Goal: Task Accomplishment & Management: Manage account settings

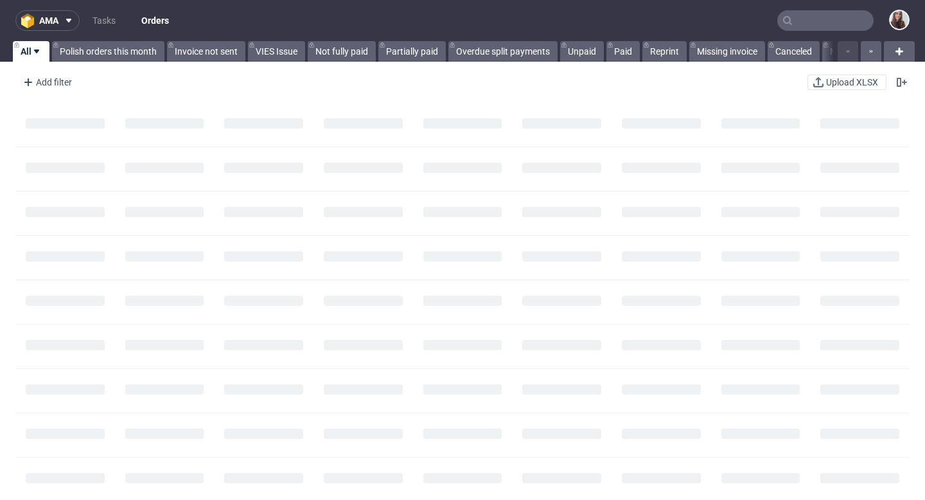
click at [837, 22] on input "text" at bounding box center [826, 20] width 96 height 21
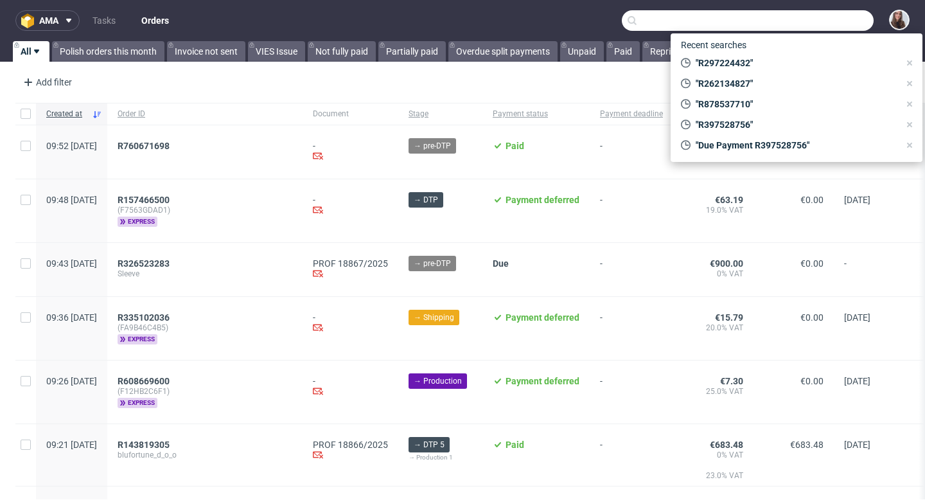
paste input "R528135493"
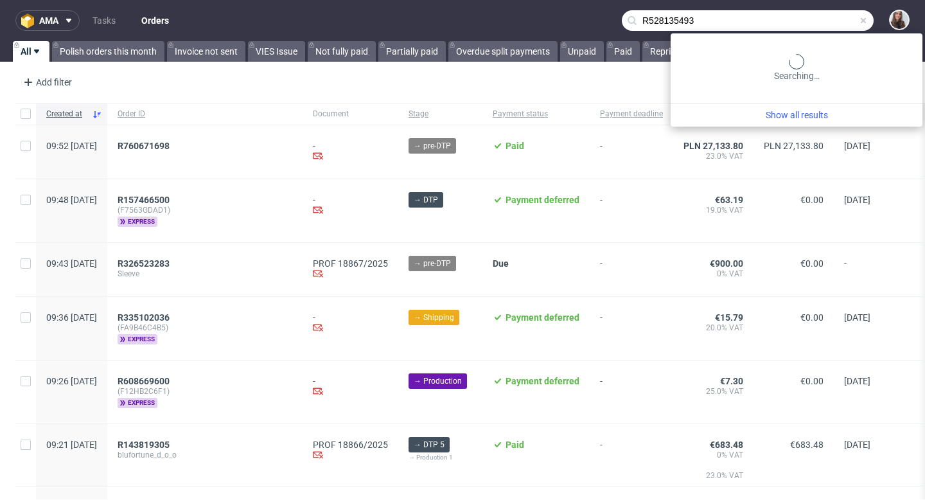
type input "R528135493"
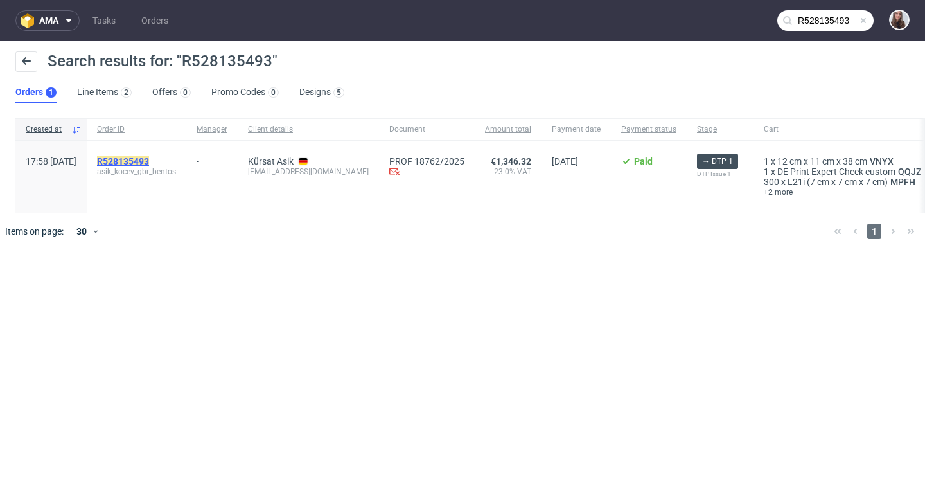
click at [149, 164] on mark "R528135493" at bounding box center [123, 161] width 52 height 10
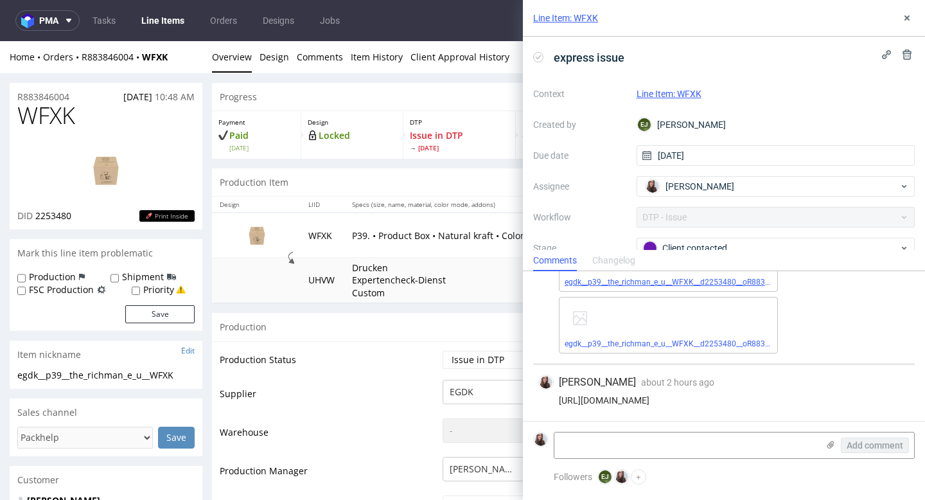
click at [629, 280] on link "egdk__p39__the_richman_e_u__WFXK__d2253480__oR883846004__outside.pdf" at bounding box center [701, 282] width 273 height 9
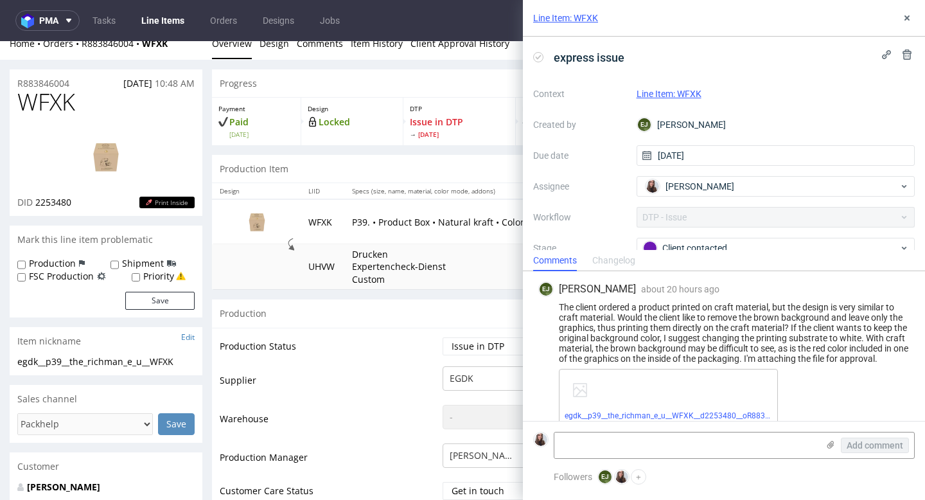
scroll to position [17, 0]
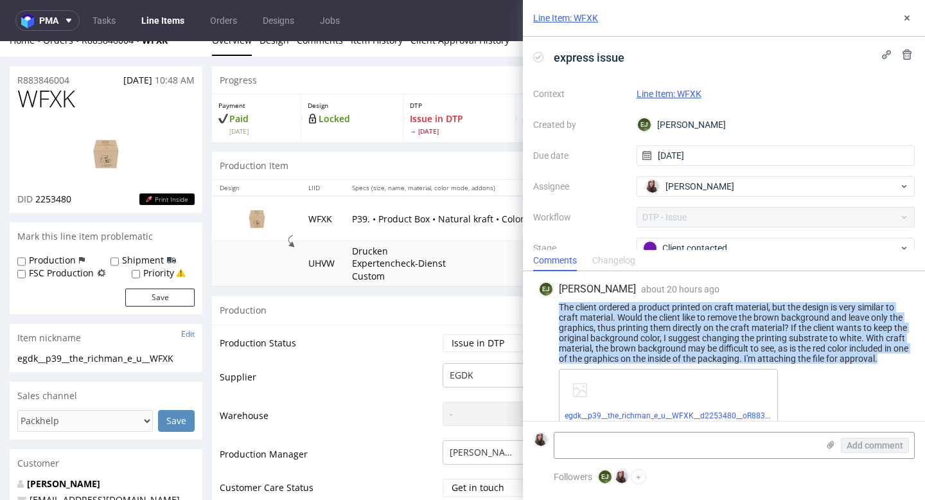
drag, startPoint x: 560, startPoint y: 305, endPoint x: 905, endPoint y: 365, distance: 349.7
click at [905, 365] on div "EJ Elżbieta Jelińska about 20 hours ago 4th Sep 2025, 13:59 The client ordered …" at bounding box center [724, 384] width 382 height 227
copy div "The client ordered a product printed on craft material, but the design is very …"
click at [905, 17] on icon at bounding box center [907, 18] width 10 height 10
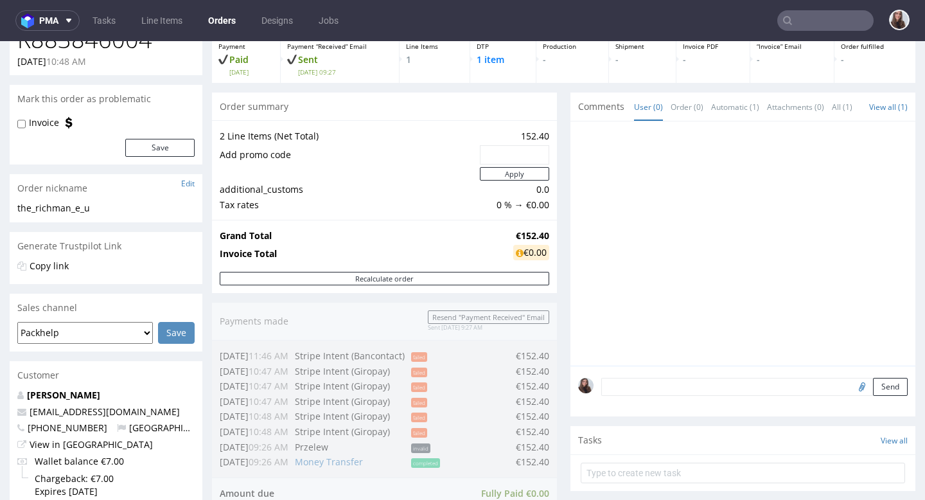
scroll to position [75, 0]
click at [800, 17] on input "text" at bounding box center [826, 20] width 96 height 21
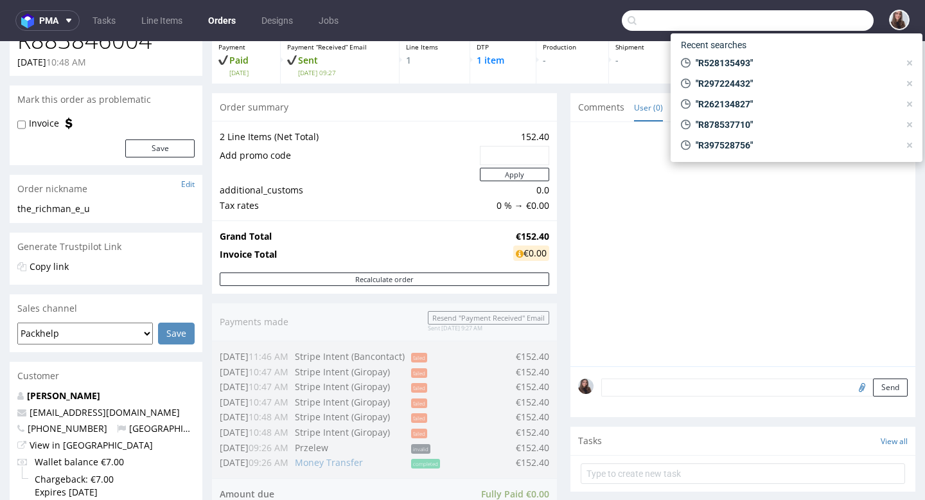
type input "R"
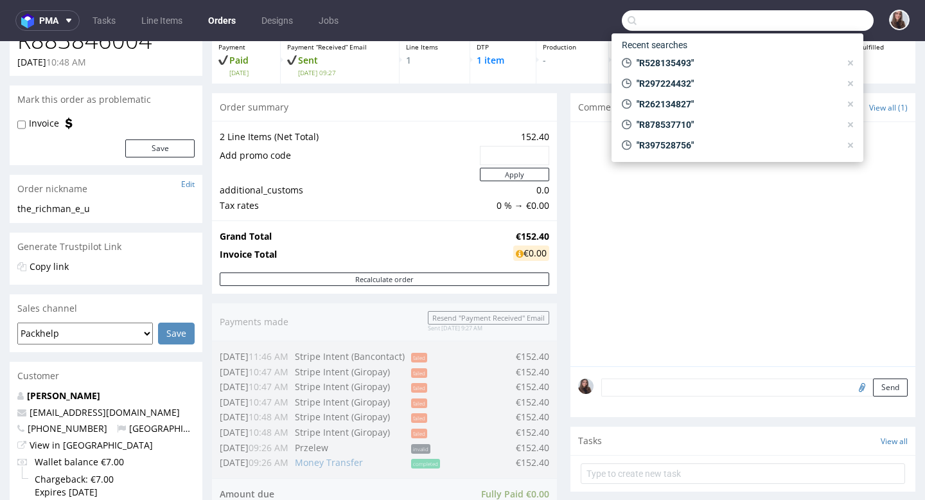
click at [661, 221] on div at bounding box center [746, 248] width 337 height 237
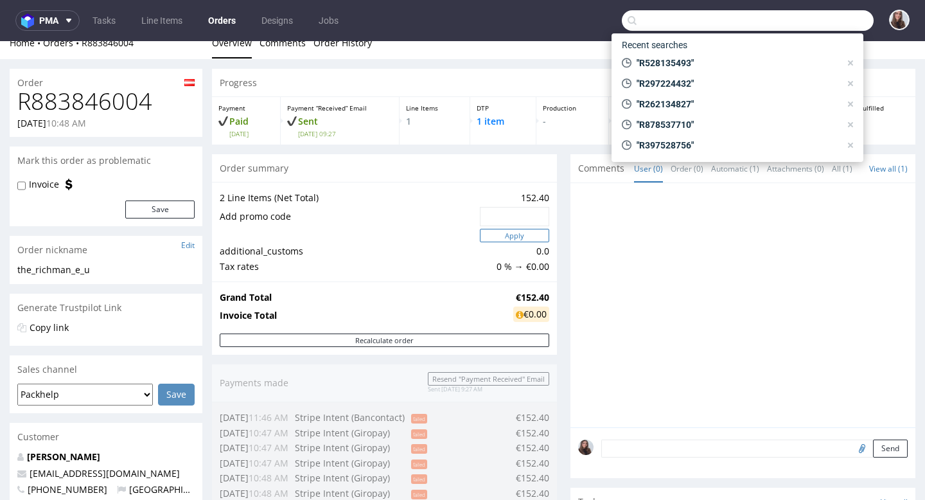
scroll to position [0, 0]
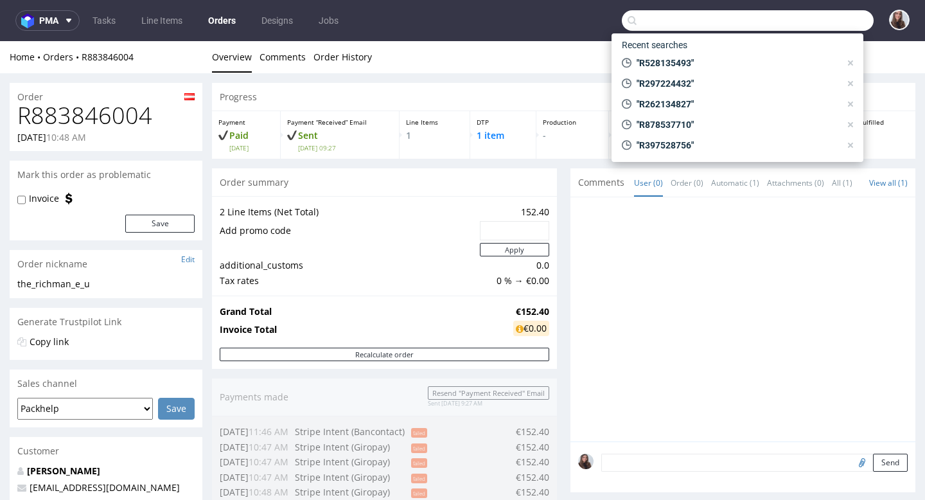
click at [598, 224] on div at bounding box center [746, 323] width 337 height 237
click at [648, 24] on input "text" at bounding box center [748, 20] width 252 height 21
click at [669, 22] on input "text" at bounding box center [748, 20] width 252 height 21
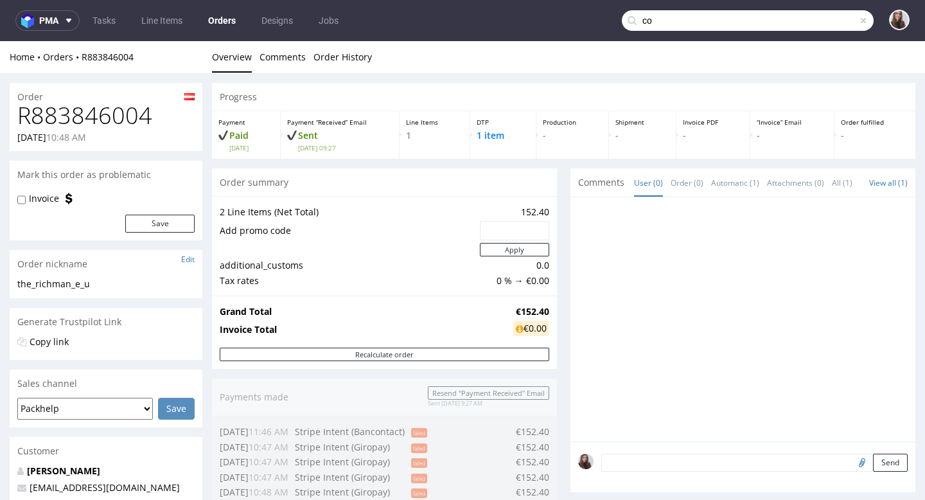
type input "c"
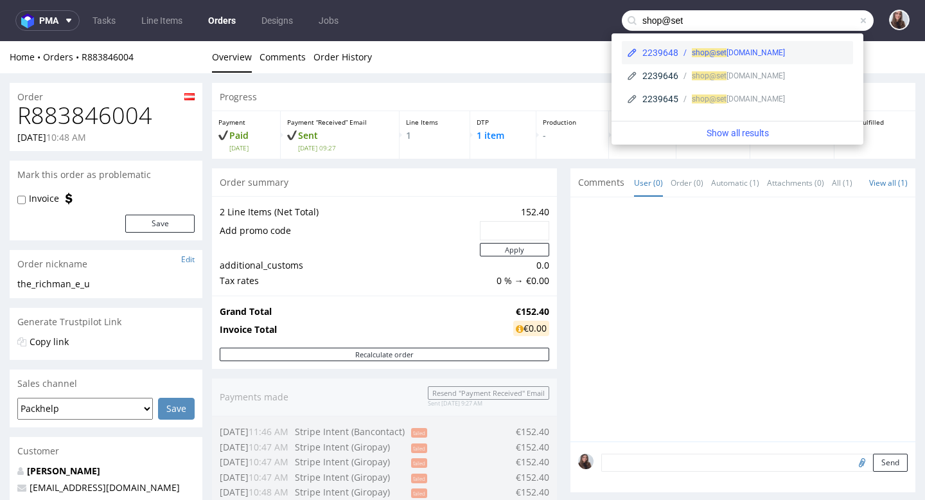
type input "shop@set"
click at [766, 53] on div "shop@set andsekt.com" at bounding box center [738, 53] width 93 height 12
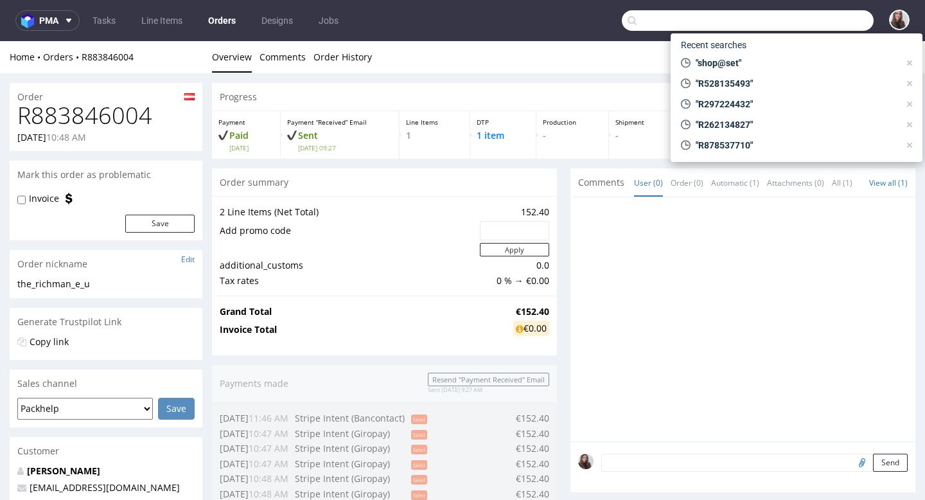
click at [816, 16] on input "text" at bounding box center [748, 20] width 252 height 21
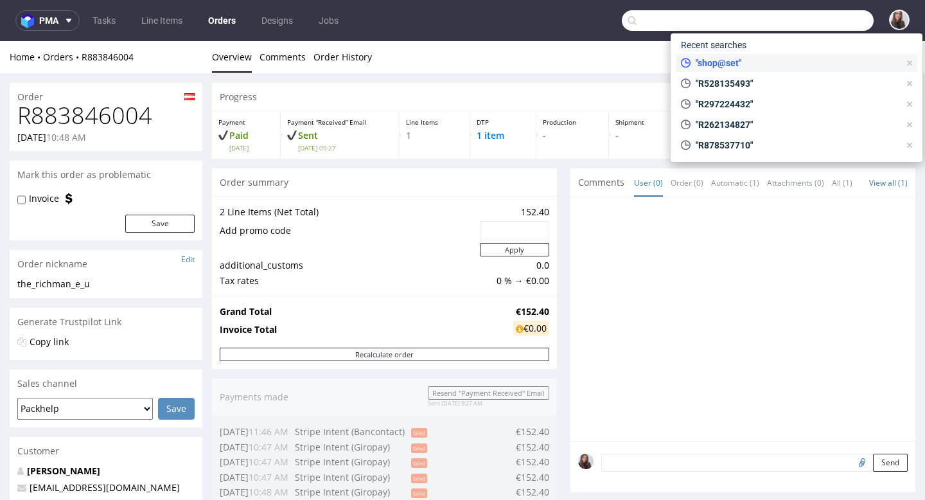
click at [753, 60] on span ""shop@set"" at bounding box center [795, 63] width 209 height 13
type input "shop@set"
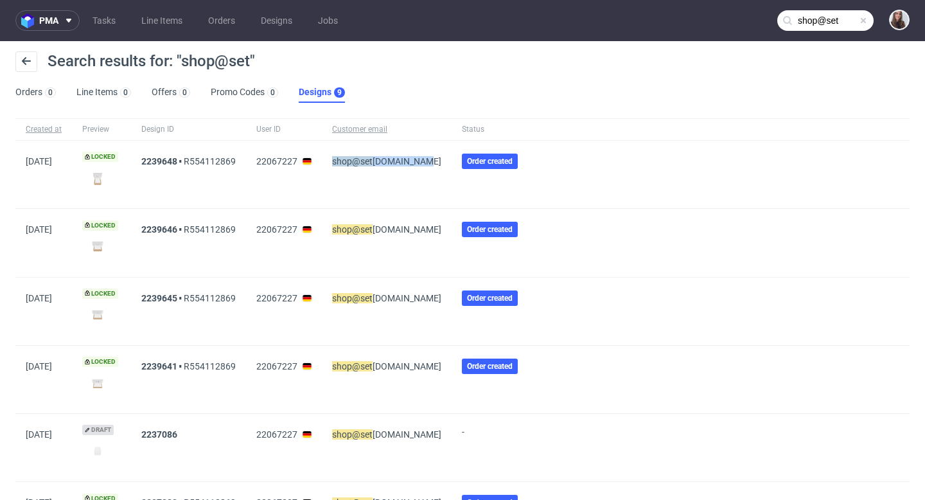
drag, startPoint x: 437, startPoint y: 165, endPoint x: 343, endPoint y: 159, distance: 94.1
click at [343, 159] on div "shop@set andsekt.com" at bounding box center [387, 174] width 130 height 67
copy span "shop@set andsekt.com"
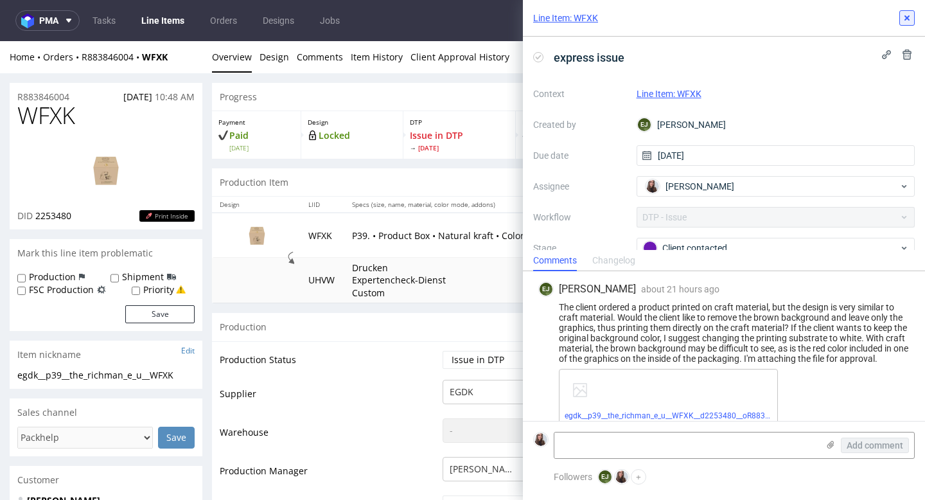
click at [909, 18] on icon at bounding box center [907, 18] width 10 height 10
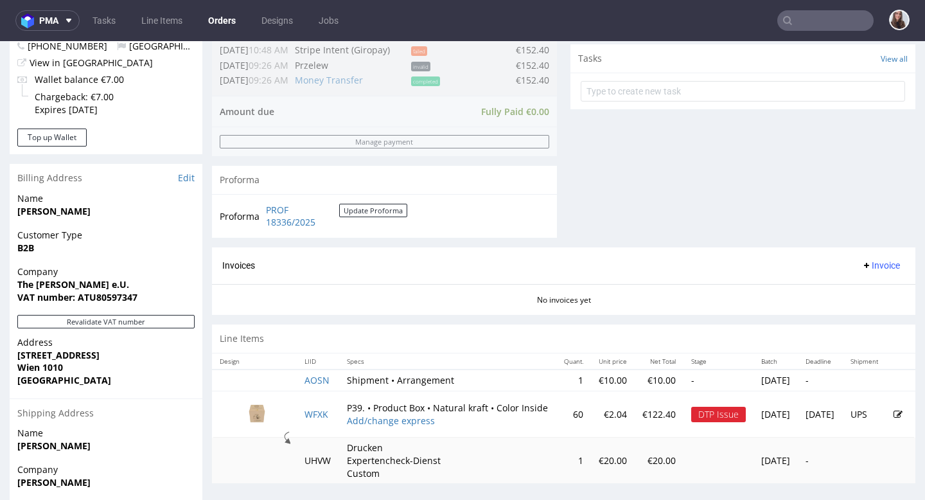
scroll to position [560, 0]
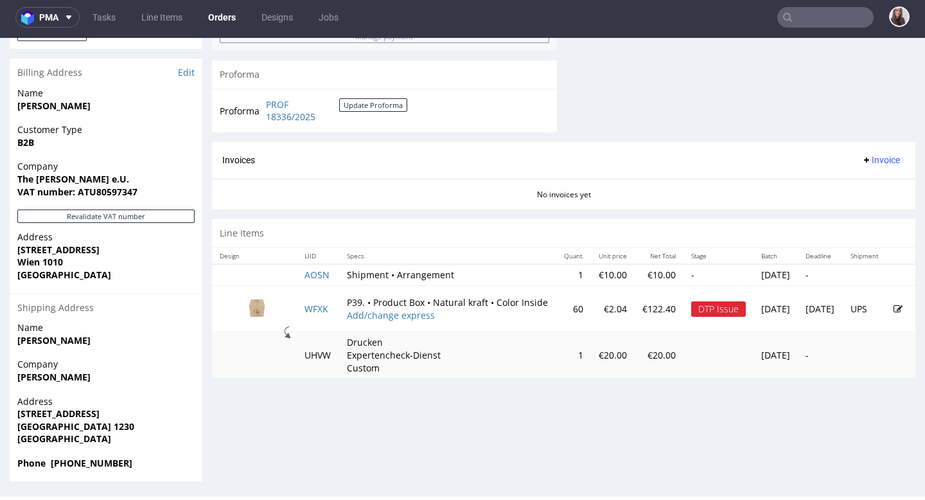
scroll to position [554, 0]
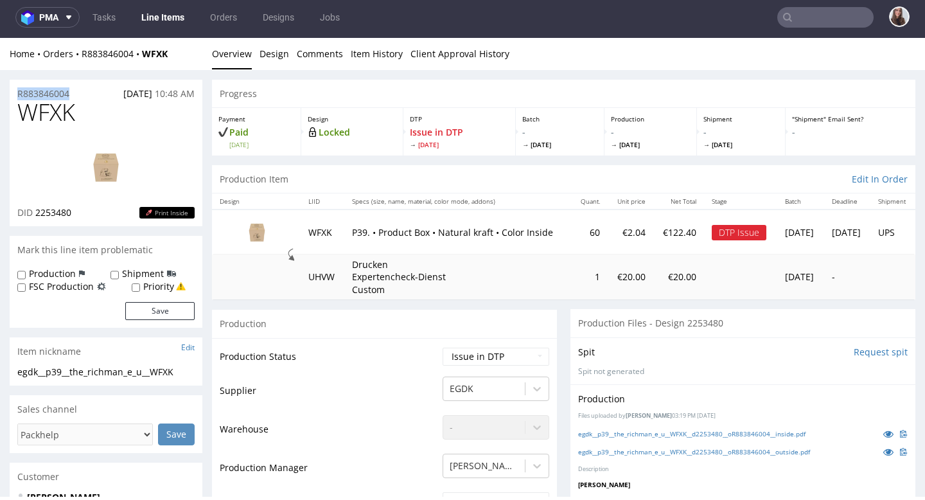
drag, startPoint x: 84, startPoint y: 93, endPoint x: 16, endPoint y: 91, distance: 67.5
click at [16, 91] on div "R883846004 28.08.2025 10:48 AM" at bounding box center [106, 90] width 193 height 21
copy p "R883846004"
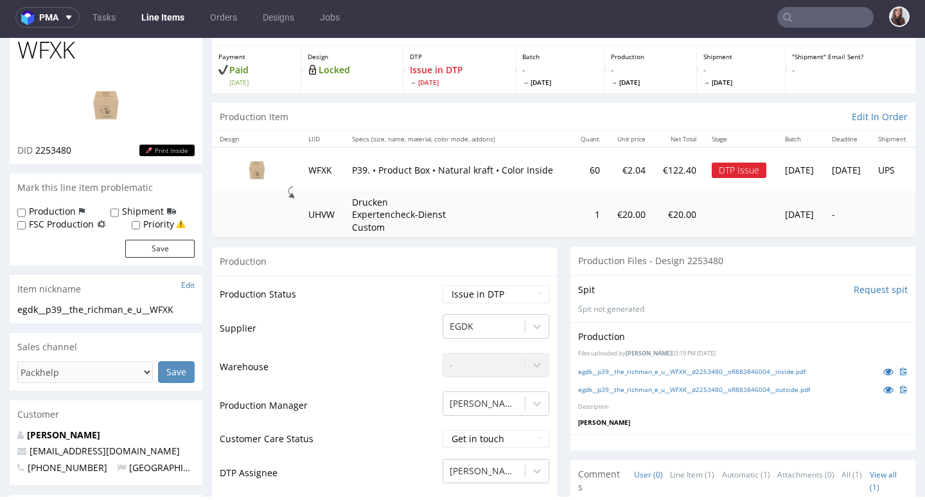
scroll to position [63, 0]
drag, startPoint x: 620, startPoint y: 168, endPoint x: 657, endPoint y: 168, distance: 37.3
click at [658, 168] on td "€122.40" at bounding box center [679, 169] width 51 height 44
copy td "€122.40"
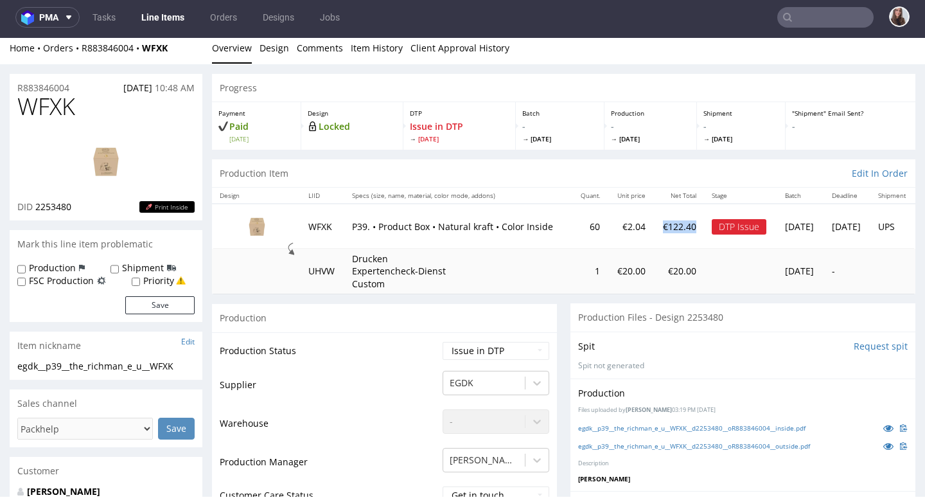
scroll to position [0, 0]
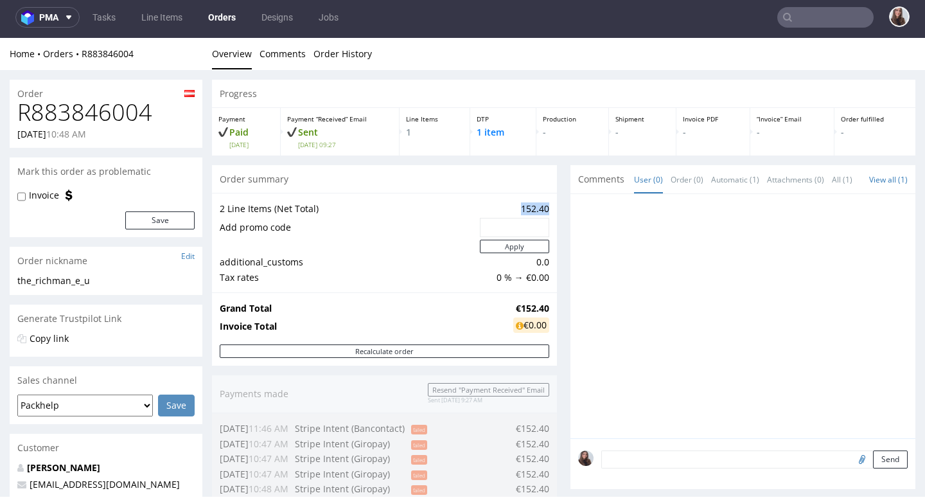
drag, startPoint x: 503, startPoint y: 209, endPoint x: 544, endPoint y: 211, distance: 41.2
click at [544, 211] on div "2 Line Items (Net Total) 152.40 Add promo code Apply additional_customs 0.0 Tax…" at bounding box center [384, 243] width 345 height 100
copy td "152.40"
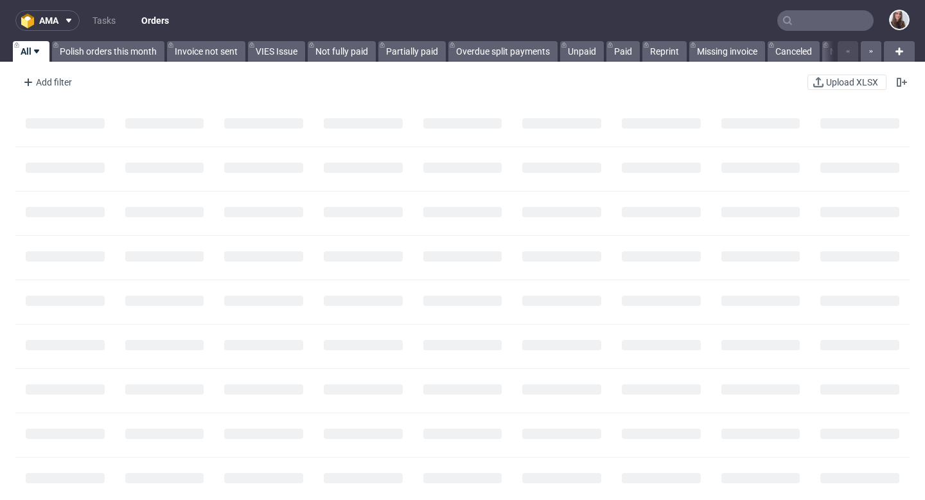
click at [798, 26] on input "text" at bounding box center [826, 20] width 96 height 21
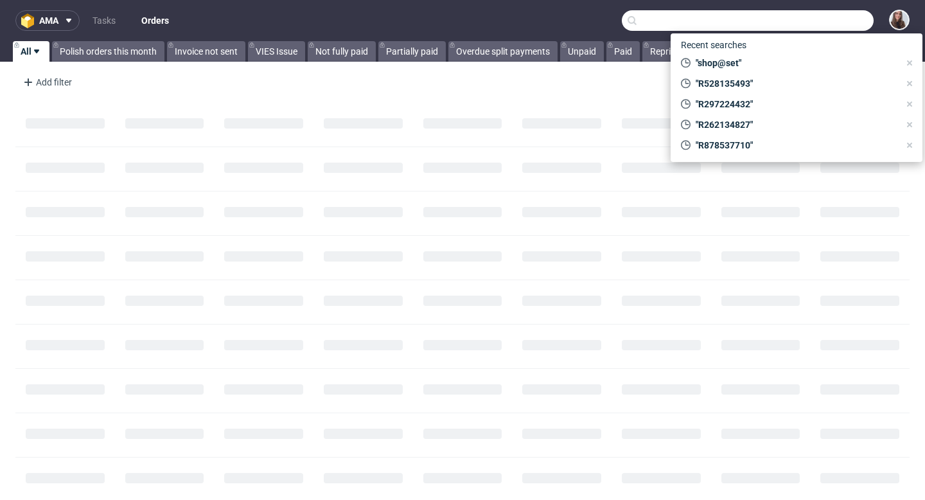
paste input "R878537710"
type input "R878537710"
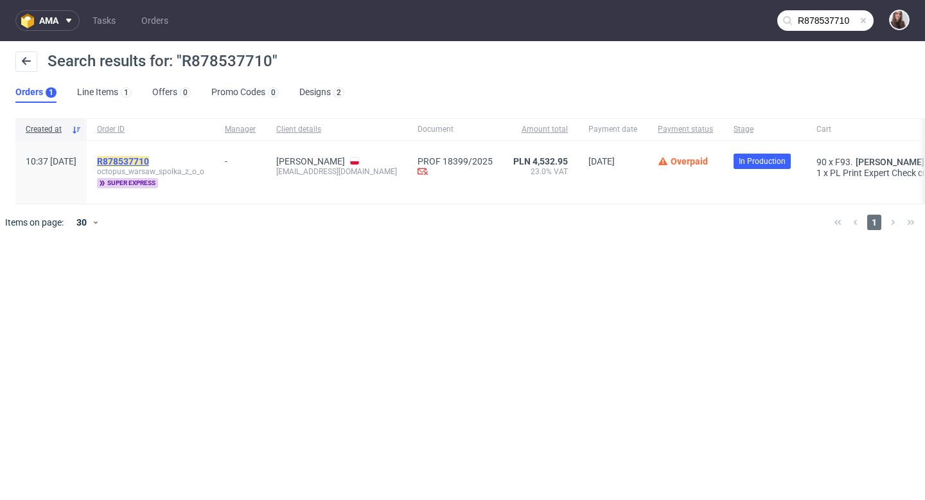
click at [149, 158] on mark "R878537710" at bounding box center [123, 161] width 52 height 10
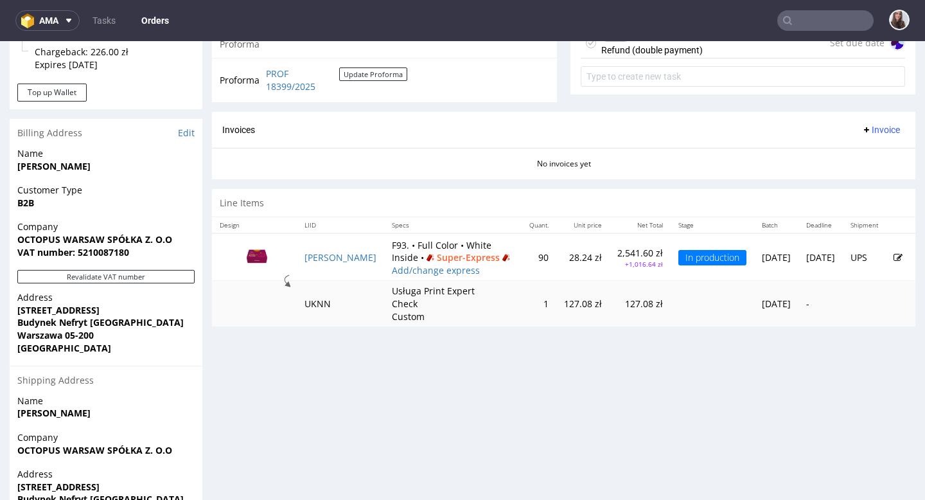
scroll to position [512, 0]
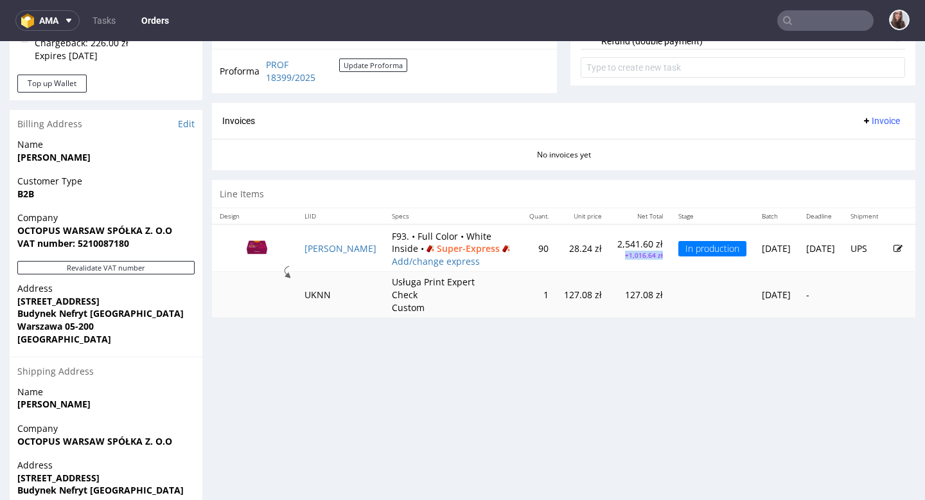
drag, startPoint x: 568, startPoint y: 262, endPoint x: 619, endPoint y: 267, distance: 51.0
click at [619, 267] on tr "[PERSON_NAME] F93. • Full Color • White Inside • Super-Express Add/change expre…" at bounding box center [564, 248] width 704 height 48
copy p "+1,016.64 zł"
click at [614, 264] on td "2,541.60 zł +1,016.64 zł" at bounding box center [640, 248] width 61 height 48
drag, startPoint x: 612, startPoint y: 264, endPoint x: 557, endPoint y: 263, distance: 55.3
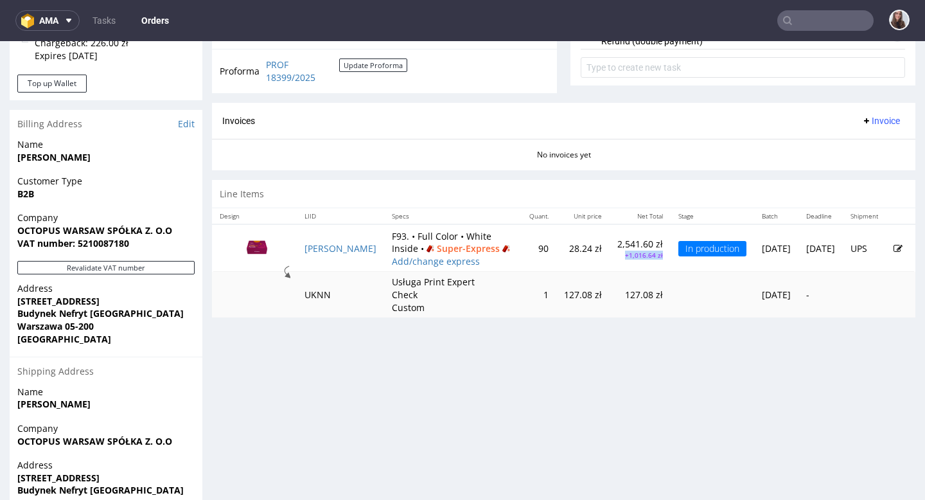
click at [610, 263] on td "2,541.60 zł +1,016.64 zł" at bounding box center [640, 248] width 61 height 48
copy p "+1,016.64 zł"
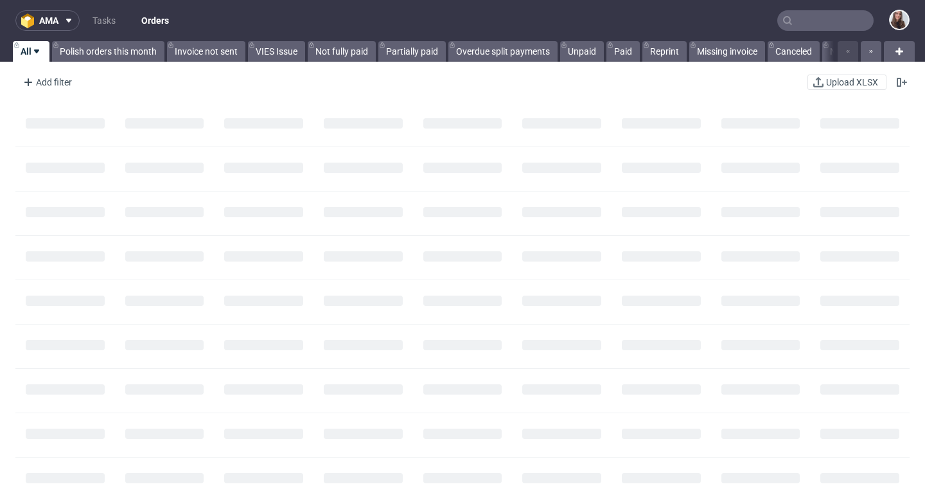
click at [803, 19] on input "text" at bounding box center [826, 20] width 96 height 21
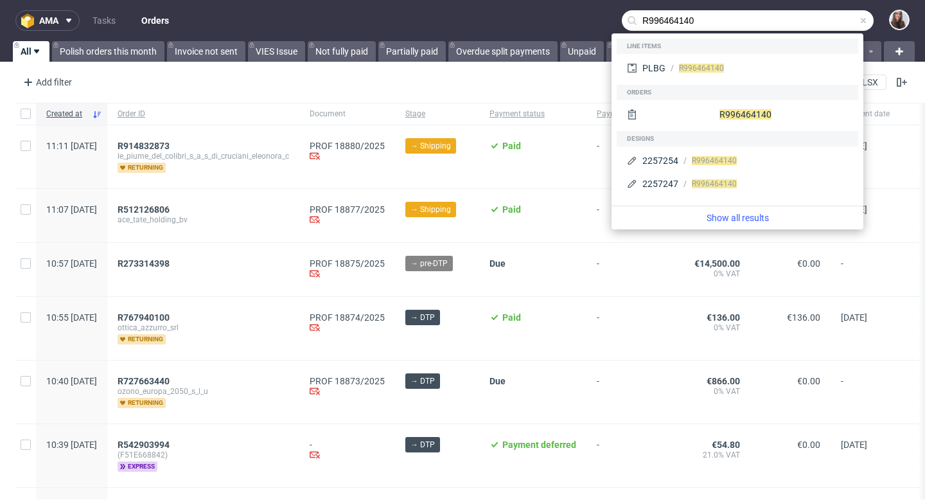
type input "R996464140"
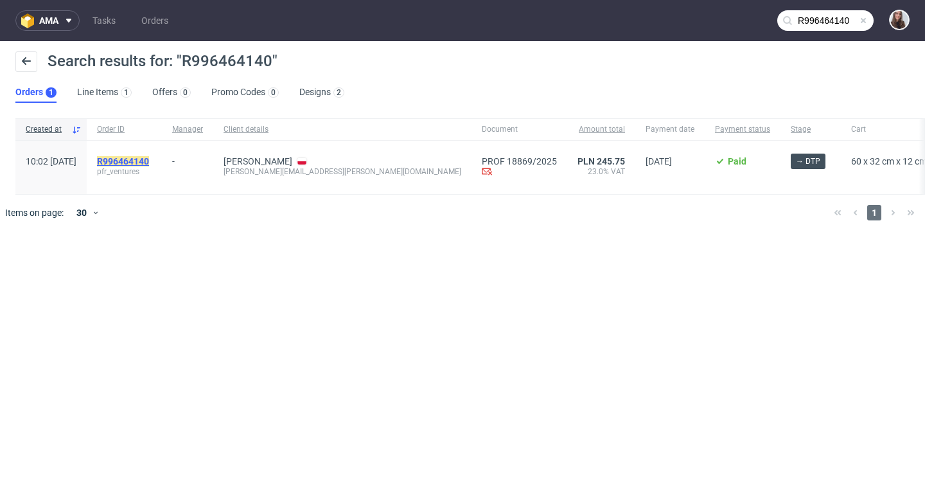
click at [149, 157] on mark "R996464140" at bounding box center [123, 161] width 52 height 10
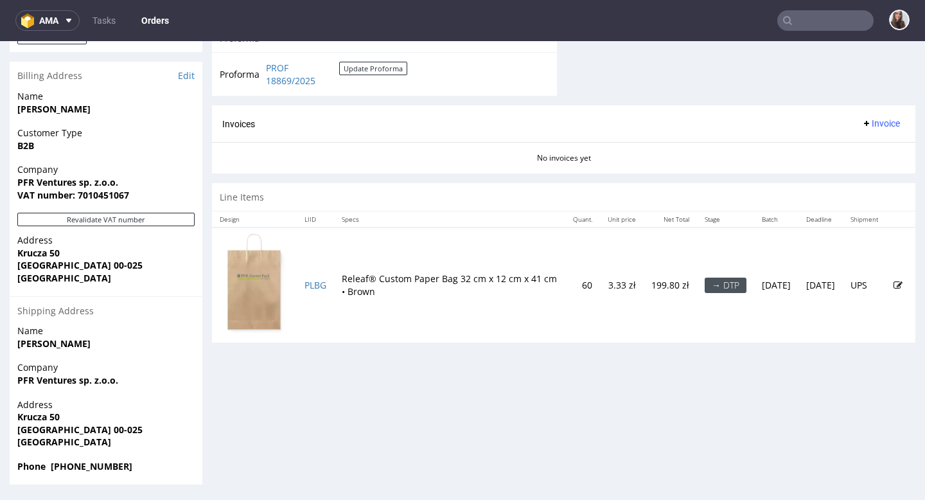
scroll to position [3, 0]
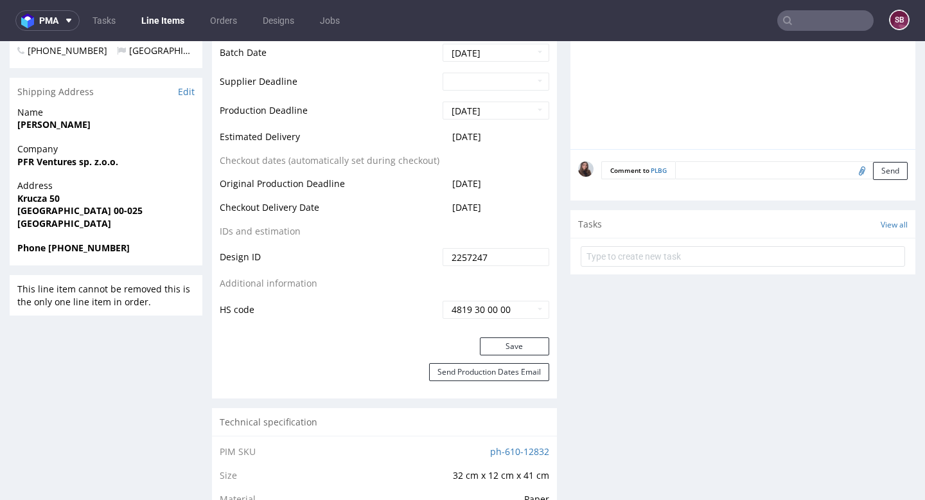
scroll to position [605, 0]
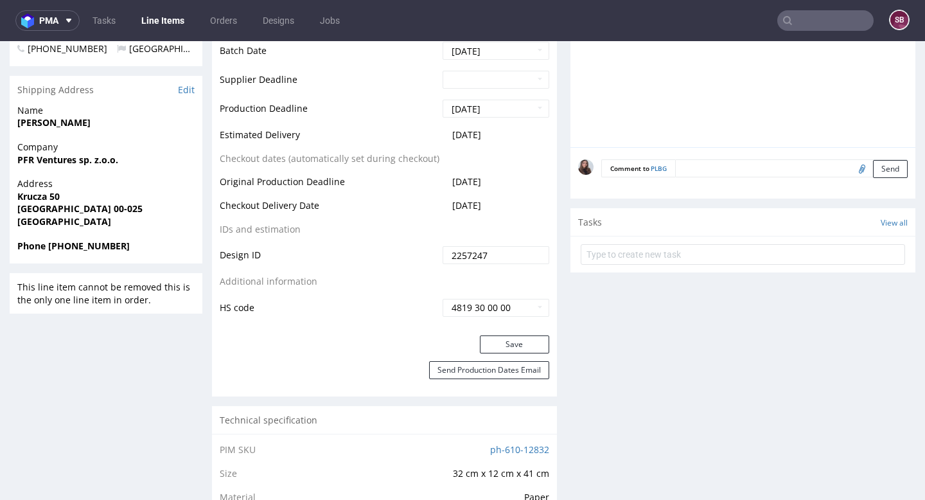
drag, startPoint x: 510, startPoint y: 138, endPoint x: 445, endPoint y: 135, distance: 65.0
click at [445, 135] on td "2025-09-12" at bounding box center [495, 139] width 110 height 24
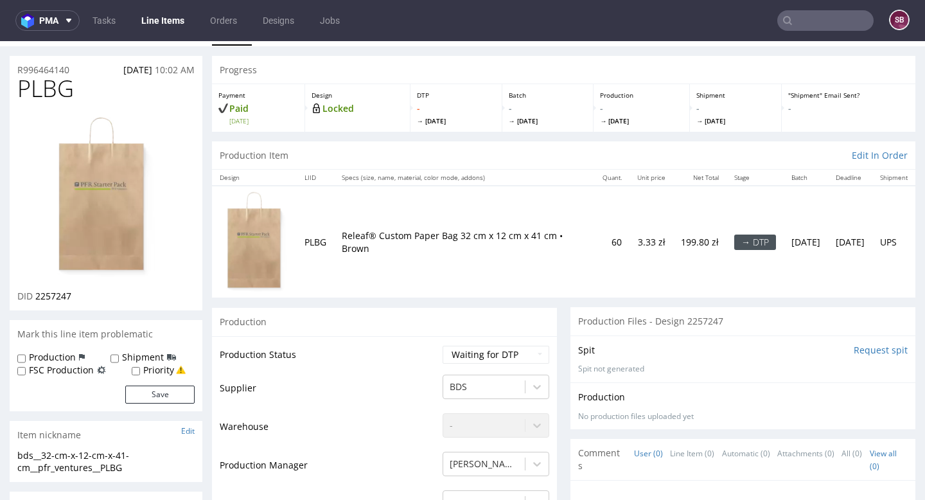
scroll to position [0, 0]
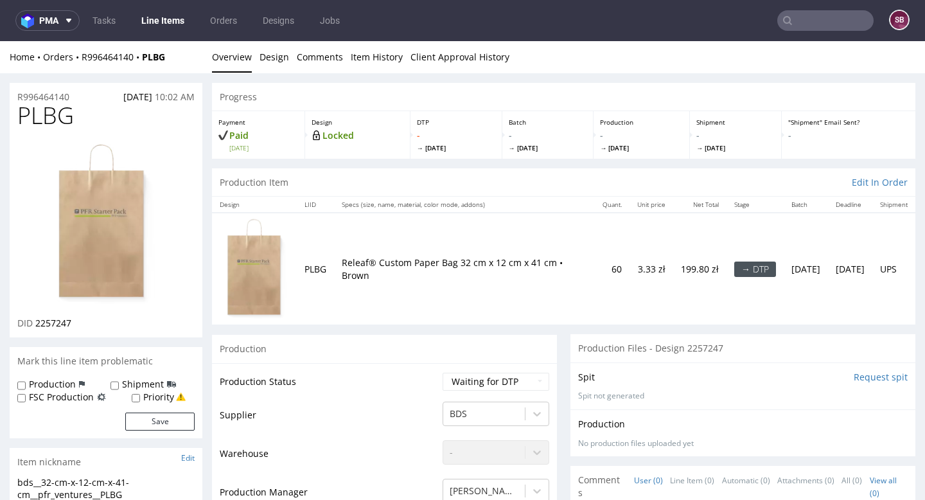
drag, startPoint x: 85, startPoint y: 94, endPoint x: 75, endPoint y: 94, distance: 9.6
click at [75, 94] on div "R996464140 05.09.2025 10:02 AM" at bounding box center [106, 93] width 193 height 21
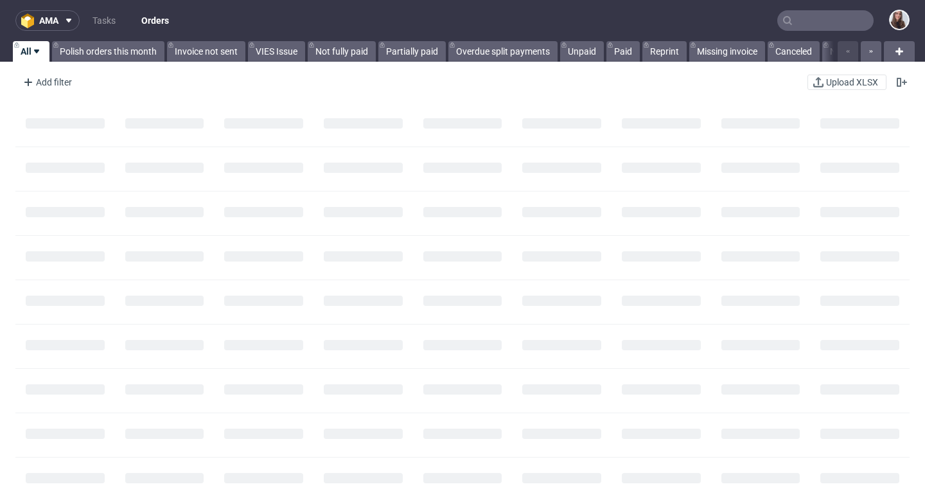
click at [802, 19] on input "text" at bounding box center [826, 20] width 96 height 21
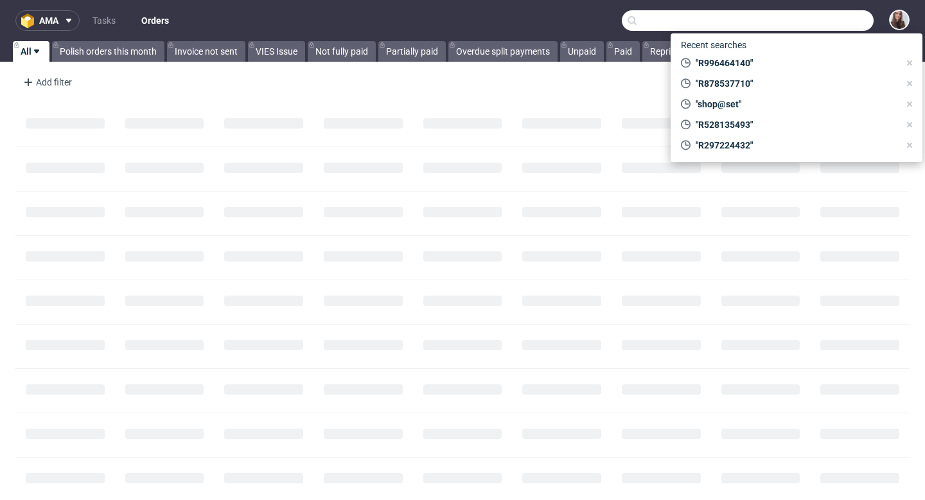
paste input "R297224432"
type input "R297224432"
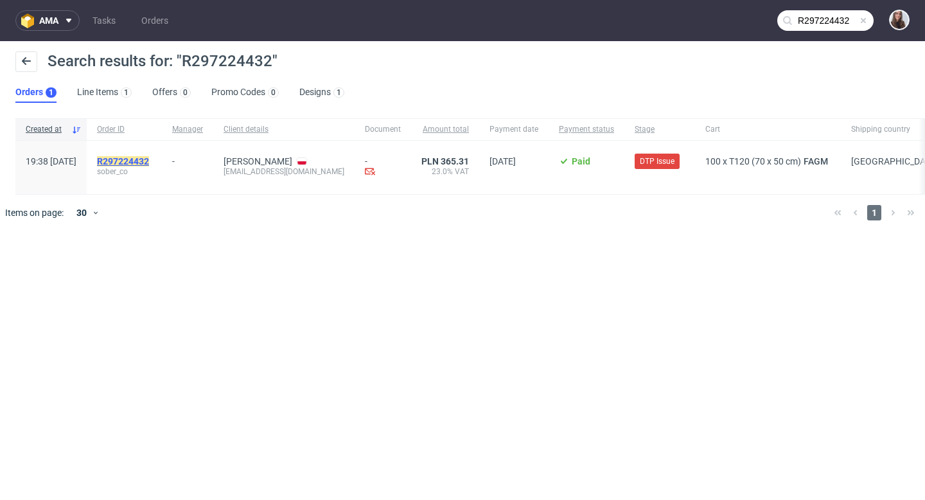
click at [149, 164] on mark "R297224432" at bounding box center [123, 161] width 52 height 10
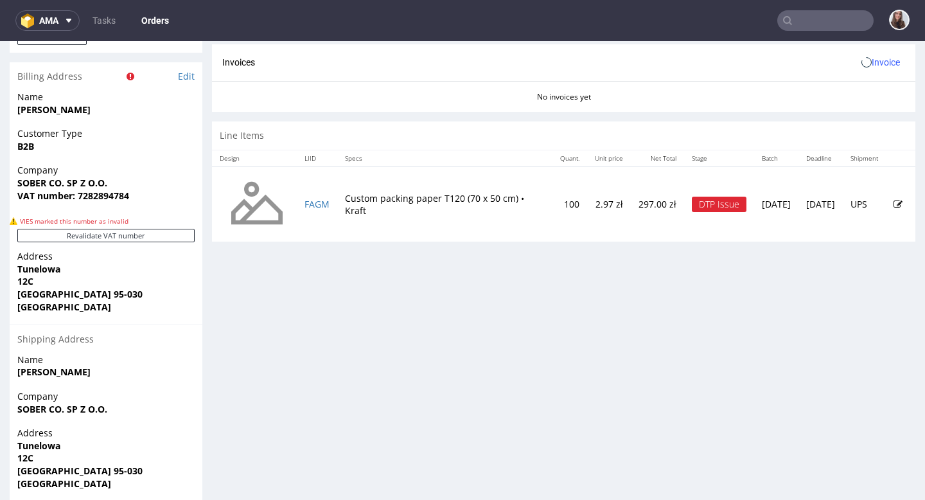
scroll to position [636, 0]
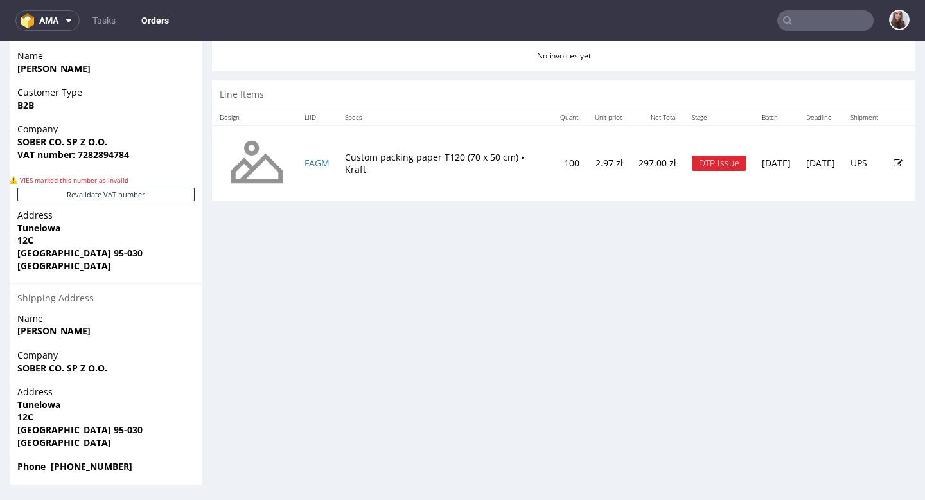
click at [587, 175] on td "2.97 zł" at bounding box center [609, 163] width 44 height 76
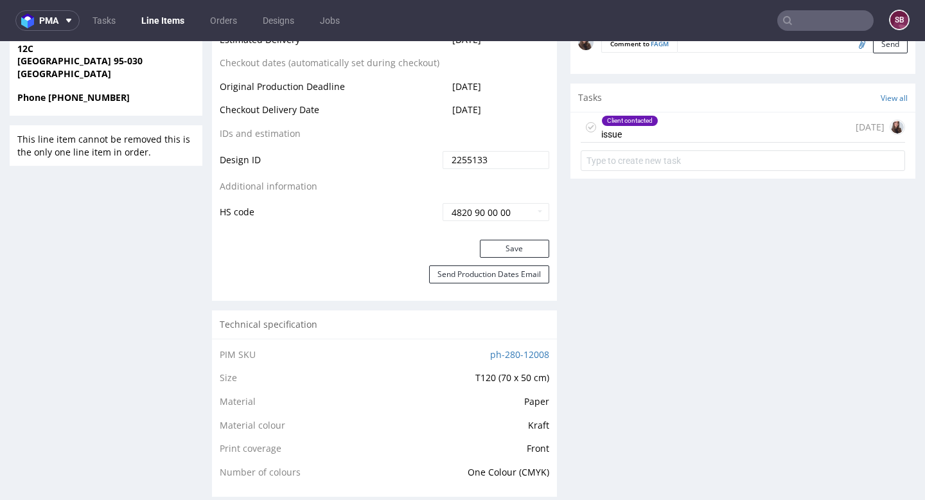
scroll to position [703, 0]
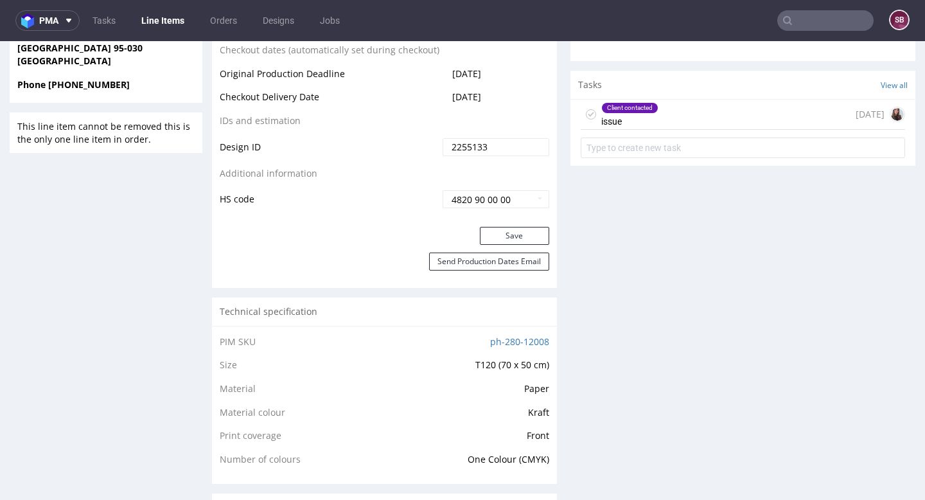
click at [712, 125] on div "Client contacted issue 1 day ago" at bounding box center [743, 115] width 325 height 30
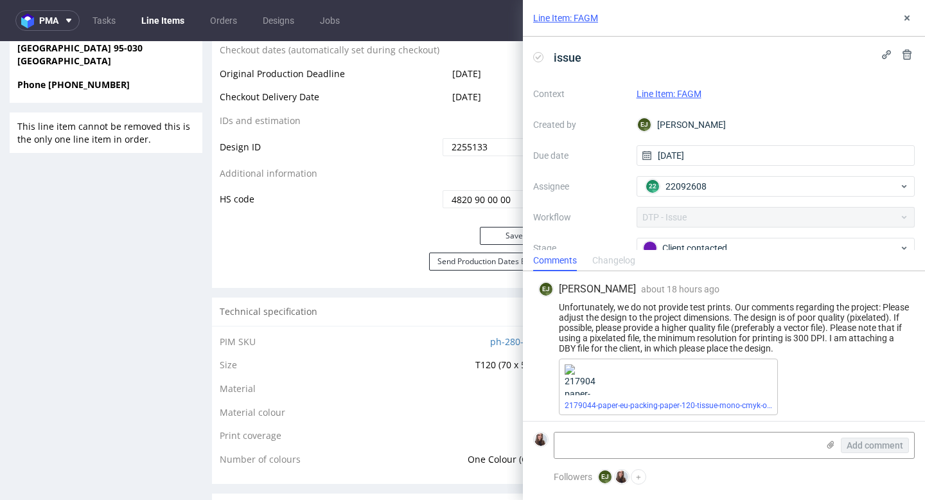
scroll to position [62, 0]
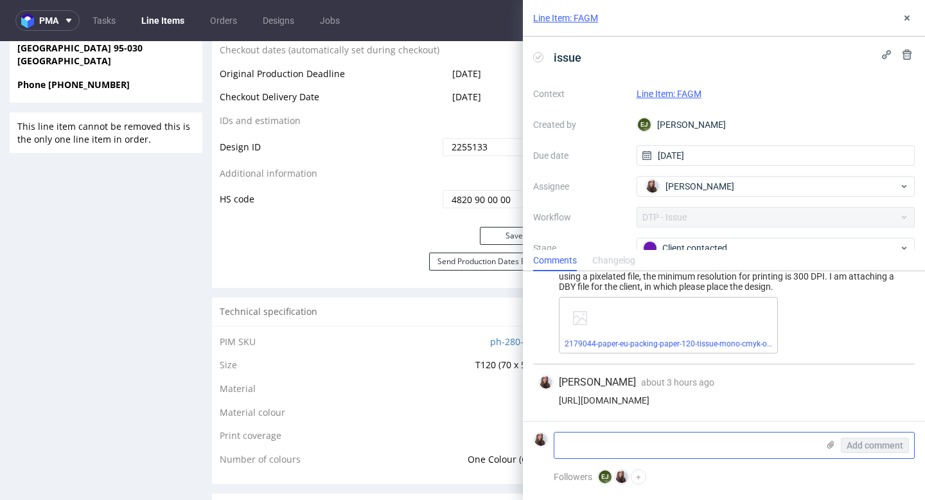
click at [647, 438] on textarea at bounding box center [687, 446] width 264 height 26
paste textarea "rzesyłam poprawny pik w wymiarach 67x47 cm 600dpi. Wraz z nowymi informacjami n…"
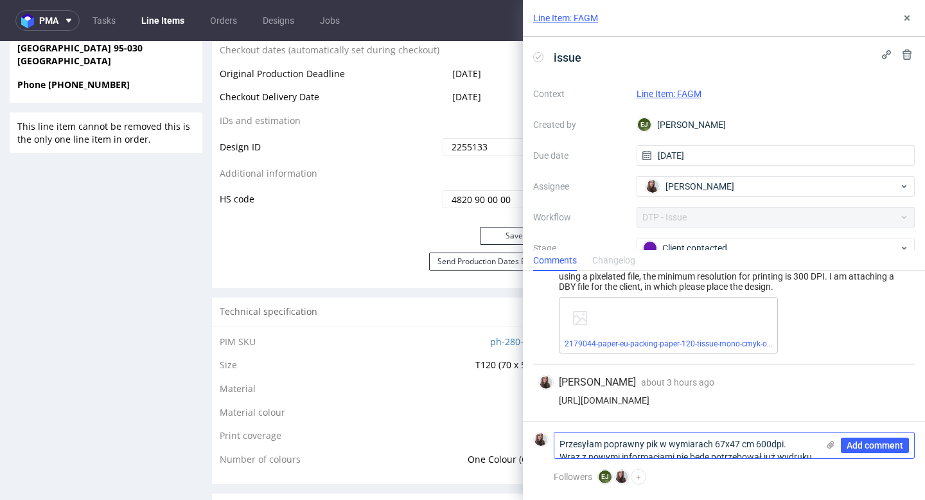
scroll to position [0, 0]
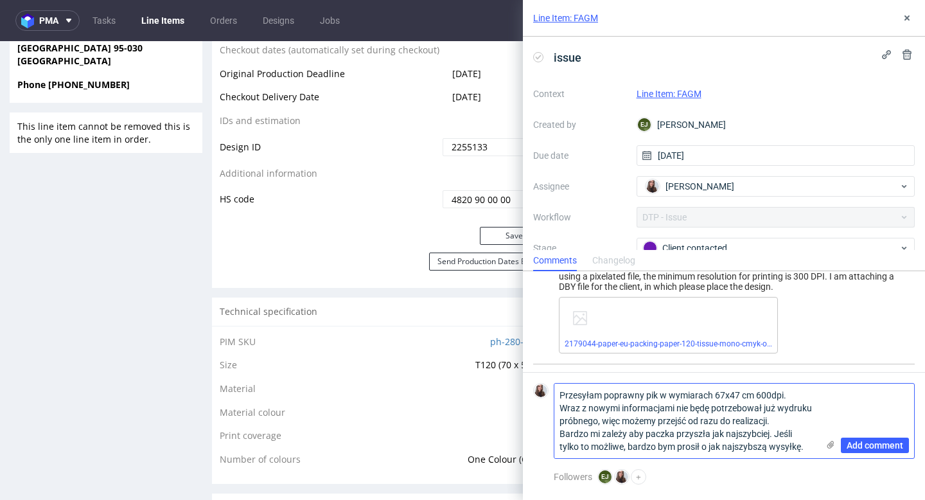
drag, startPoint x: 778, startPoint y: 420, endPoint x: 561, endPoint y: 409, distance: 216.8
click at [561, 409] on textarea "Przesyłam poprawny pik w wymiarach 67x47 cm 600dpi. Wraz z nowymi informacjami …" at bounding box center [687, 421] width 264 height 75
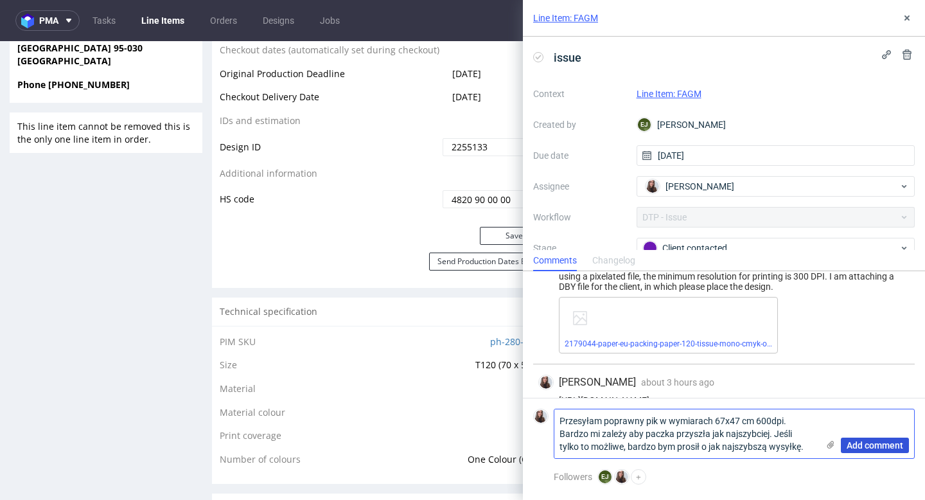
type textarea "Przesyłam poprawny pik w wymiarach 67x47 cm 600dpi. Bardzo mi zależy aby paczka…"
click at [880, 443] on span "Add comment" at bounding box center [875, 445] width 57 height 9
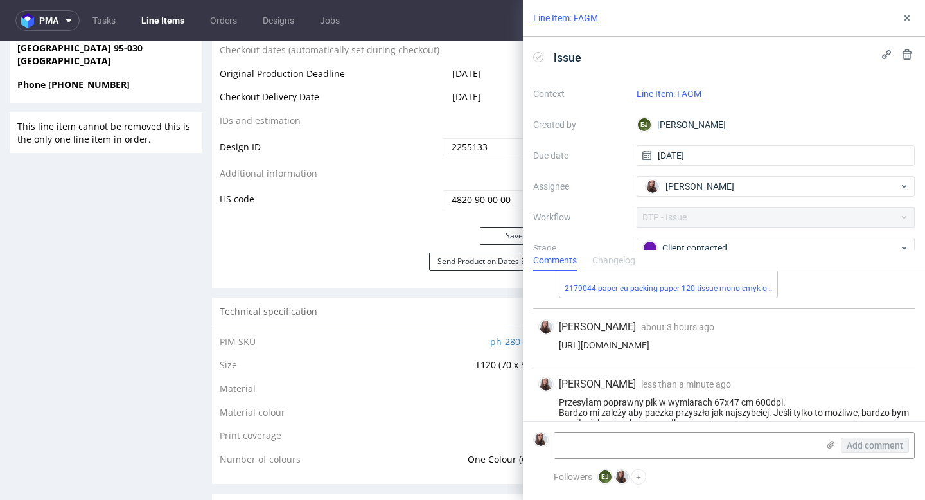
scroll to position [139, 0]
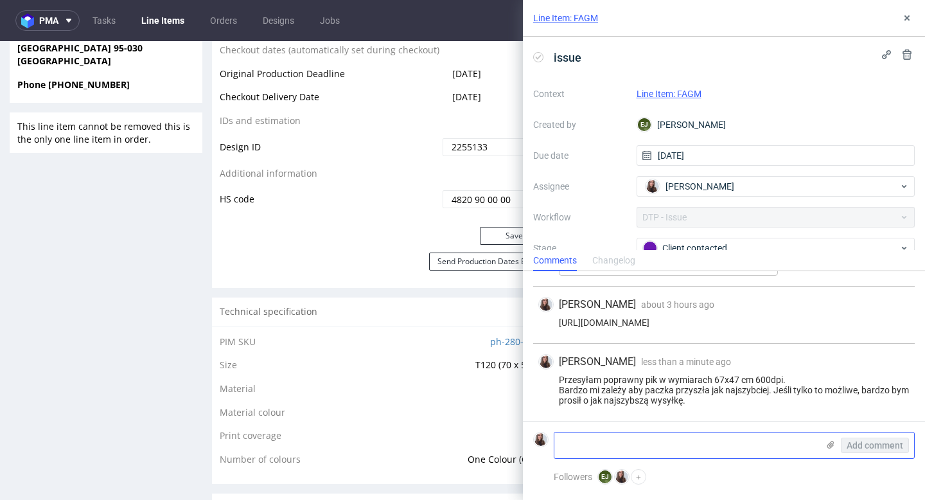
click at [593, 435] on textarea at bounding box center [687, 446] width 264 height 26
paste textarea "https://drive.google.com/file/d/1r7-SZ3XB2VtB2CTI0-4h-kze9kbpHcHa/view?usp=driv…"
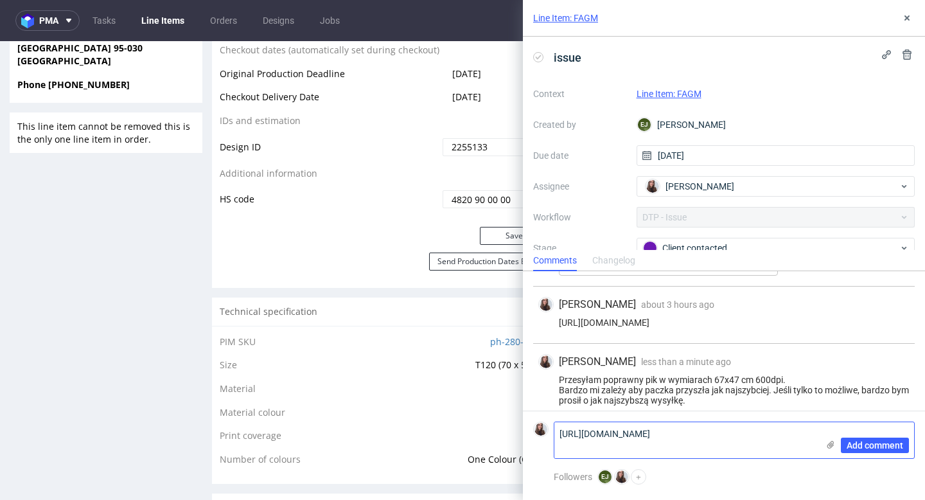
scroll to position [0, 0]
type textarea "https://drive.google.com/file/d/1r7-SZ3XB2VtB2CTI0-4h-kze9kbpHcHa/view?usp=driv…"
click at [860, 445] on span "Add comment" at bounding box center [875, 445] width 57 height 9
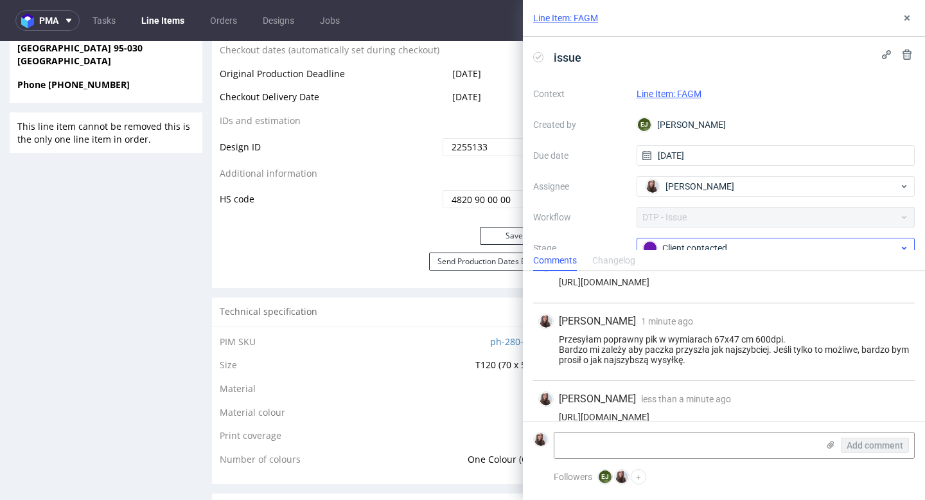
scroll to position [207, 0]
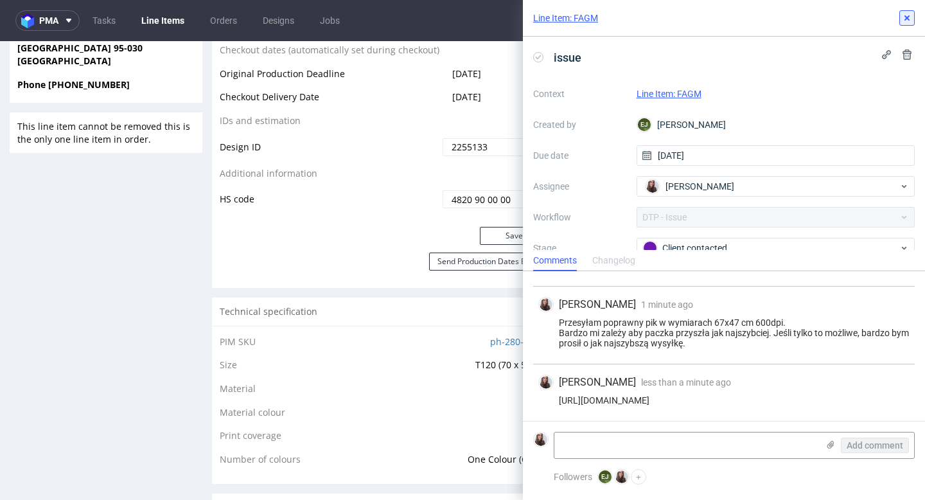
click at [905, 13] on icon at bounding box center [907, 18] width 10 height 10
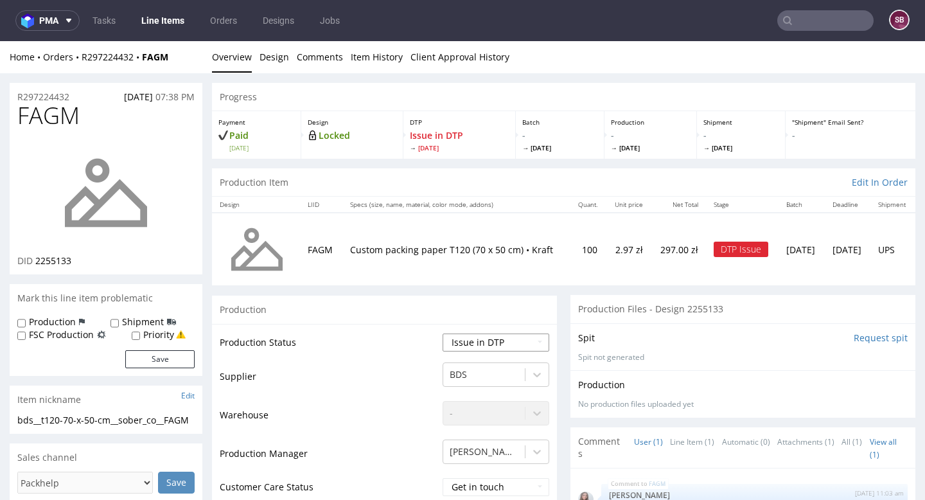
click at [472, 344] on select "Waiting for Artwork Waiting for Diecut Waiting for Mockup Waiting for DTP Waiti…" at bounding box center [496, 343] width 107 height 18
select select "back_for_dtp"
click at [443, 334] on select "Waiting for Artwork Waiting for Diecut Waiting for Mockup Waiting for DTP Waiti…" at bounding box center [496, 343] width 107 height 18
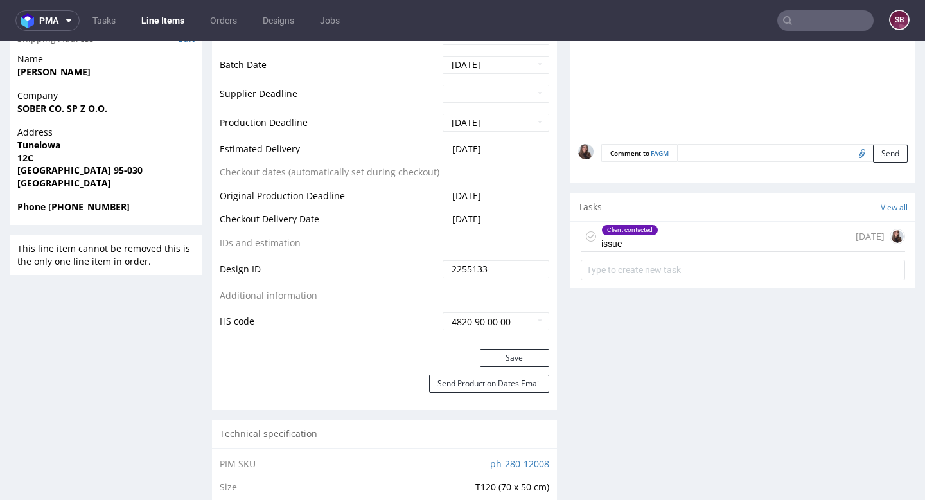
scroll to position [582, 0]
click at [513, 354] on button "Save" at bounding box center [514, 357] width 69 height 18
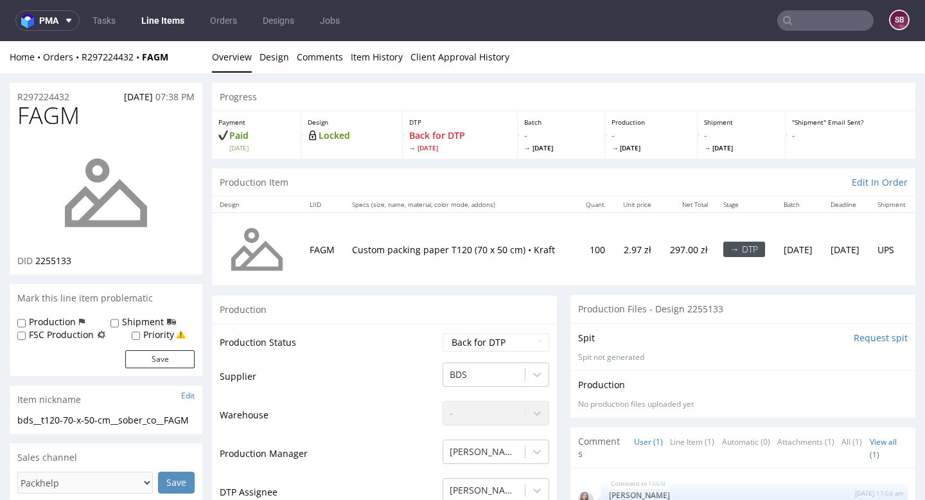
scroll to position [573, 0]
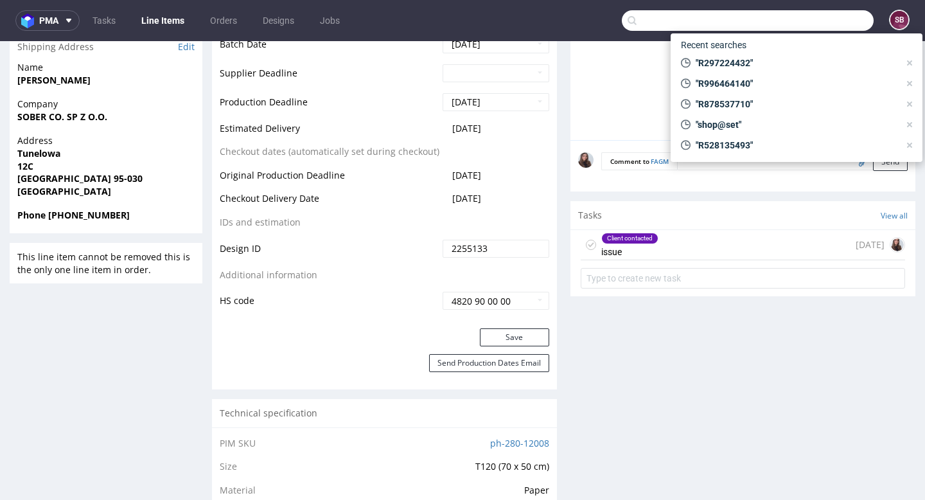
click at [798, 21] on input "text" at bounding box center [748, 20] width 252 height 21
click at [696, 21] on input "text" at bounding box center [748, 20] width 252 height 21
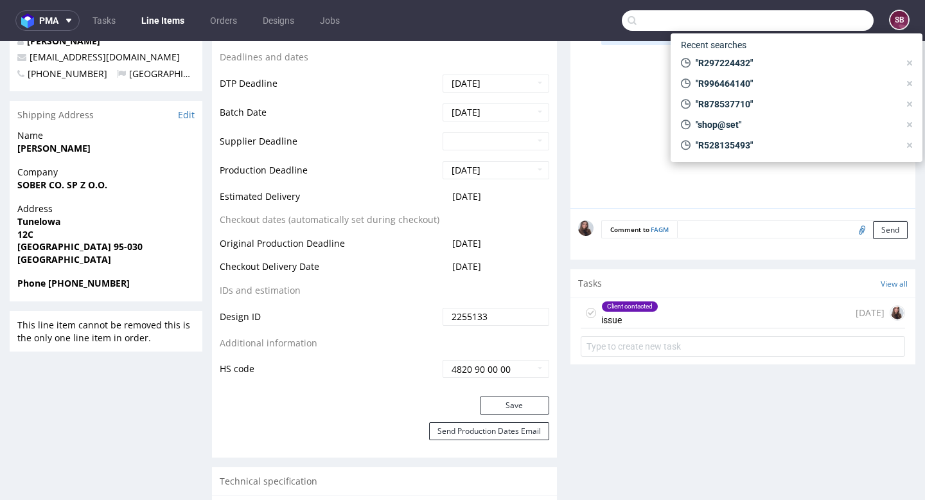
scroll to position [502, 0]
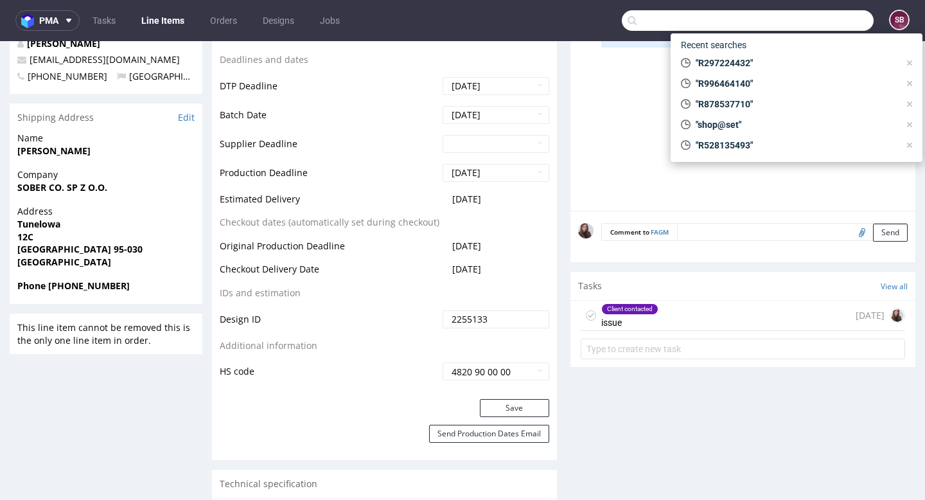
drag, startPoint x: 496, startPoint y: 197, endPoint x: 444, endPoint y: 195, distance: 52.1
click at [444, 195] on td "[DATE]" at bounding box center [495, 204] width 110 height 24
copy span "[DATE]"
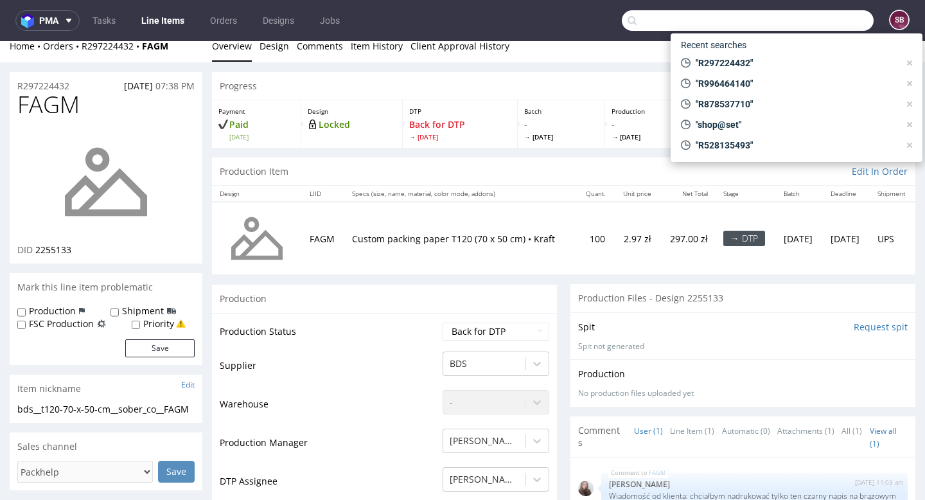
scroll to position [0, 0]
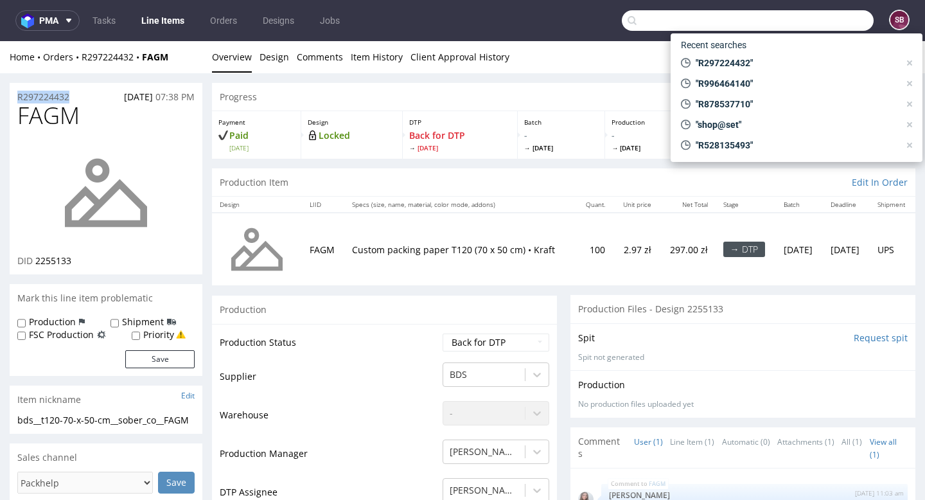
drag, startPoint x: 76, startPoint y: 95, endPoint x: 14, endPoint y: 95, distance: 62.3
click at [14, 95] on div "R297224432 31.08.2025 07:38 PM" at bounding box center [106, 93] width 193 height 21
copy p "R297224432"
drag, startPoint x: 520, startPoint y: 242, endPoint x: 527, endPoint y: 246, distance: 8.4
click at [527, 246] on p "Custom packing paper T120 (70 x 50 cm) • Kraft" at bounding box center [460, 250] width 216 height 13
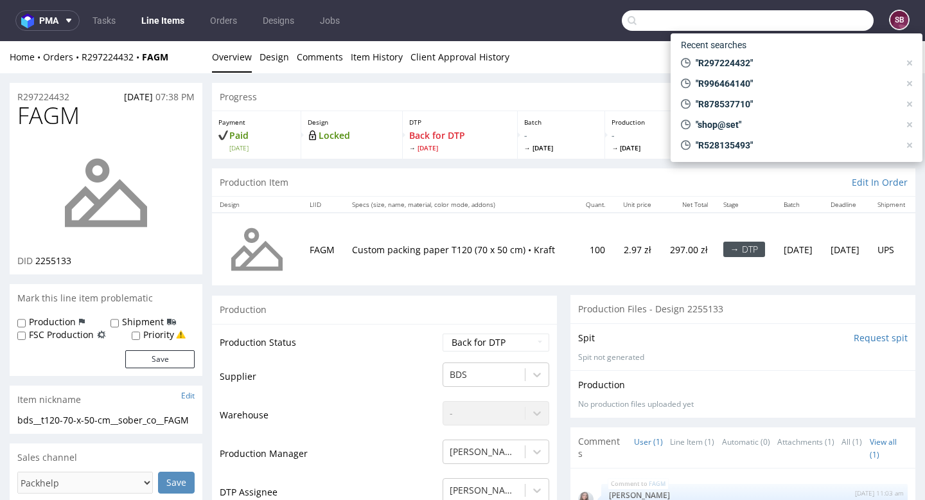
click at [576, 239] on td "100" at bounding box center [594, 249] width 37 height 73
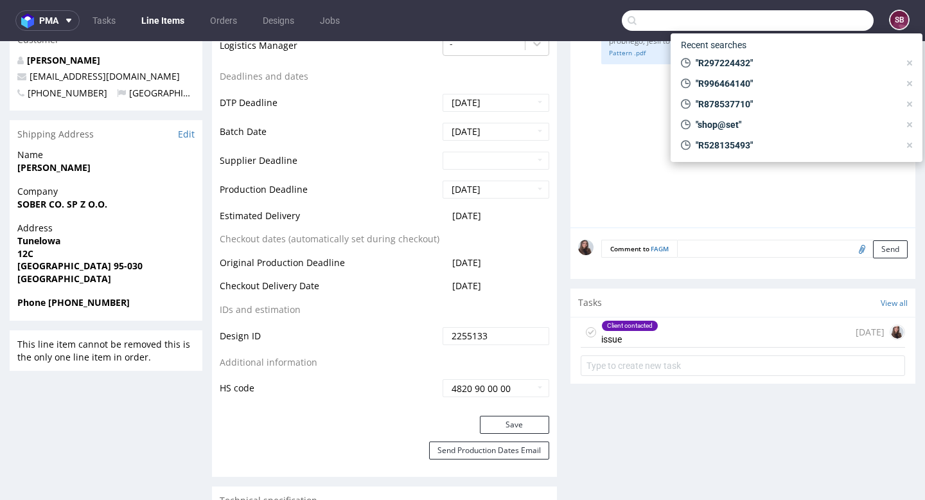
scroll to position [486, 0]
click at [612, 325] on div "Client contacted" at bounding box center [630, 325] width 56 height 10
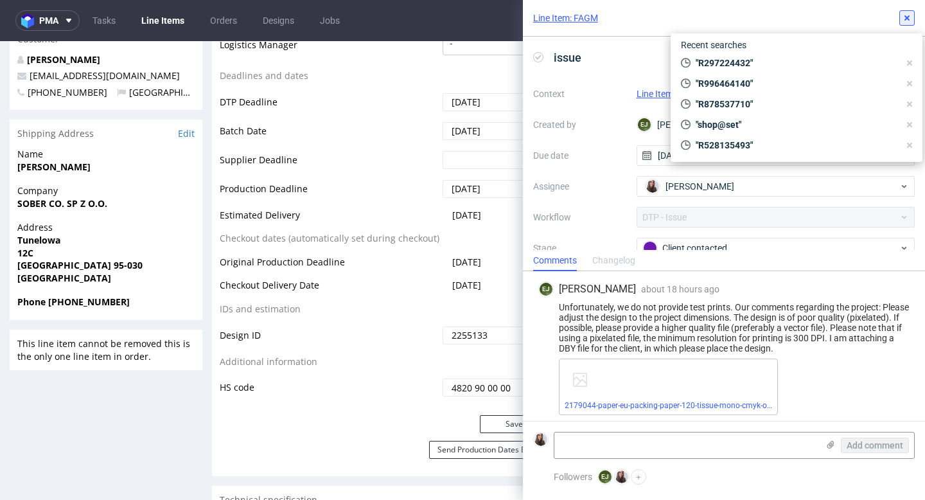
click at [910, 13] on icon at bounding box center [907, 18] width 10 height 10
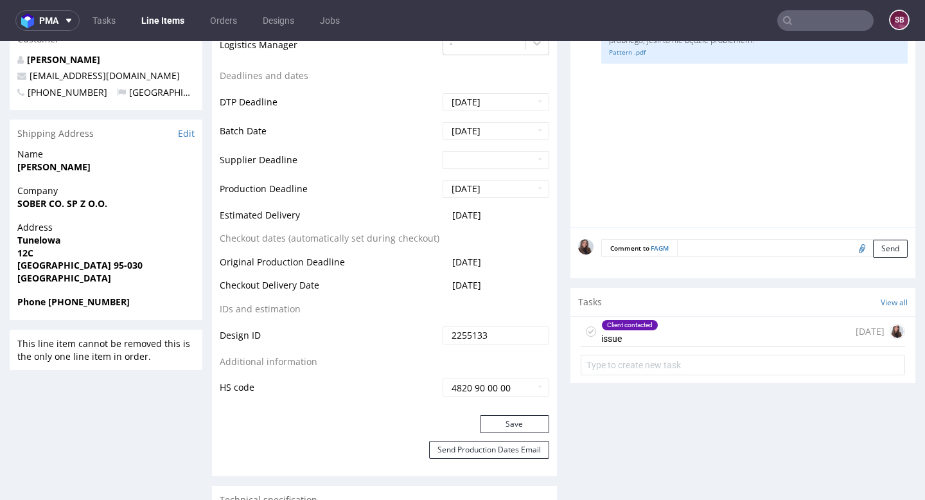
click at [651, 330] on div "Client contacted issue" at bounding box center [630, 332] width 57 height 30
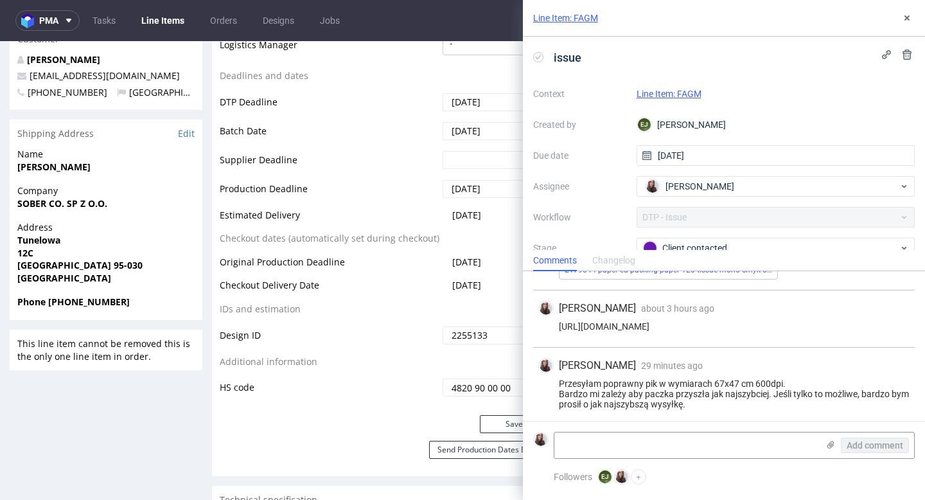
scroll to position [207, 0]
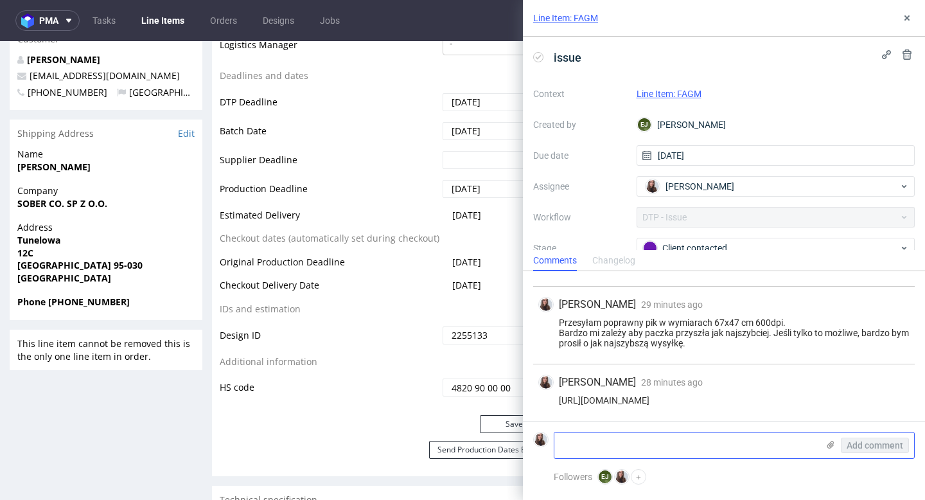
click at [826, 445] on icon at bounding box center [831, 445] width 10 height 10
click at [0, 0] on input "file" at bounding box center [0, 0] width 0 height 0
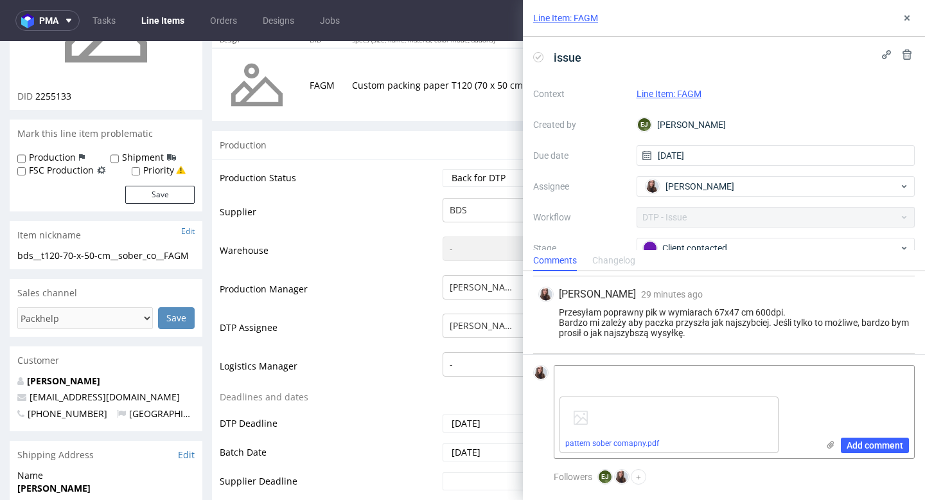
scroll to position [0, 0]
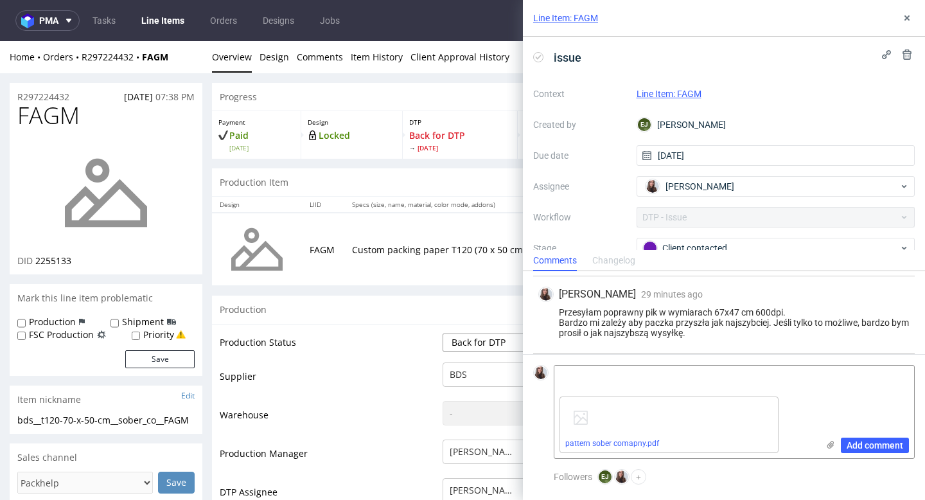
click at [479, 340] on select "Waiting for Artwork Waiting for Diecut Waiting for Mockup Waiting for DTP Waiti…" at bounding box center [496, 343] width 107 height 18
click at [443, 334] on select "Waiting for Artwork Waiting for Diecut Waiting for Mockup Waiting for DTP Waiti…" at bounding box center [496, 343] width 107 height 18
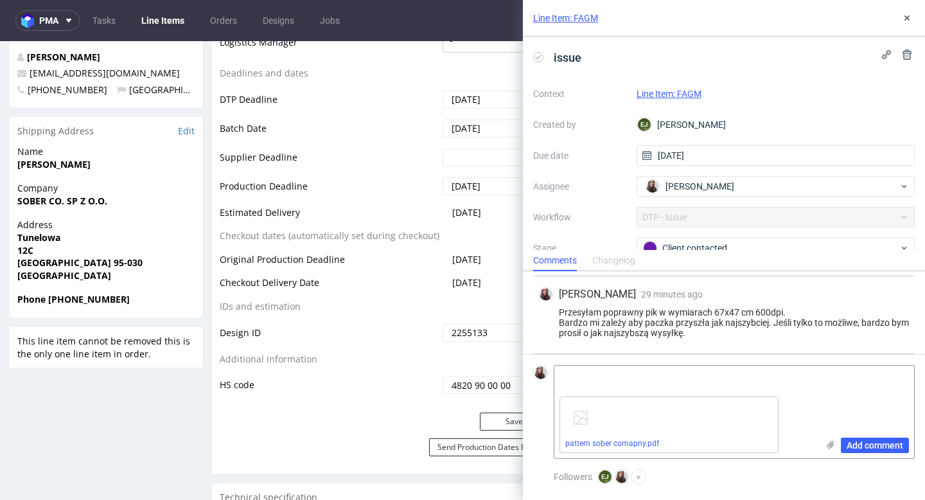
scroll to position [495, 0]
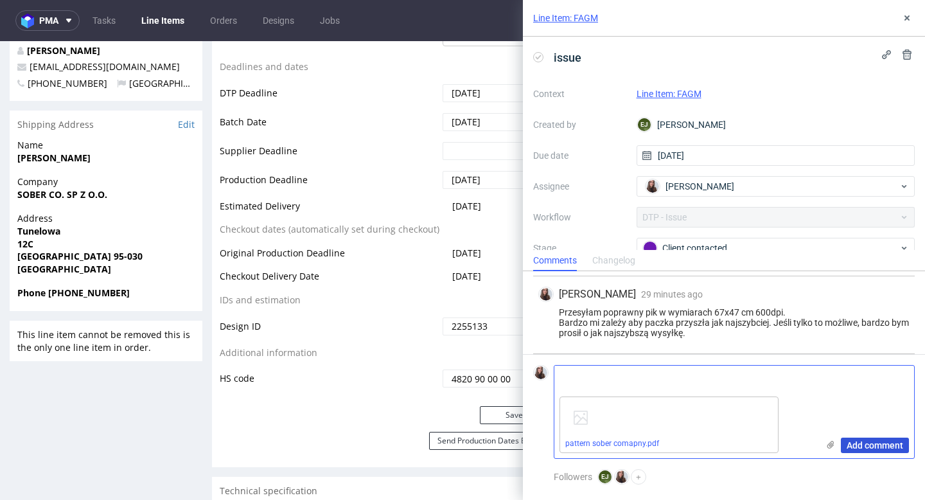
click at [875, 442] on span "Add comment" at bounding box center [875, 445] width 57 height 9
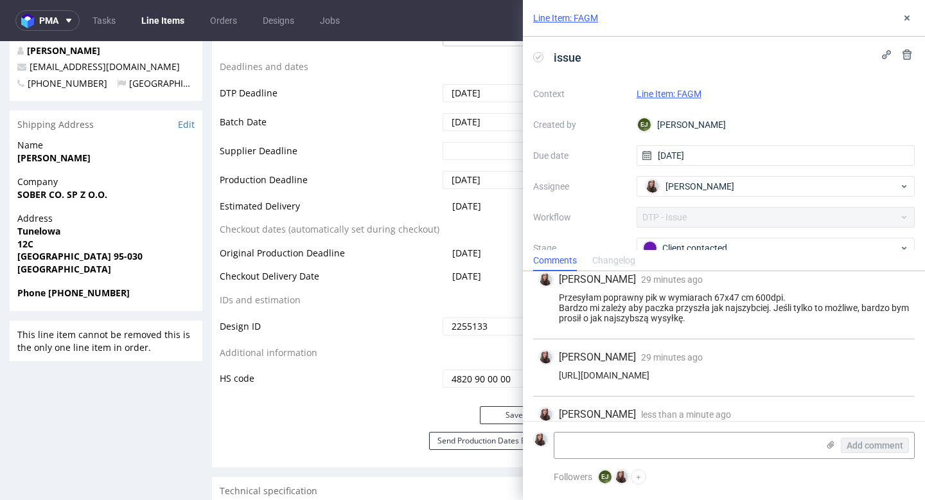
scroll to position [321, 0]
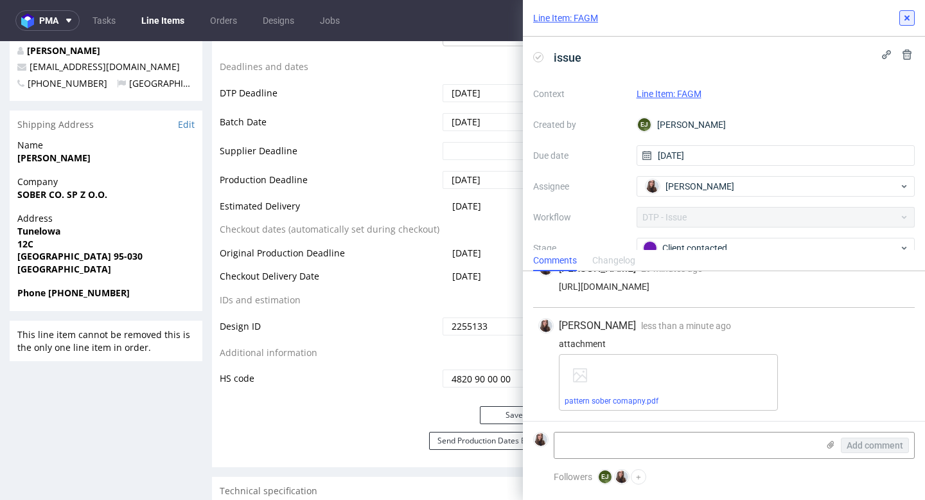
click at [907, 19] on use at bounding box center [907, 17] width 5 height 5
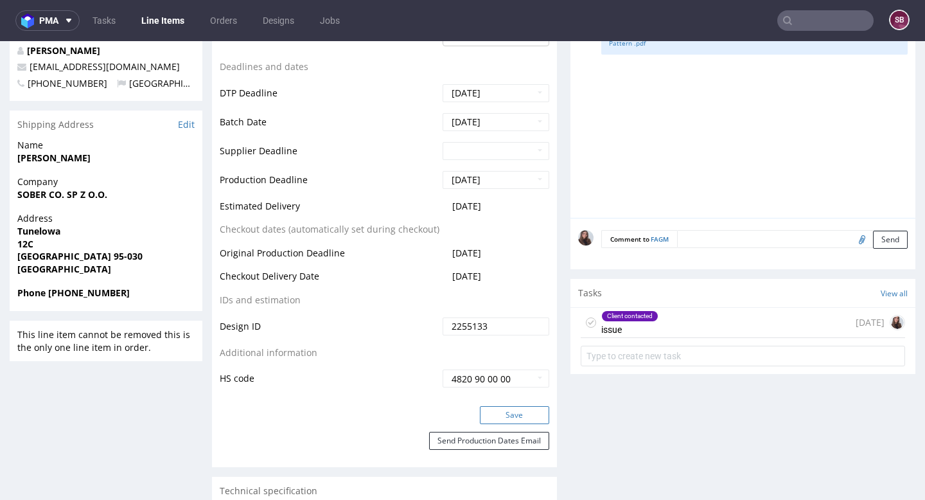
click at [519, 410] on button "Save" at bounding box center [514, 415] width 69 height 18
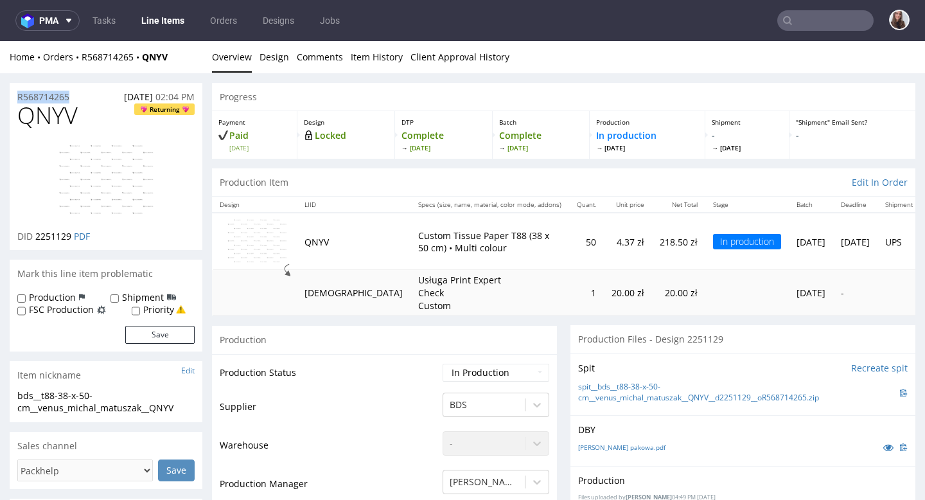
drag, startPoint x: 79, startPoint y: 94, endPoint x: 4, endPoint y: 101, distance: 74.9
copy p "R568714265"
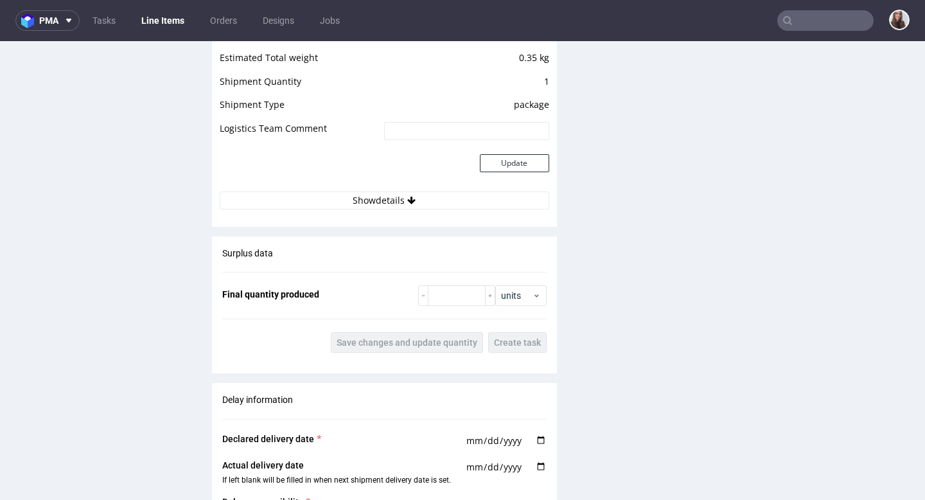
scroll to position [1283, 0]
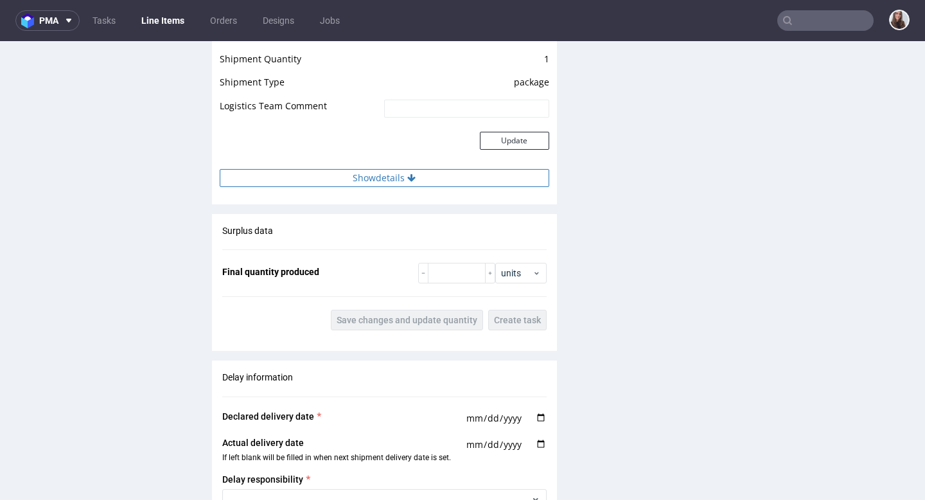
click at [395, 181] on button "Show details" at bounding box center [385, 178] width 330 height 18
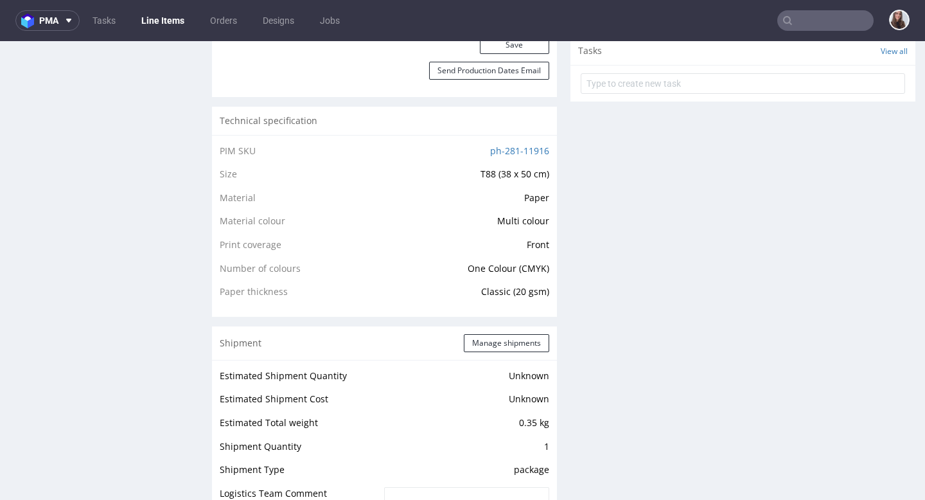
scroll to position [44, 0]
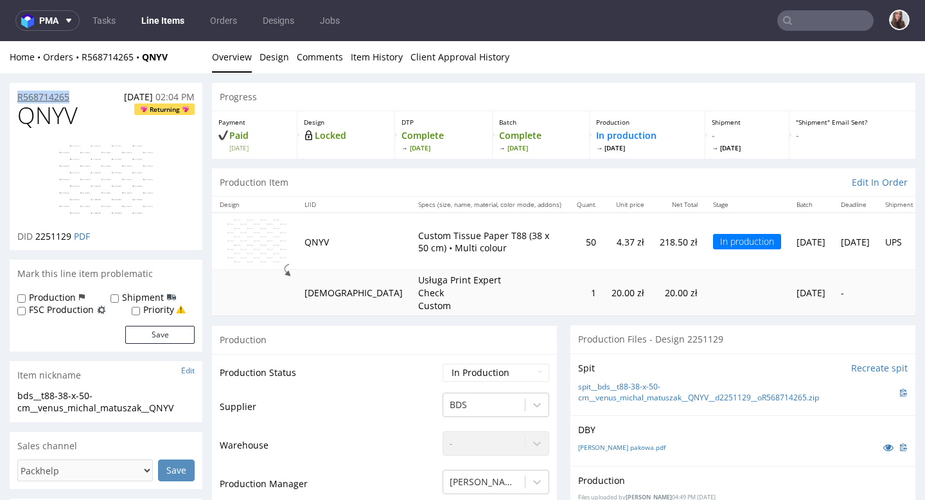
drag, startPoint x: 80, startPoint y: 96, endPoint x: 18, endPoint y: 96, distance: 61.7
click at [18, 96] on div "R568714265 [DATE] 02:04 PM" at bounding box center [106, 93] width 193 height 21
copy p "R568714265"
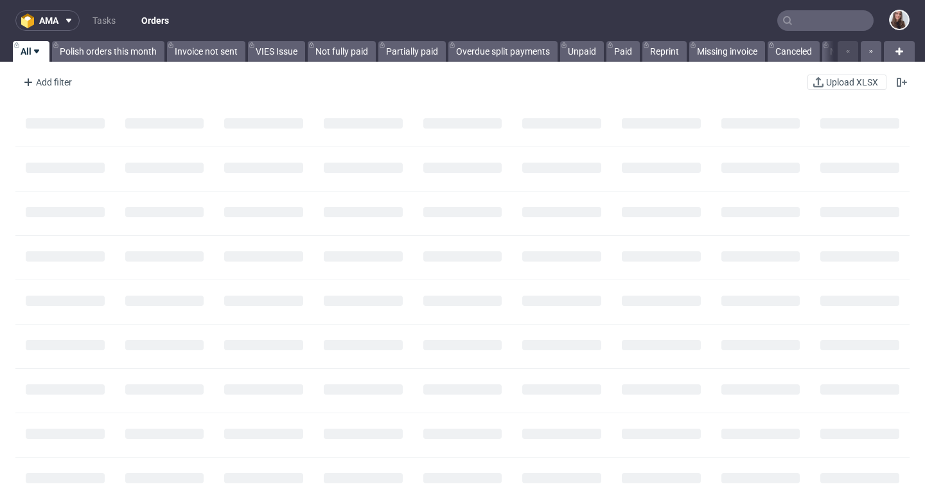
click at [807, 21] on input "text" at bounding box center [826, 20] width 96 height 21
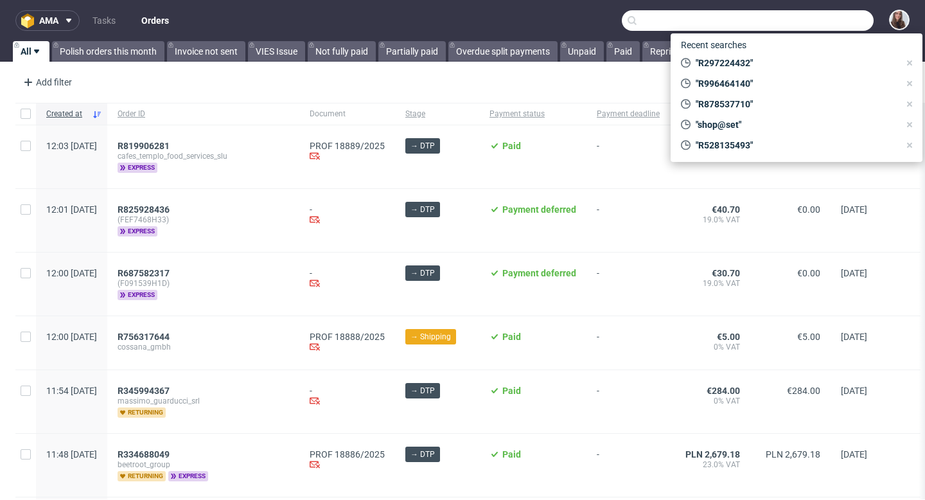
paste input "R883846004"
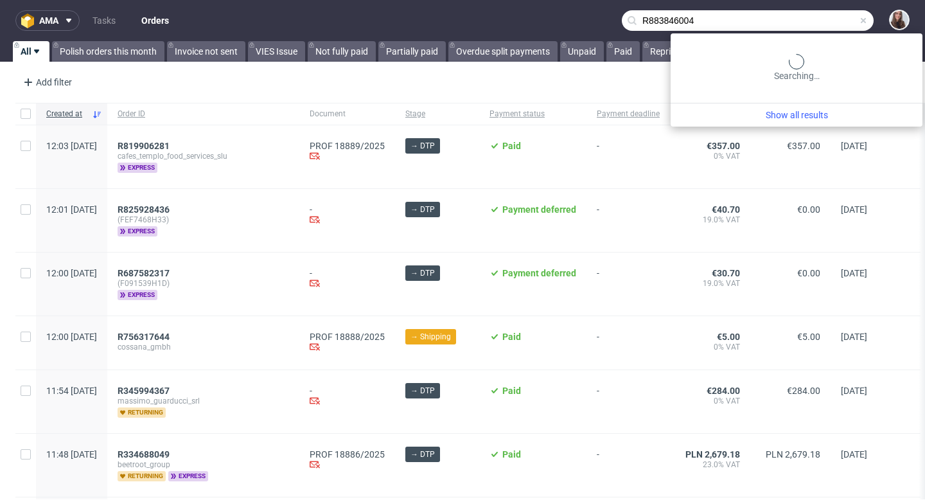
type input "R883846004"
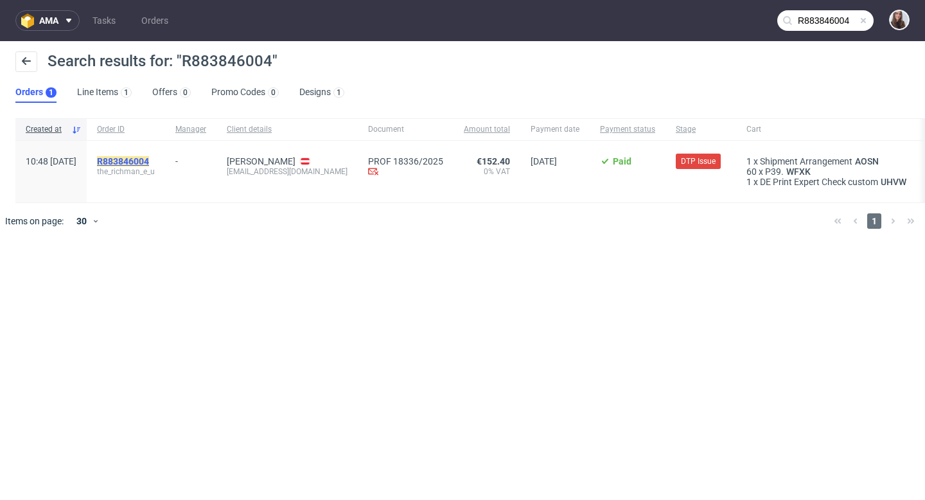
click at [149, 157] on mark "R883846004" at bounding box center [123, 161] width 52 height 10
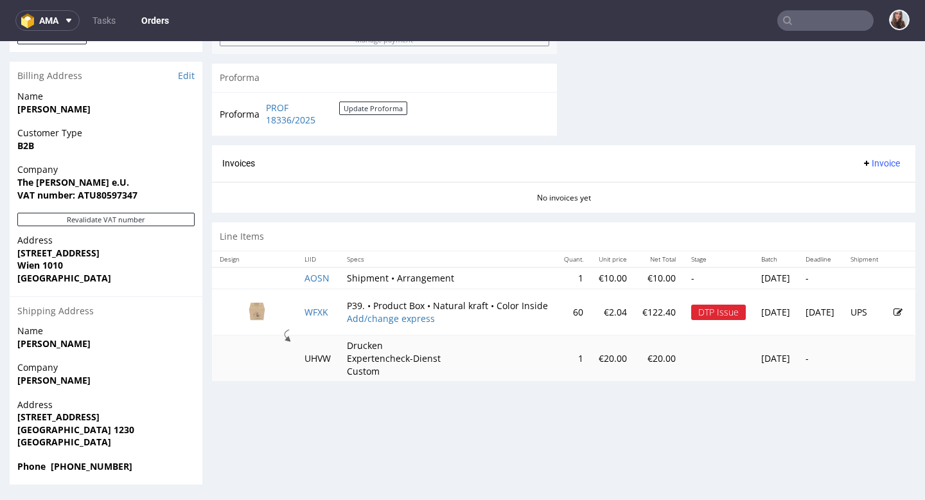
scroll to position [3, 0]
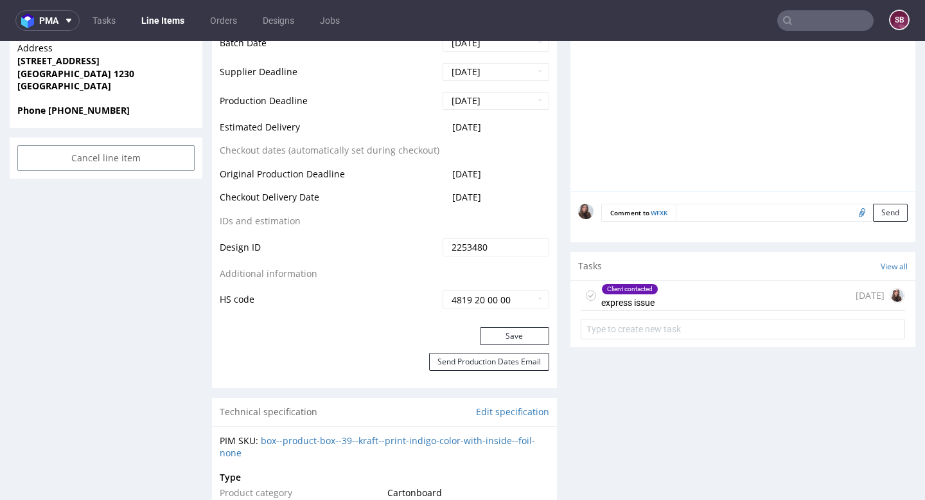
scroll to position [640, 0]
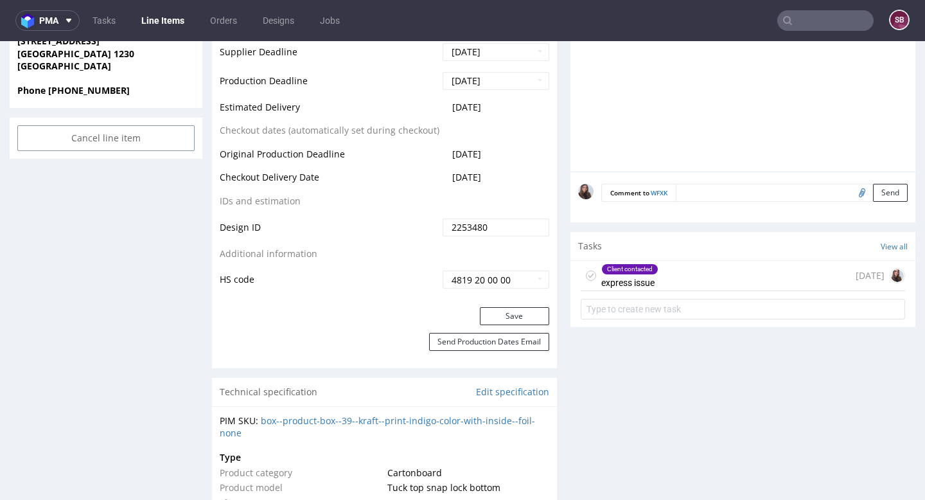
click at [723, 278] on div "Client contacted express issue 1 day ago" at bounding box center [743, 276] width 325 height 30
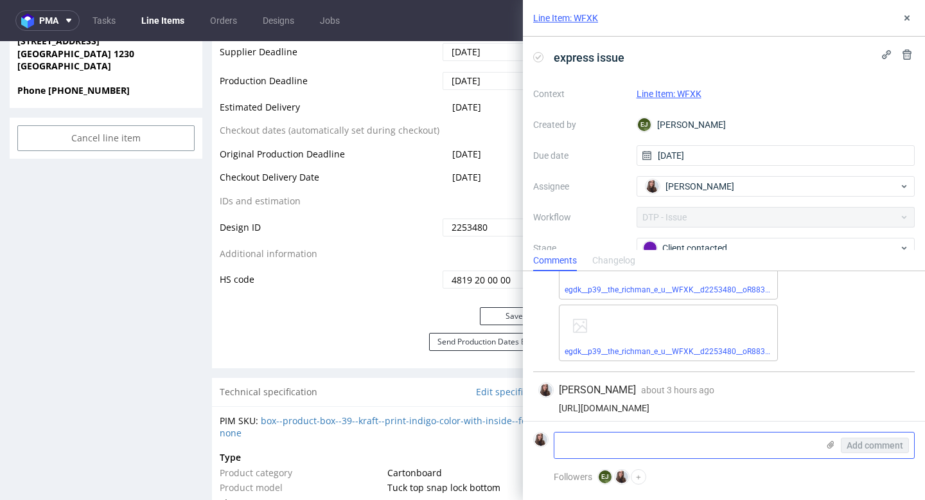
scroll to position [134, 0]
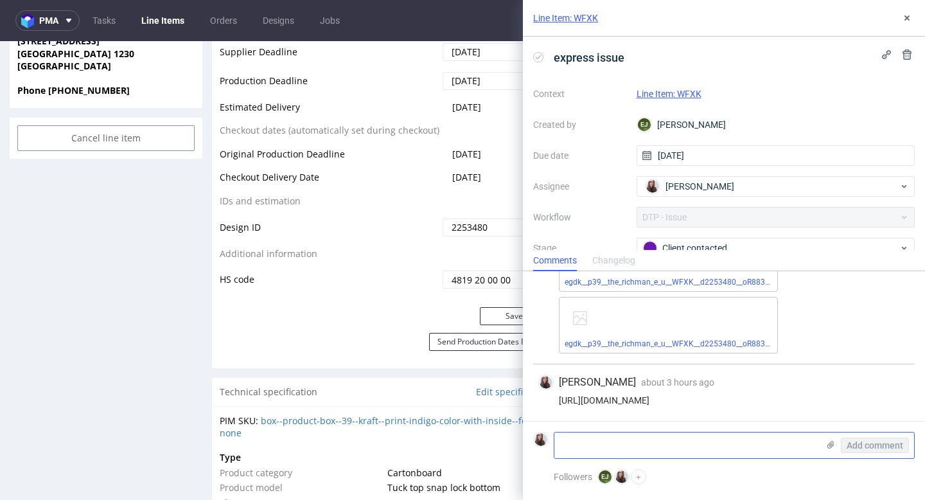
click at [638, 452] on textarea at bounding box center [687, 446] width 264 height 26
type textarea "K"
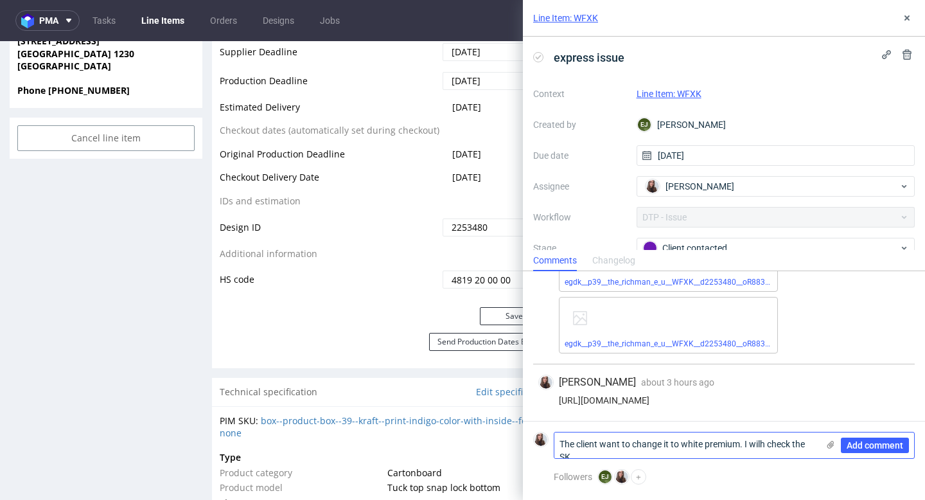
scroll to position [0, 0]
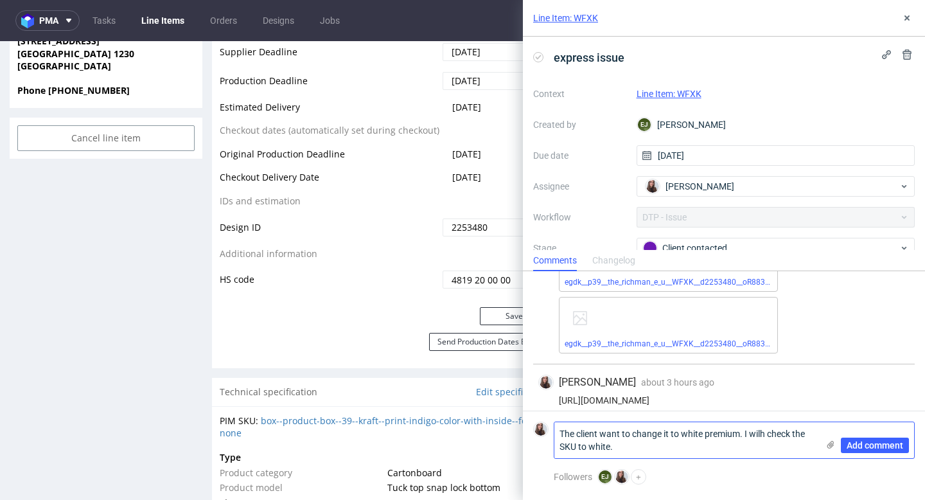
click at [771, 429] on textarea "The client want to change it to white premium. I wilh check the SKU to white." at bounding box center [687, 440] width 264 height 36
type textarea "The client want to change it to white premium. I will check the SKU to white."
click at [864, 449] on span "Add comment" at bounding box center [875, 445] width 57 height 9
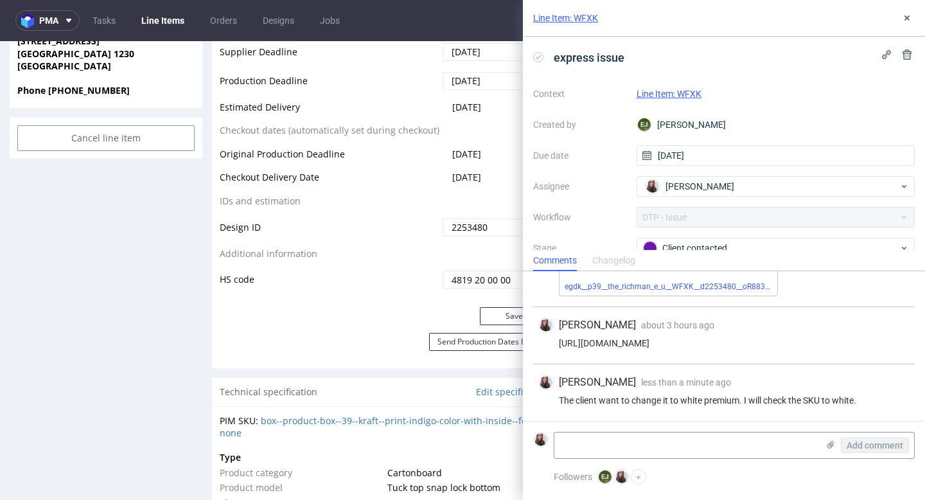
click at [661, 92] on link "Line Item: WFXK" at bounding box center [669, 94] width 65 height 10
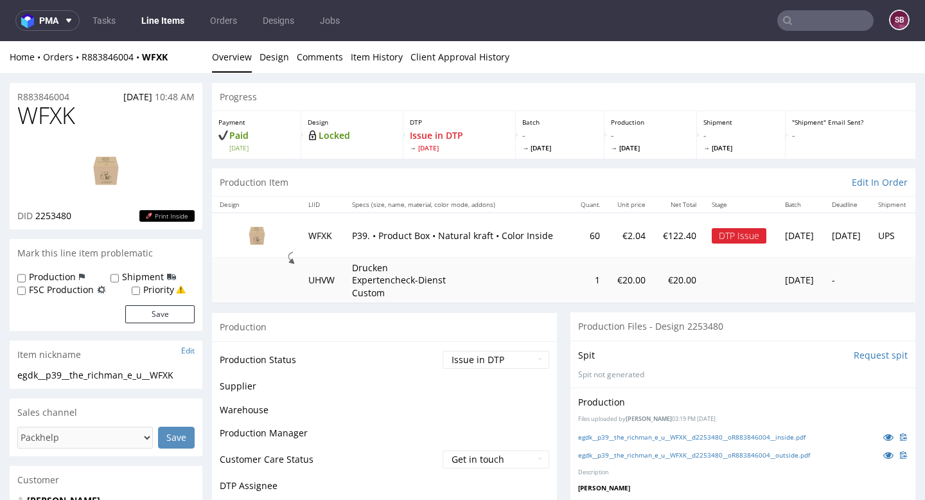
scroll to position [96, 0]
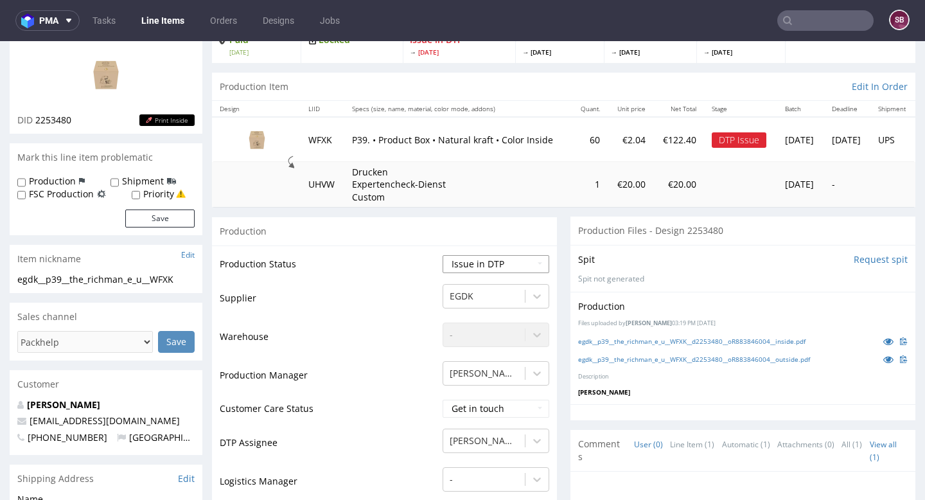
click at [456, 258] on select "Waiting for Artwork Waiting for Diecut Waiting for Mockup Waiting for DTP Waiti…" at bounding box center [496, 264] width 107 height 18
select select "back_for_dtp"
click at [443, 255] on select "Waiting for Artwork Waiting for Diecut Waiting for Mockup Waiting for DTP Waiti…" at bounding box center [496, 264] width 107 height 18
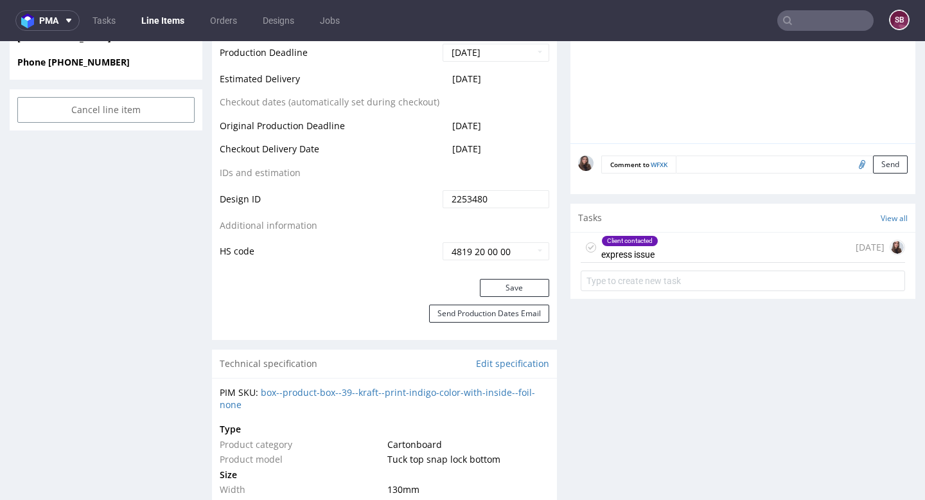
scroll to position [679, 0]
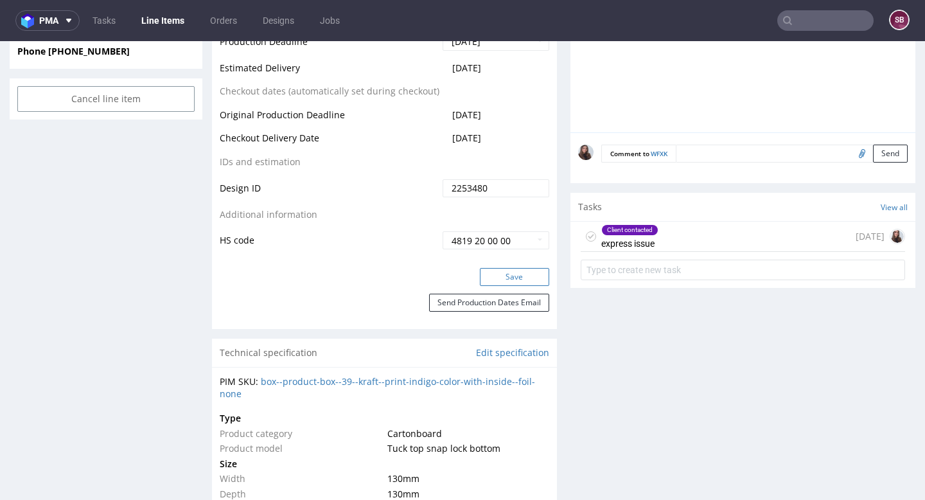
click at [500, 276] on button "Save" at bounding box center [514, 277] width 69 height 18
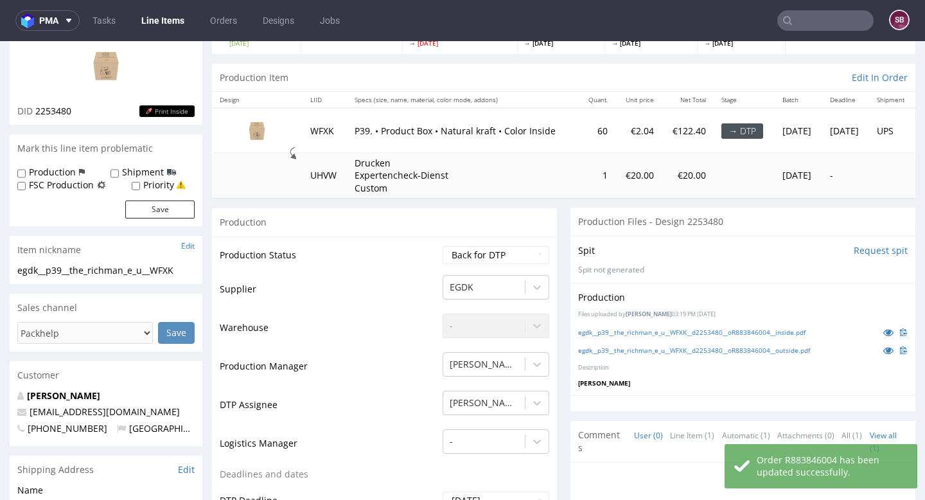
scroll to position [0, 0]
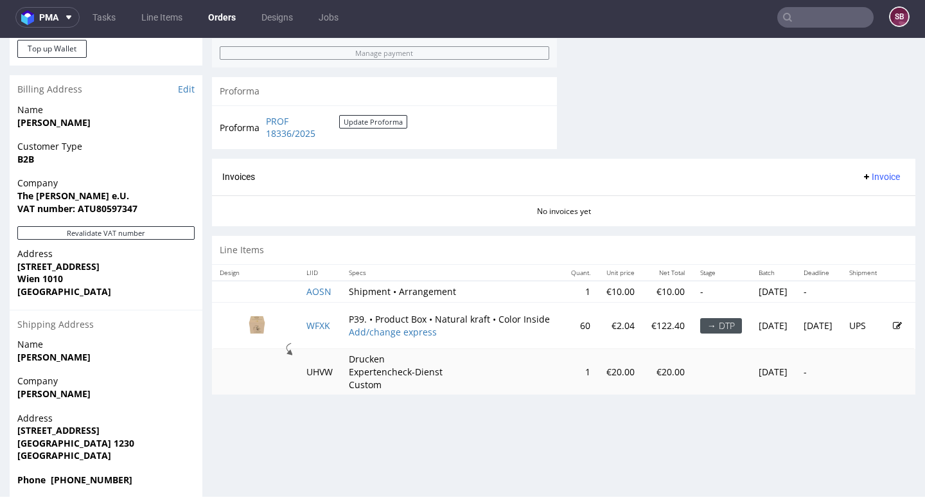
scroll to position [545, 0]
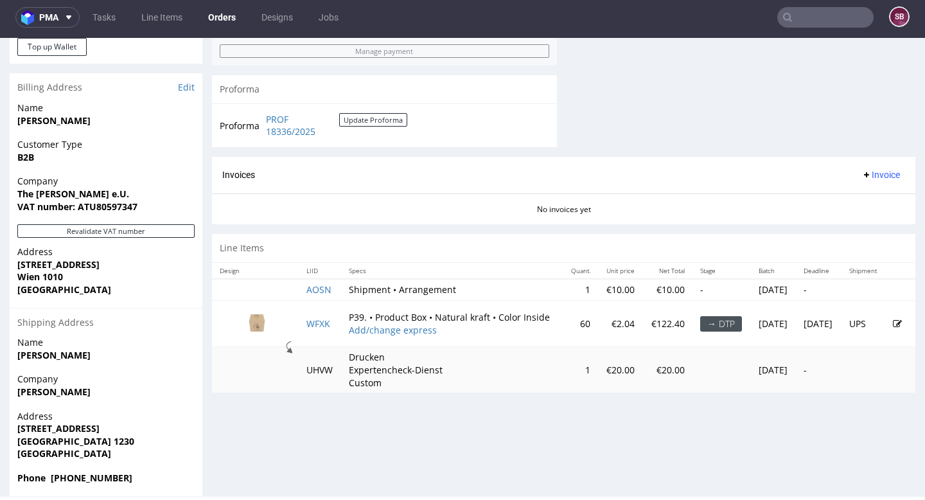
click at [893, 325] on icon at bounding box center [897, 323] width 9 height 9
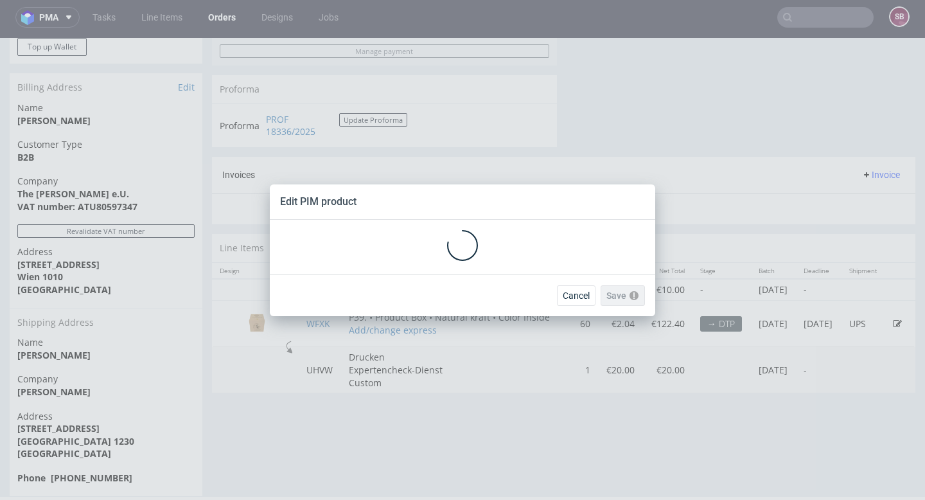
scroll to position [0, 0]
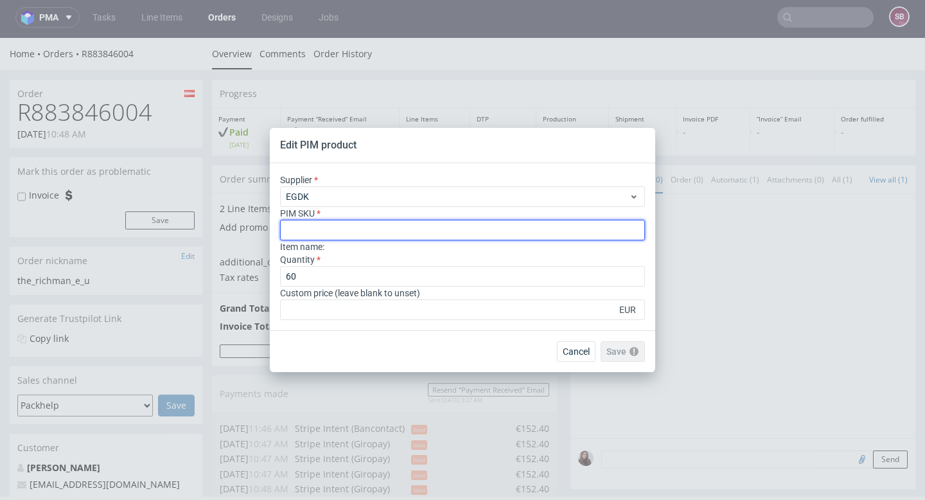
click at [372, 235] on input "text" at bounding box center [462, 230] width 365 height 21
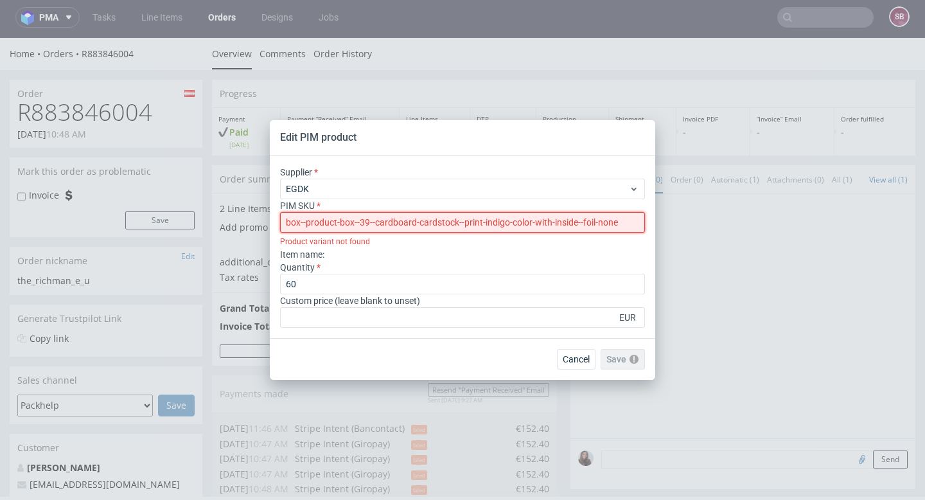
click at [287, 222] on input "box--product-box--39--cardboard-cardstock--print-indigo-color-with-inside--foil…" at bounding box center [462, 222] width 365 height 21
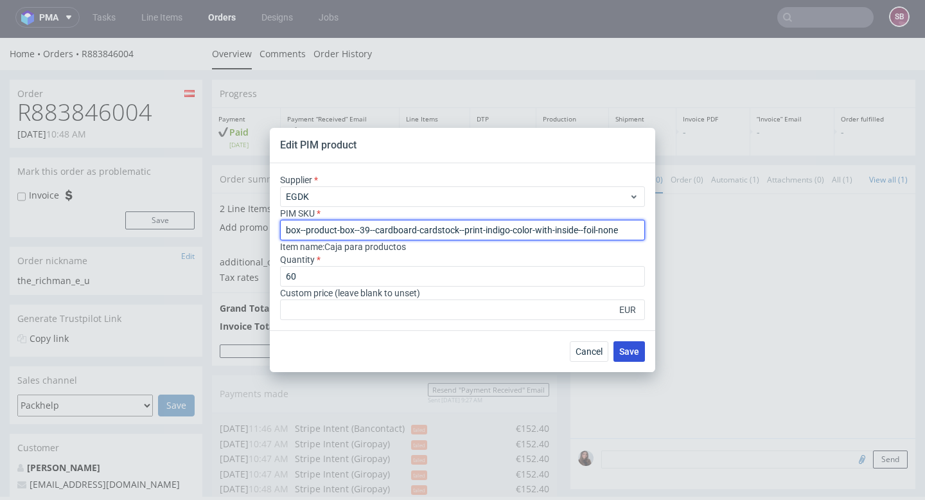
type input "box--product-box--39--cardboard-cardstock--print-indigo-color-with-inside--foil…"
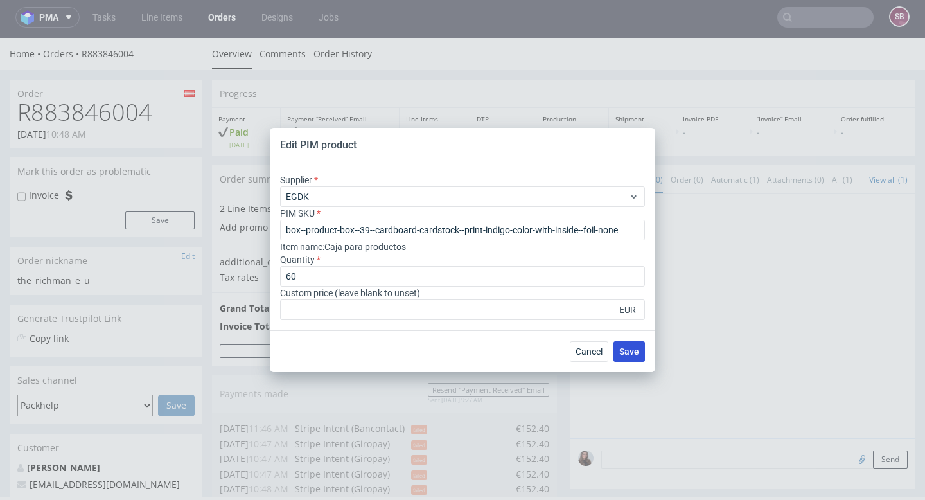
click at [630, 348] on span "Save" at bounding box center [630, 351] width 20 height 9
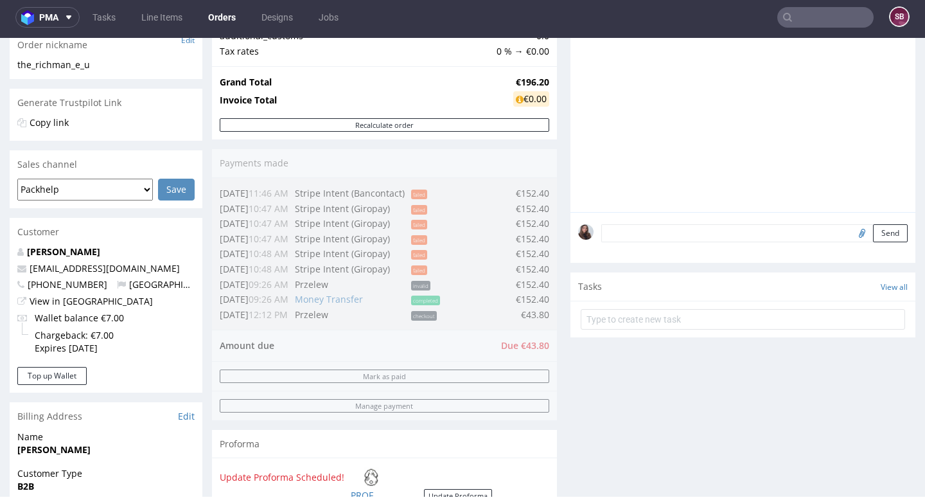
scroll to position [217, 0]
drag, startPoint x: 490, startPoint y: 343, endPoint x: 540, endPoint y: 343, distance: 49.5
click at [540, 343] on div "Order summary 2 Line Items (Net Total) 196.20 Add promo code Apply additional_c…" at bounding box center [384, 235] width 345 height 594
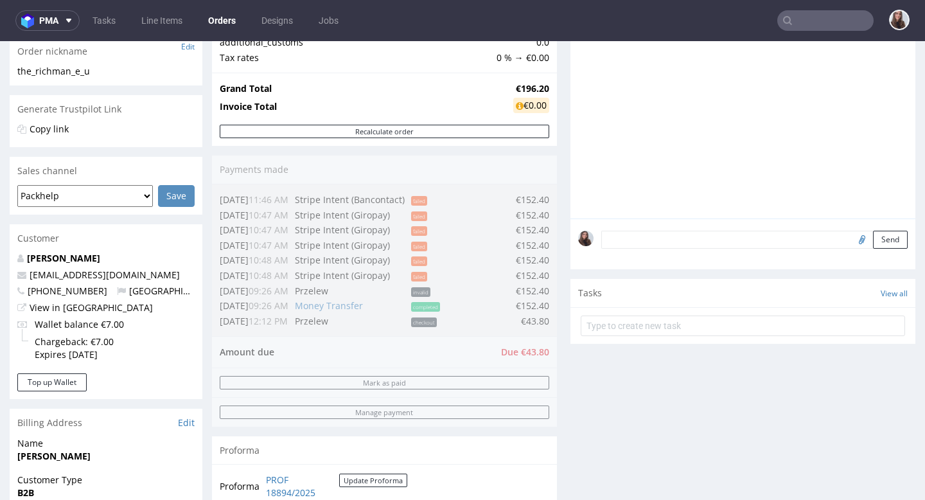
scroll to position [215, 0]
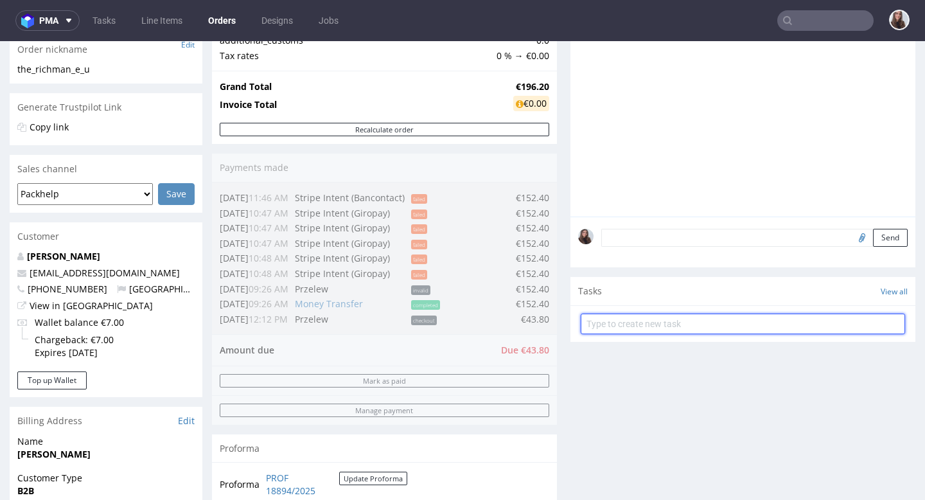
click at [627, 334] on input "text" at bounding box center [743, 324] width 325 height 21
type input "r"
type input "payment link"
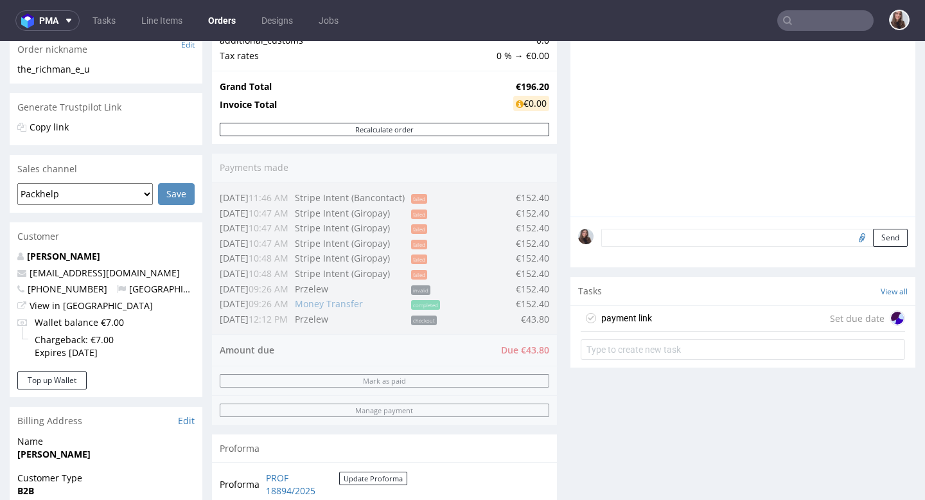
click at [771, 326] on div "payment link Set due date" at bounding box center [743, 319] width 325 height 26
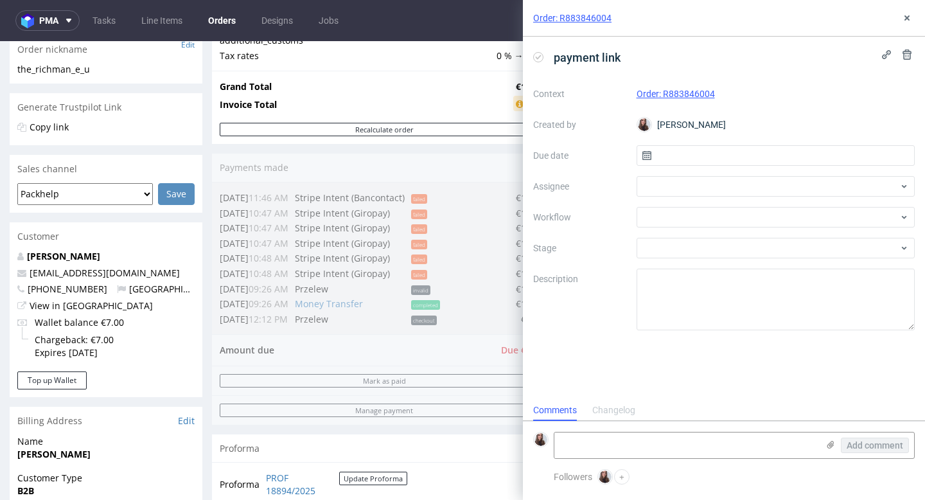
scroll to position [10, 0]
click at [728, 150] on input "text" at bounding box center [776, 155] width 279 height 21
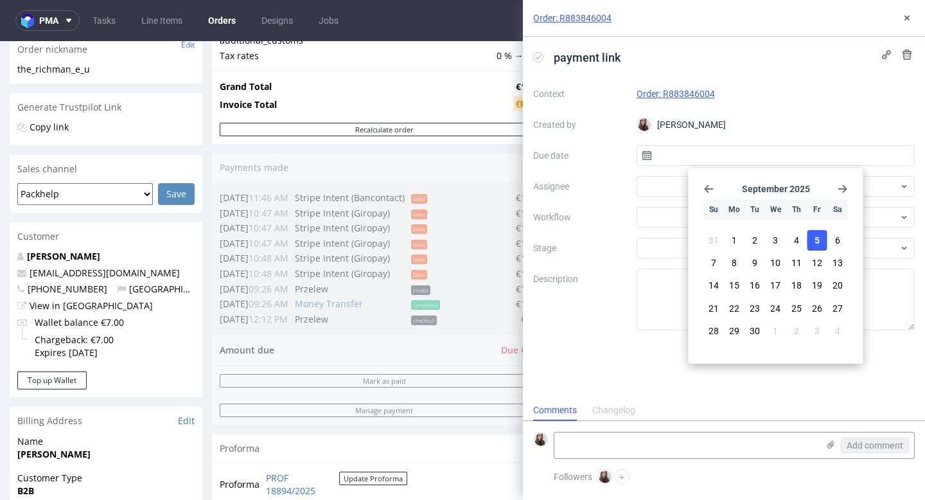
click at [822, 233] on button "5" at bounding box center [817, 240] width 20 height 21
type input "[DATE]"
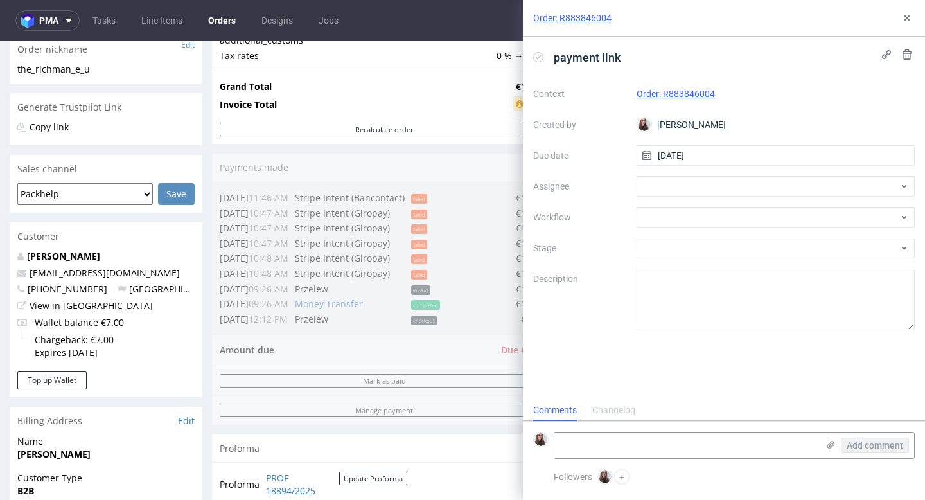
click at [749, 175] on div "Context Order: R883846004 Created by Sandra Beśka Due date 05/09/2025 Assignee …" at bounding box center [724, 207] width 382 height 247
click at [749, 185] on div at bounding box center [776, 186] width 279 height 21
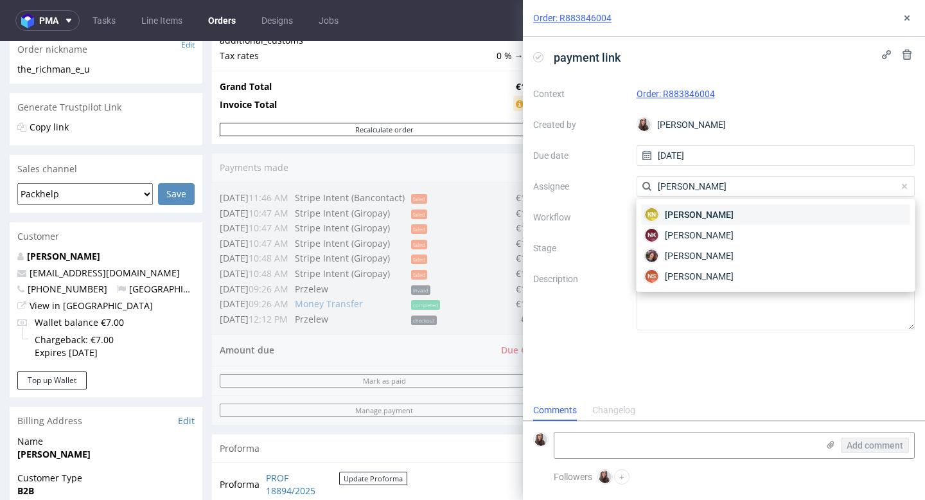
type input "natalia"
click at [757, 224] on div "KN Kocyła Natalia" at bounding box center [776, 214] width 269 height 21
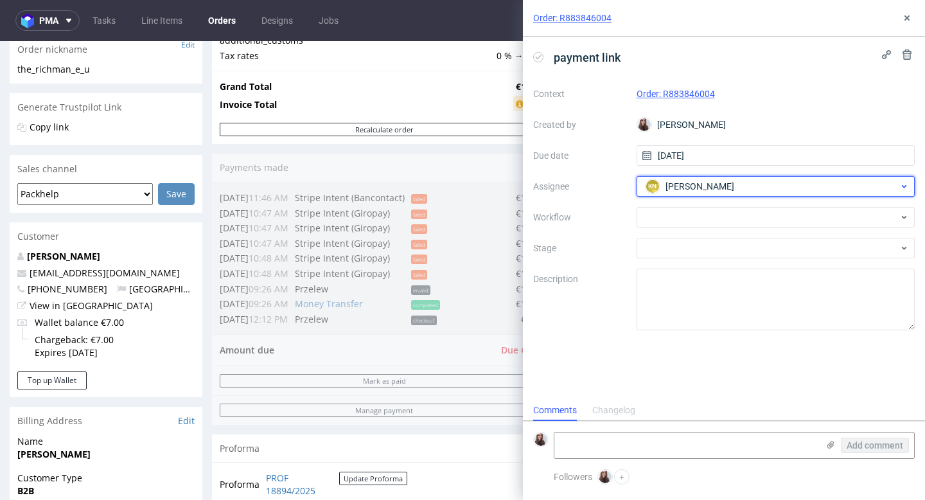
click at [728, 182] on div "KN Kocyła Natalia" at bounding box center [771, 186] width 257 height 21
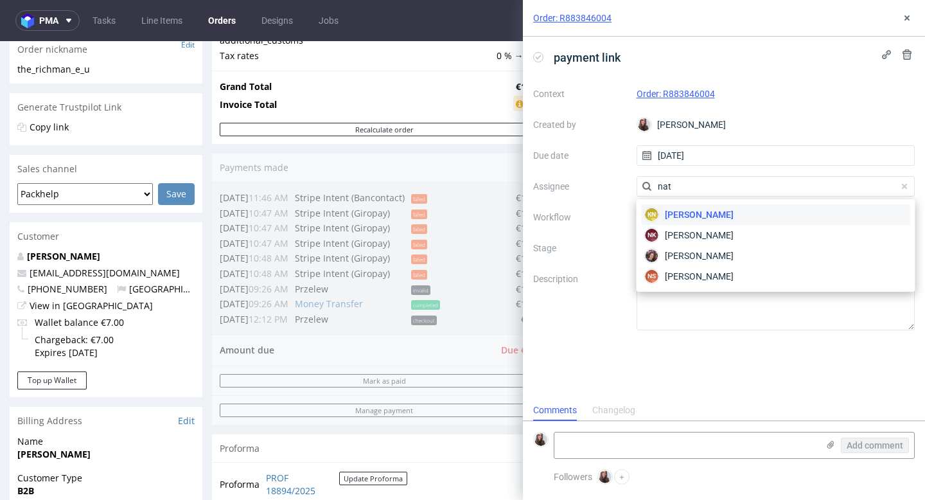
scroll to position [0, 0]
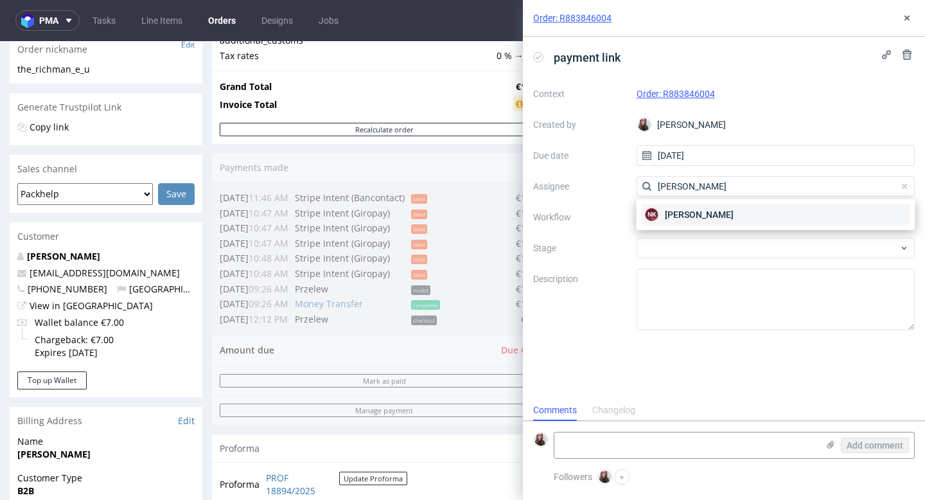
type input "natalia k"
click at [731, 208] on span "Natalia Kaczorowska" at bounding box center [699, 214] width 69 height 13
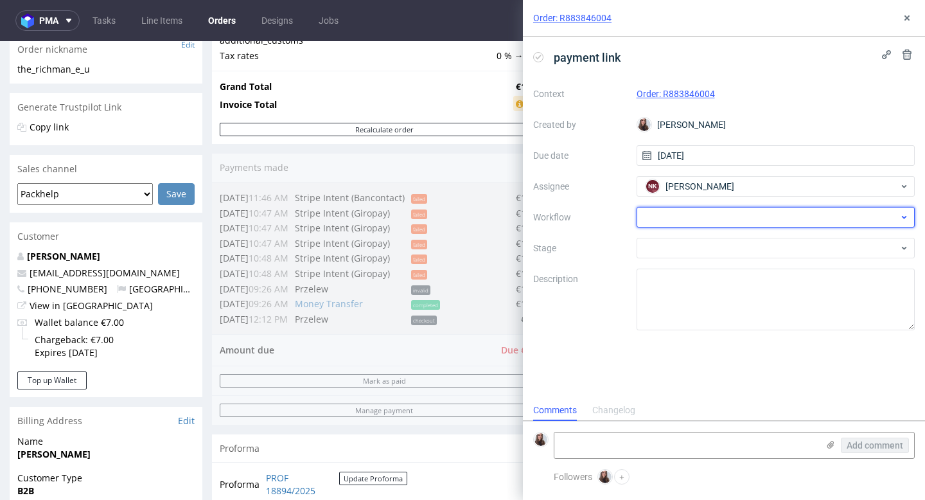
click at [704, 213] on div at bounding box center [776, 217] width 279 height 21
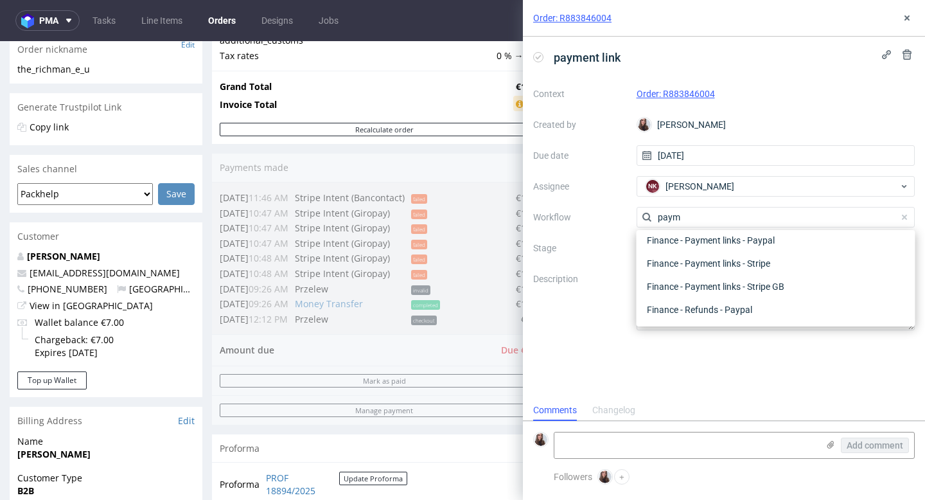
scroll to position [23, 0]
type input "payment"
click at [745, 286] on div "Finance - Payment links - Stripe" at bounding box center [776, 286] width 269 height 23
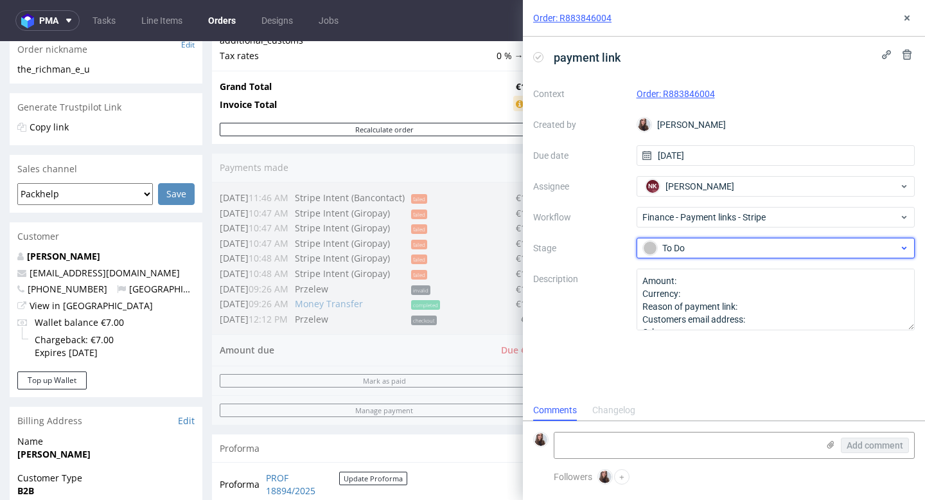
click at [715, 247] on div "To Do" at bounding box center [771, 248] width 256 height 14
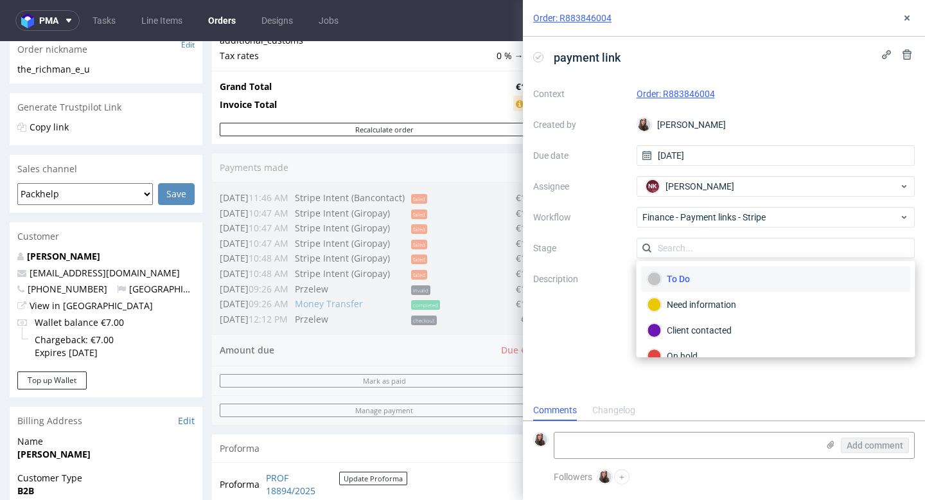
click at [588, 316] on label "Description" at bounding box center [579, 299] width 93 height 57
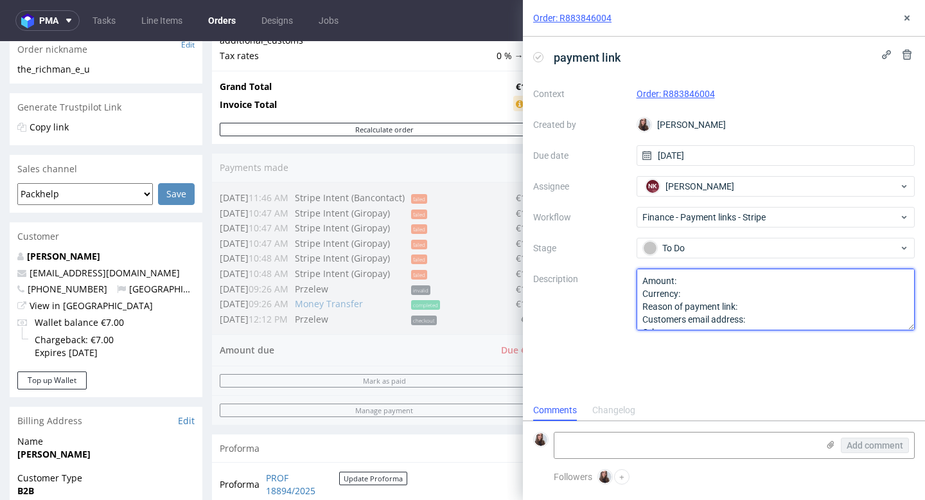
click at [695, 281] on textarea "Amount: Currency: Reason of payment link: Customers email address: Other:" at bounding box center [776, 300] width 279 height 62
click at [722, 292] on textarea "Amount: Currency: Reason of payment link: Customers email address: Other:" at bounding box center [776, 300] width 279 height 62
click at [776, 311] on textarea "Amount: Currency: Reason of payment link: Customers email address: Other:" at bounding box center [776, 300] width 279 height 62
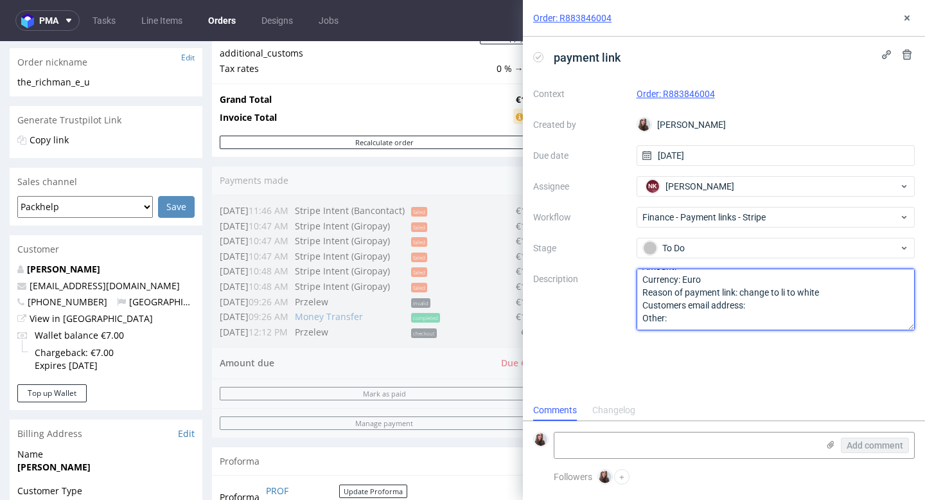
scroll to position [204, 0]
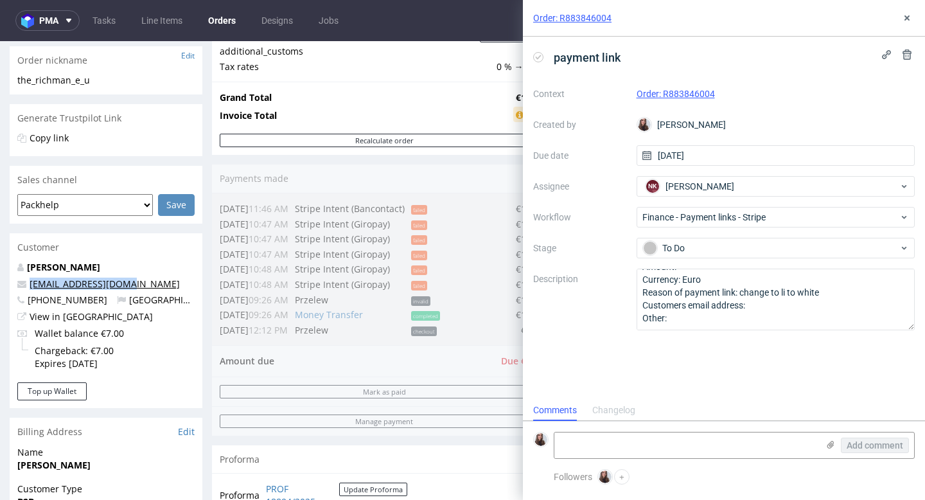
drag, startPoint x: 126, startPoint y: 283, endPoint x: 31, endPoint y: 281, distance: 95.1
click at [31, 281] on p "office@therichman.at" at bounding box center [105, 284] width 177 height 13
copy link "office@therichman.at"
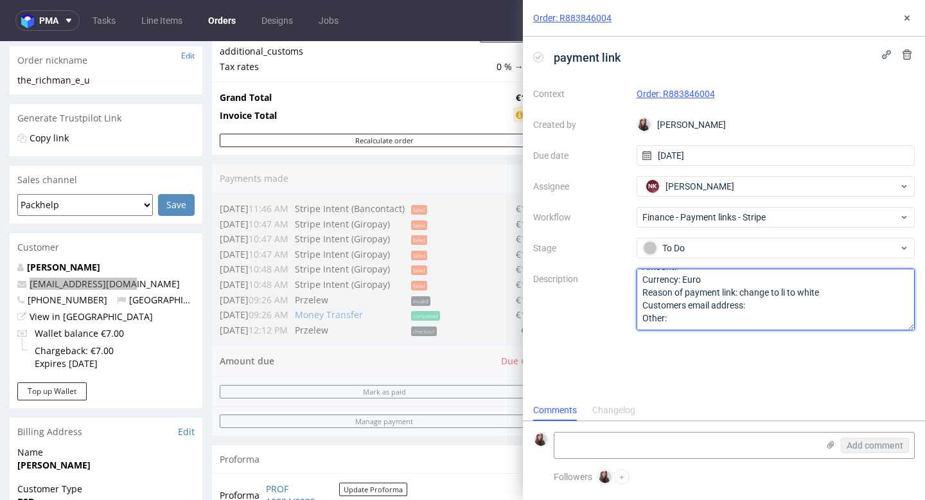
click at [767, 308] on textarea "Amount: Currency: Euro Reason of payment link: change to li to white Customers …" at bounding box center [776, 300] width 279 height 62
paste textarea "office@therichman.at"
click at [749, 310] on textarea "Amount: Currency: Euro Reason of payment link: change to li to white Customers …" at bounding box center [776, 300] width 279 height 62
click at [749, 312] on textarea "Amount: Currency: Euro Reason of payment link: change to li to white Customers …" at bounding box center [776, 300] width 279 height 62
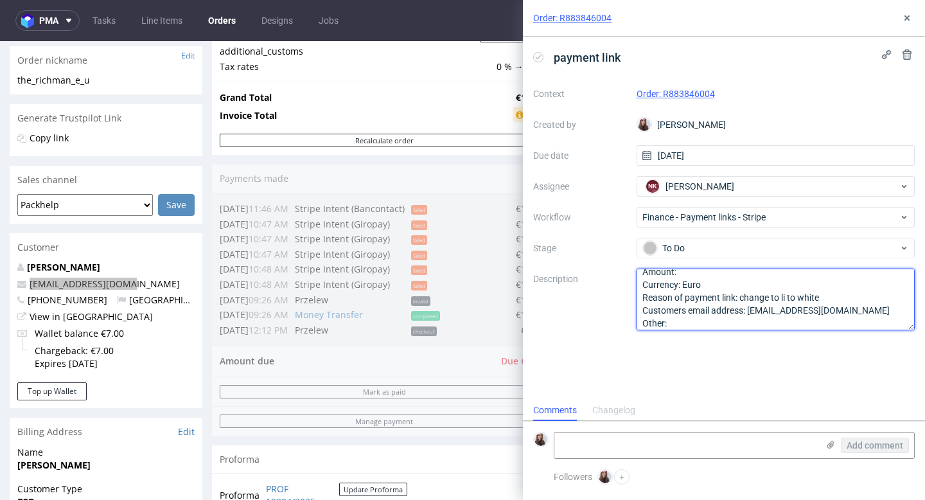
scroll to position [0, 0]
click at [698, 272] on textarea "Amount: Currency: Euro Reason of payment link: change to li to white Customers …" at bounding box center [776, 300] width 279 height 62
click at [699, 280] on textarea "Amount: Currency: Euro Reason of payment link: change to li to white Customers …" at bounding box center [776, 300] width 279 height 62
type textarea "Amount: 4 Currency: Euro Reason of payment link: change to li to white Customer…"
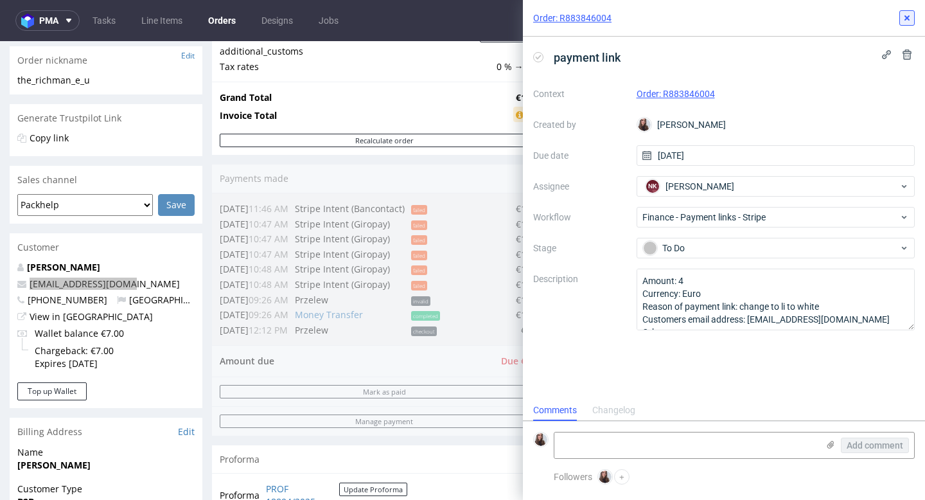
click at [909, 21] on icon at bounding box center [907, 18] width 10 height 10
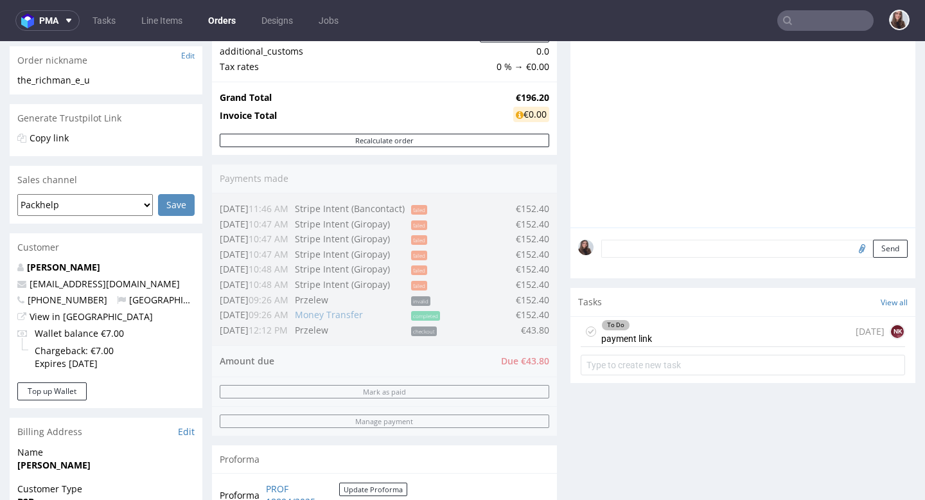
click at [683, 337] on div "To Do payment link today NK" at bounding box center [743, 332] width 325 height 30
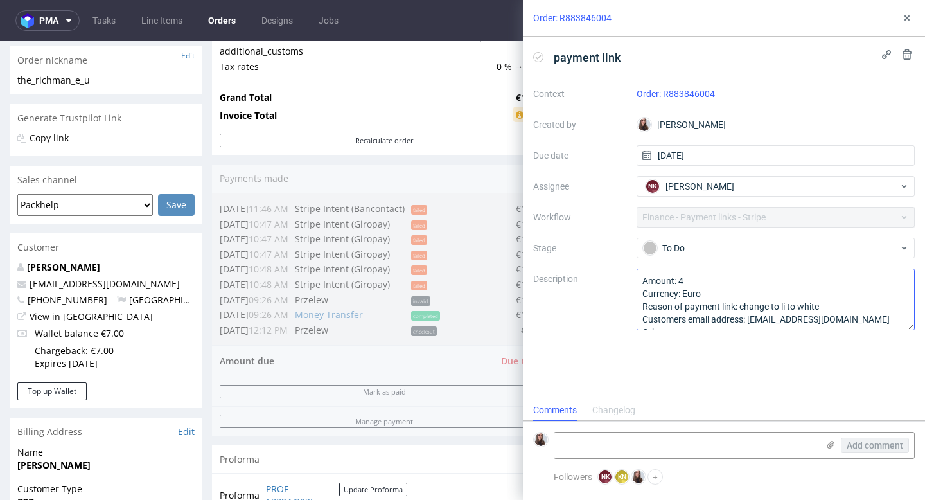
scroll to position [10, 0]
click at [696, 278] on textarea "Amount: 4 Currency: Euro Reason of payment link: change to li to white Customer…" at bounding box center [776, 300] width 279 height 62
type textarea "Amount: 43.80 Currency: Euro Reason of payment link: change to li to white Cust…"
click at [481, 294] on div "Order summary 2 Line Items (Net Total) 196.20 Add promo code Apply additional_c…" at bounding box center [384, 240] width 345 height 573
click at [905, 20] on use at bounding box center [907, 17] width 5 height 5
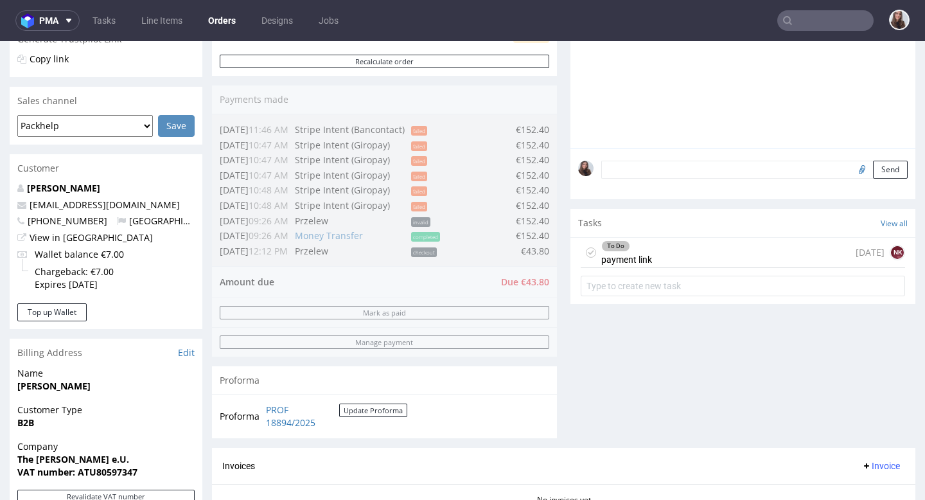
scroll to position [271, 0]
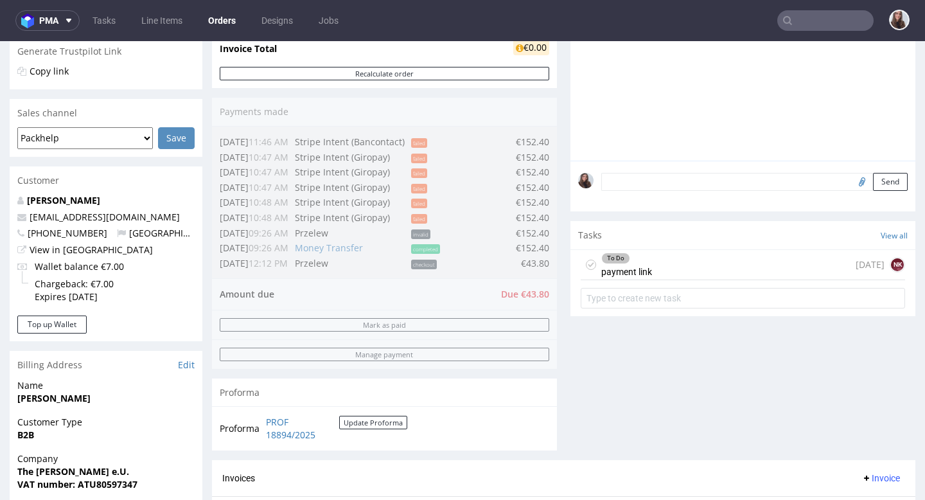
click at [632, 264] on div "To Do" at bounding box center [626, 258] width 49 height 10
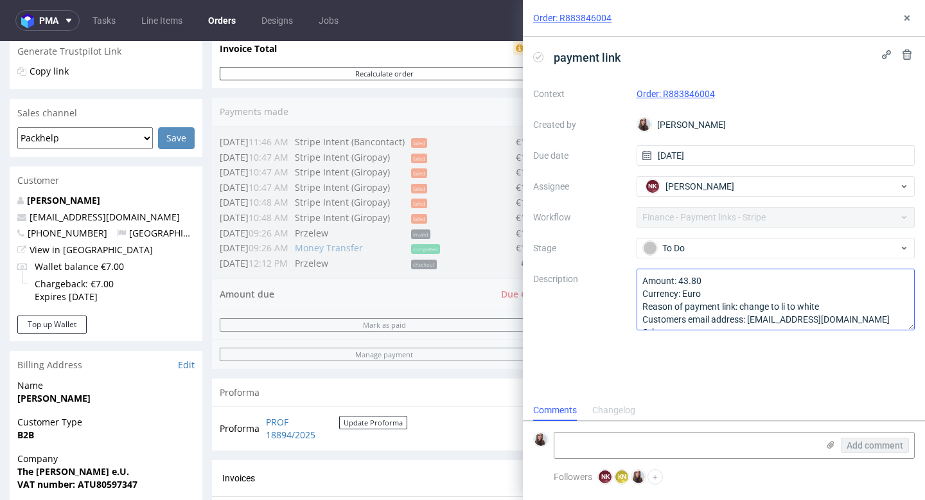
scroll to position [14, 0]
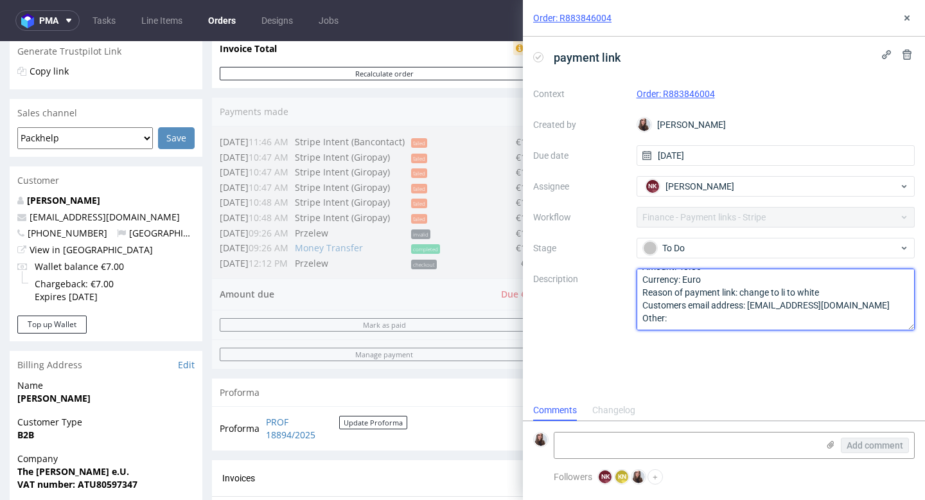
click at [715, 322] on textarea "Amount: 43.80 Currency: Euro Reason of payment link: change to li to white Cust…" at bounding box center [776, 300] width 279 height 62
type textarea "Amount: 43.80 Currency: Euro Reason of payment link: change to li to white Cust…"
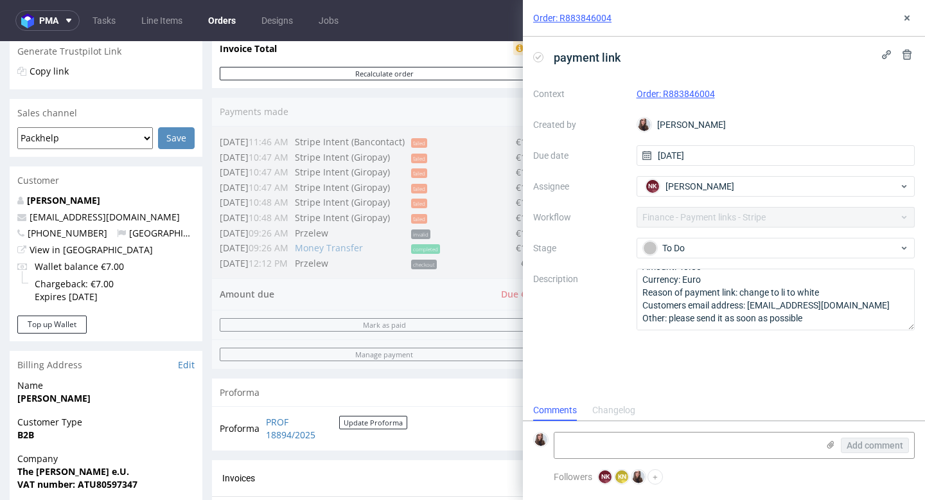
click at [820, 17] on div "Order: R883846004" at bounding box center [724, 18] width 402 height 37
click at [906, 13] on icon at bounding box center [907, 18] width 10 height 10
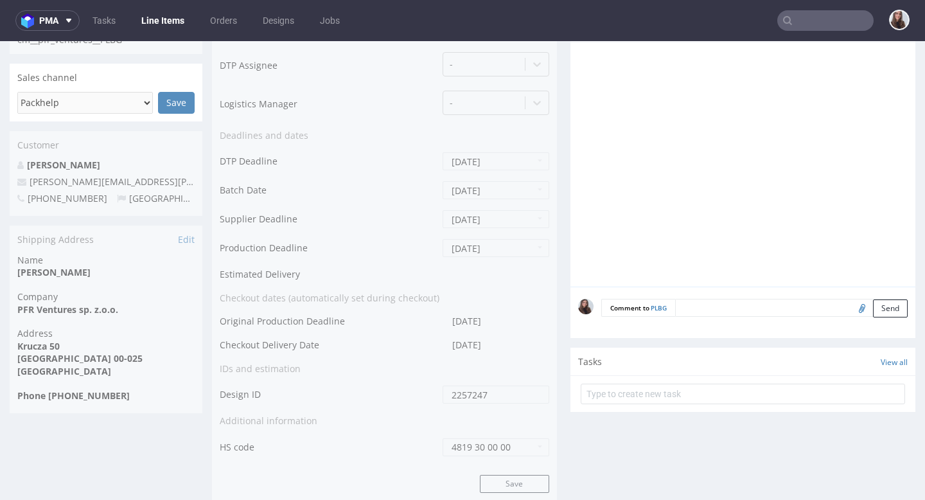
scroll to position [499, 0]
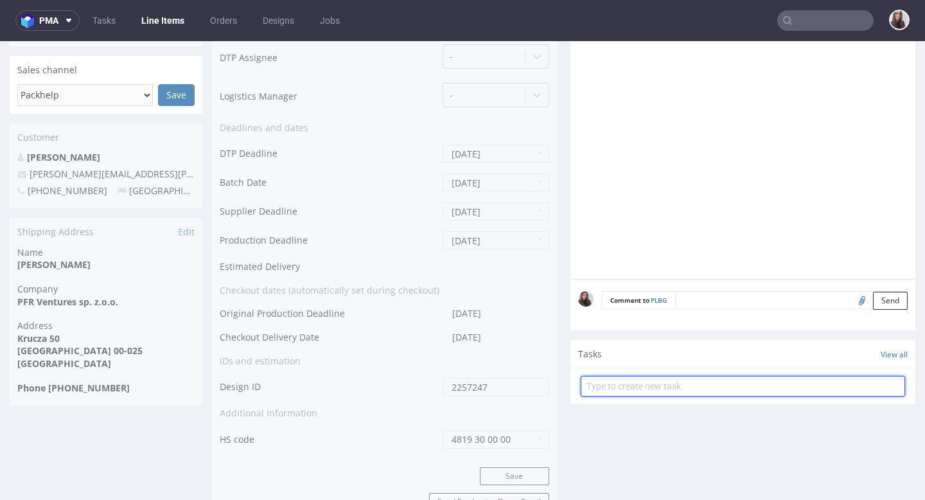
click at [620, 380] on input "text" at bounding box center [743, 386] width 325 height 21
type input "refund"
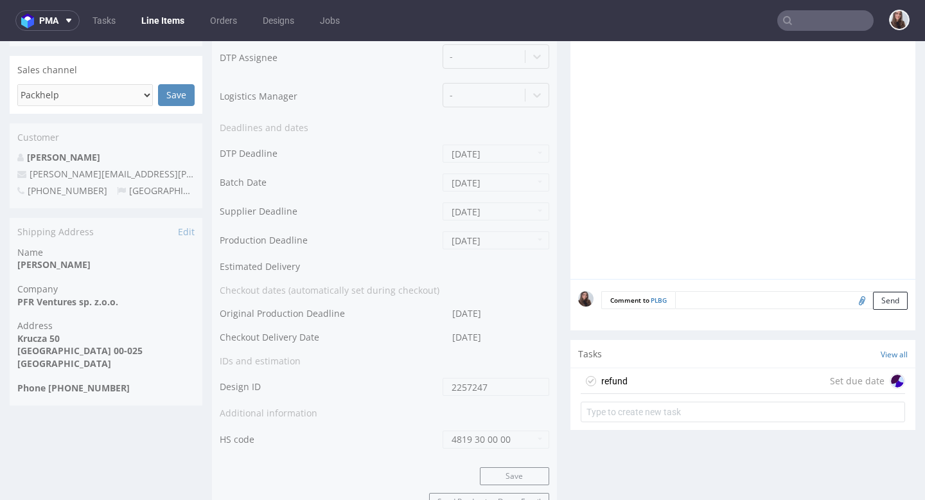
click at [674, 382] on div "refund Set due date" at bounding box center [743, 381] width 325 height 26
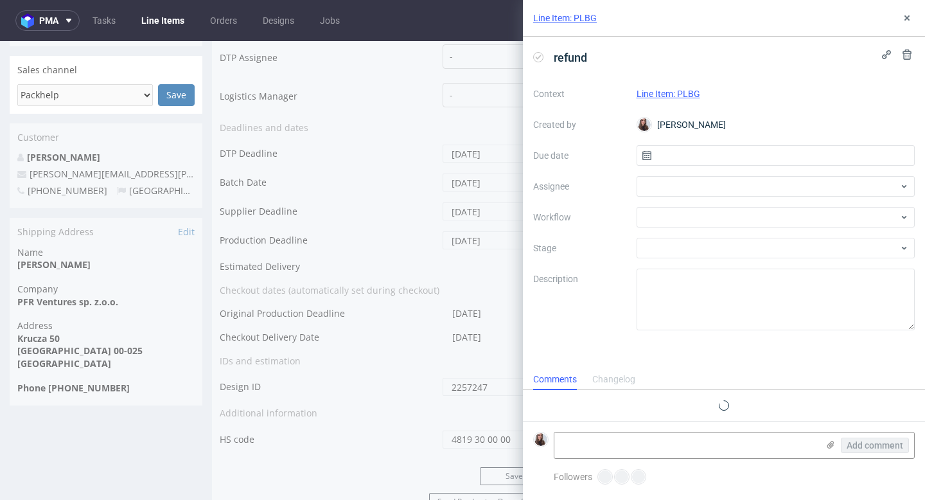
scroll to position [10, 0]
click at [702, 155] on input "text" at bounding box center [776, 155] width 279 height 21
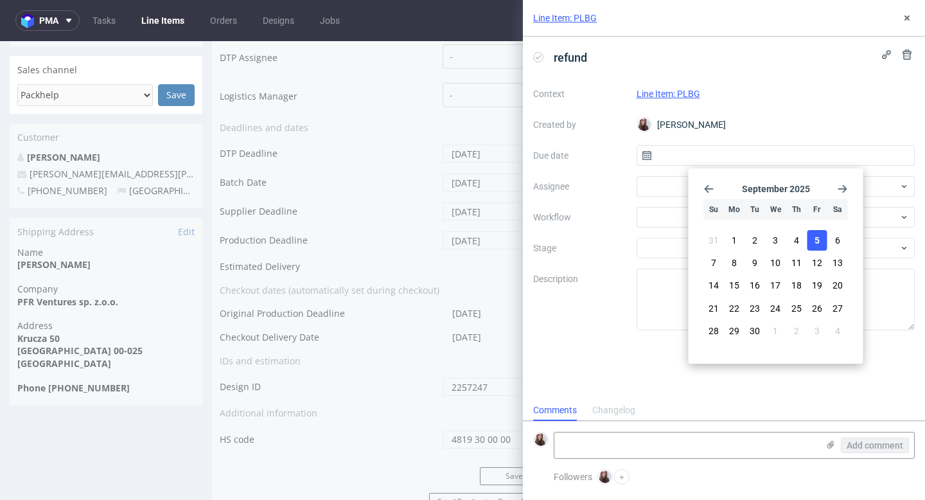
click at [817, 235] on span "5" at bounding box center [817, 240] width 5 height 13
type input "[DATE]"
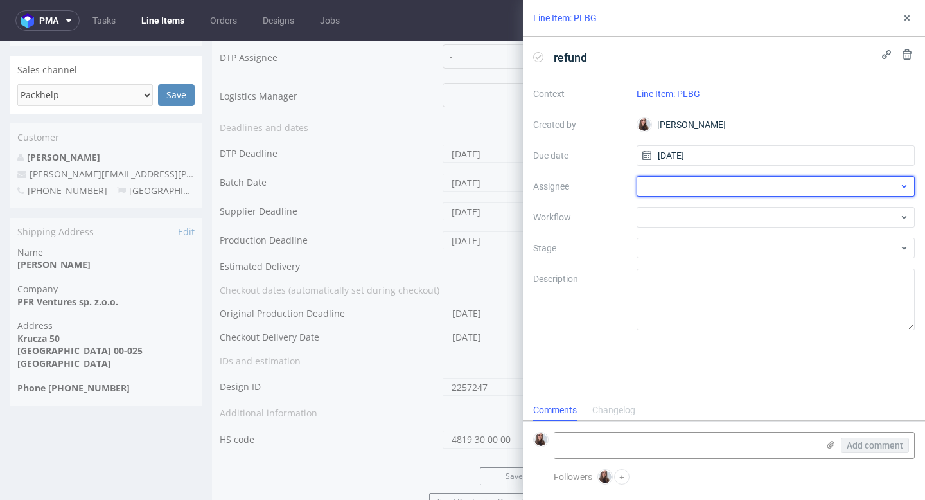
click at [725, 183] on div at bounding box center [776, 186] width 279 height 21
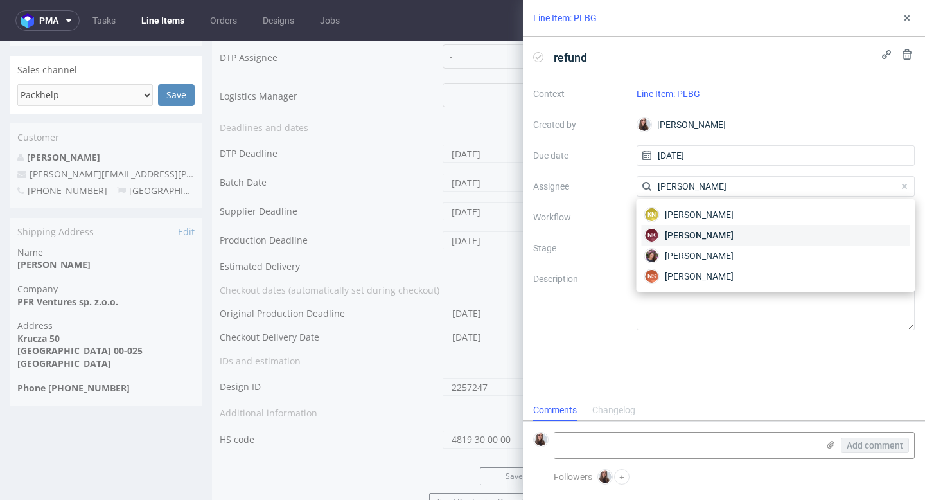
type input "natalia"
click at [734, 231] on span "Natalia Kaczorowska" at bounding box center [699, 235] width 69 height 13
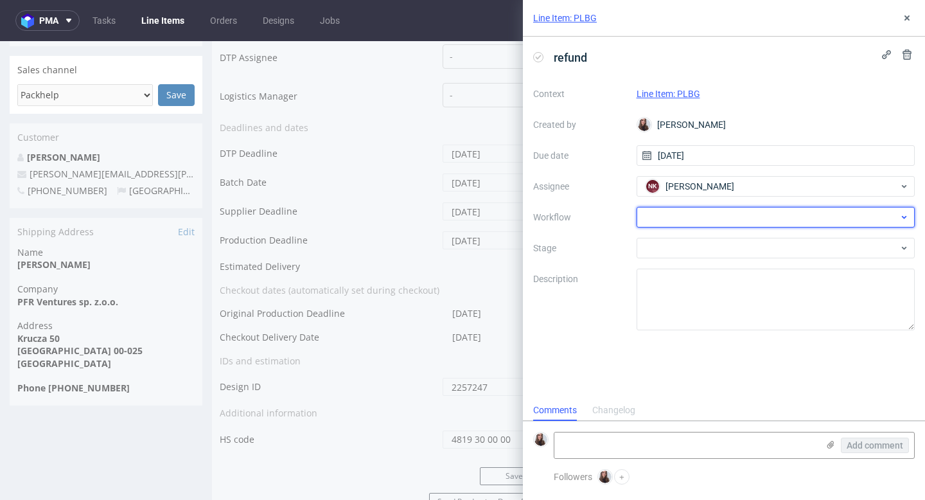
click at [703, 217] on div at bounding box center [776, 217] width 279 height 21
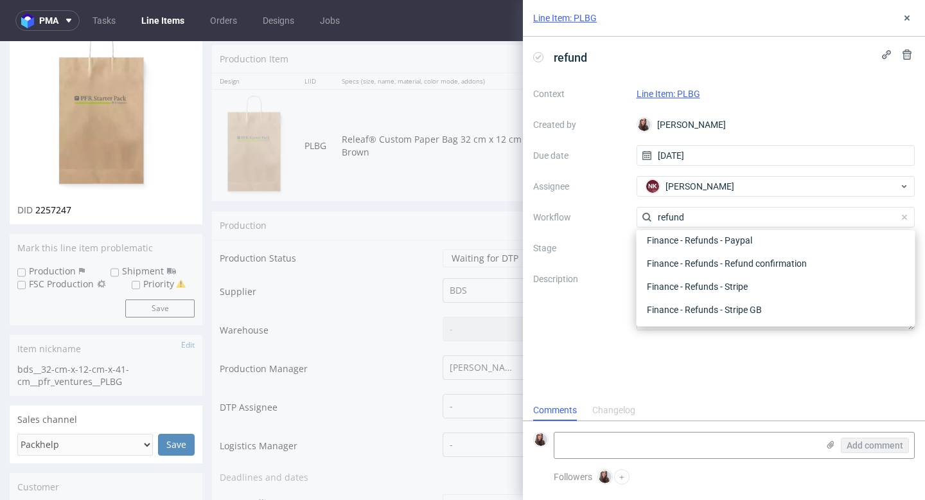
scroll to position [3, 0]
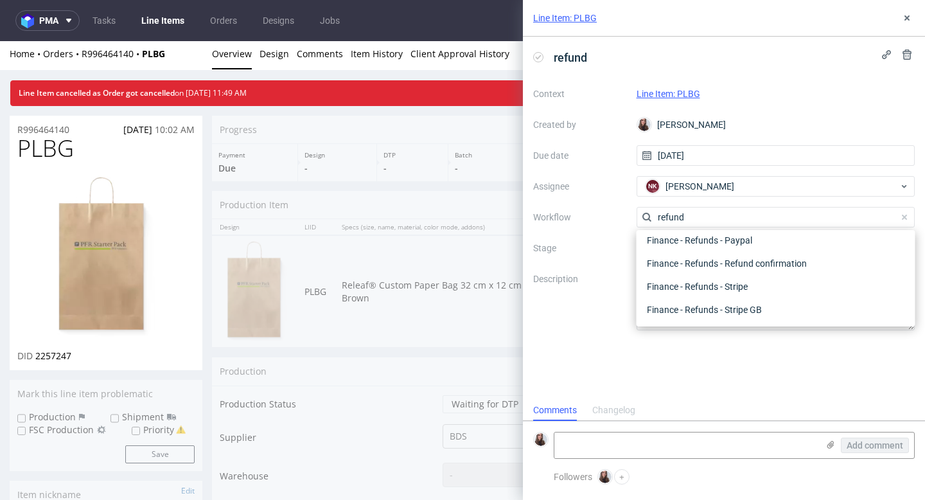
type input "refund"
click at [551, 324] on label "Description" at bounding box center [579, 299] width 93 height 57
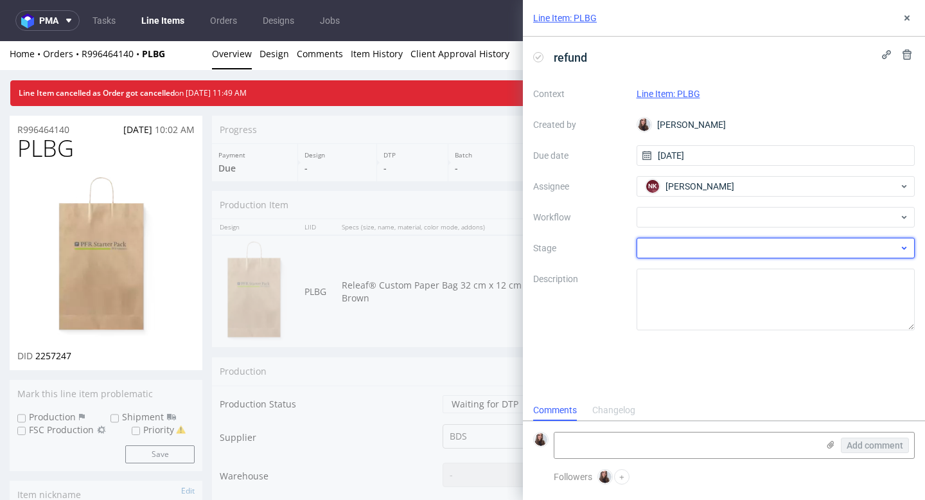
click at [662, 244] on div at bounding box center [776, 248] width 279 height 21
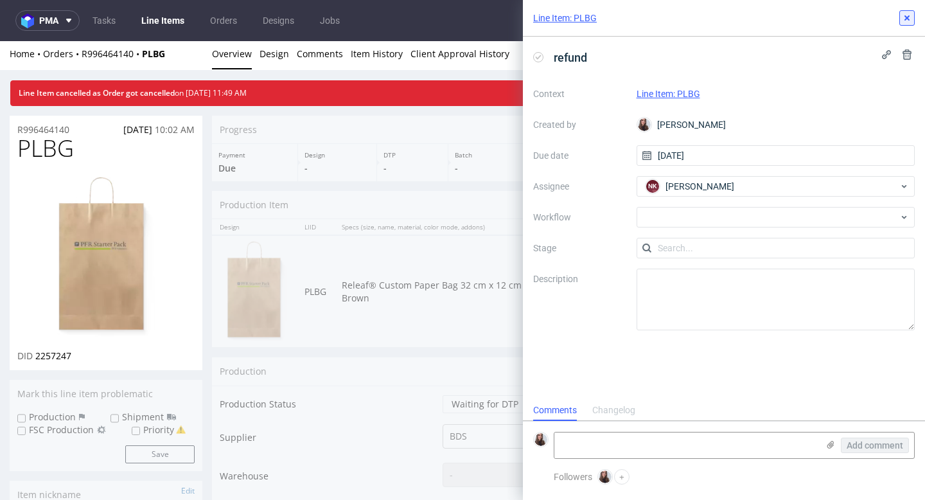
click at [904, 22] on icon at bounding box center [907, 18] width 10 height 10
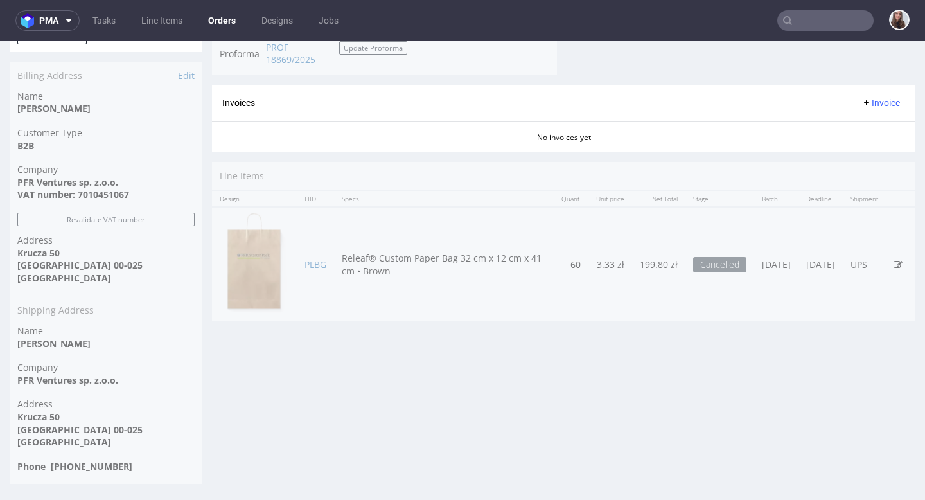
scroll to position [511, 0]
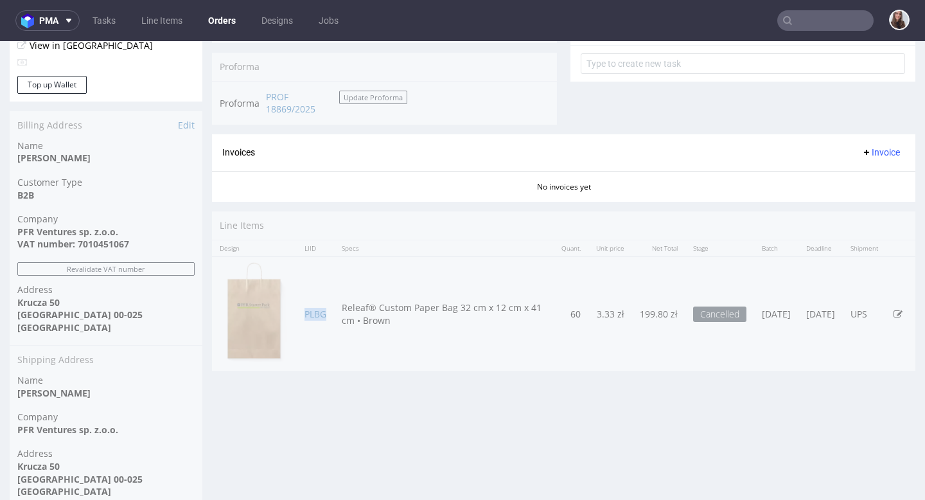
click at [314, 321] on td "PLBG" at bounding box center [315, 313] width 37 height 114
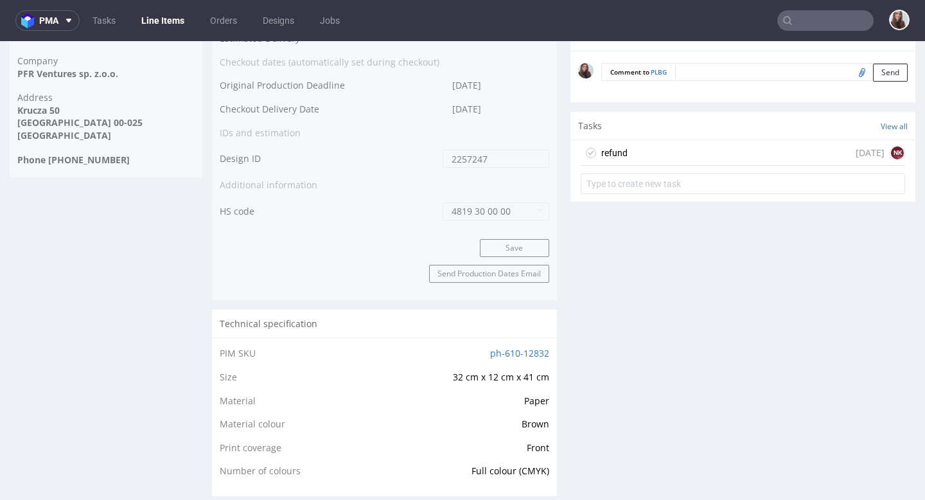
scroll to position [708, 0]
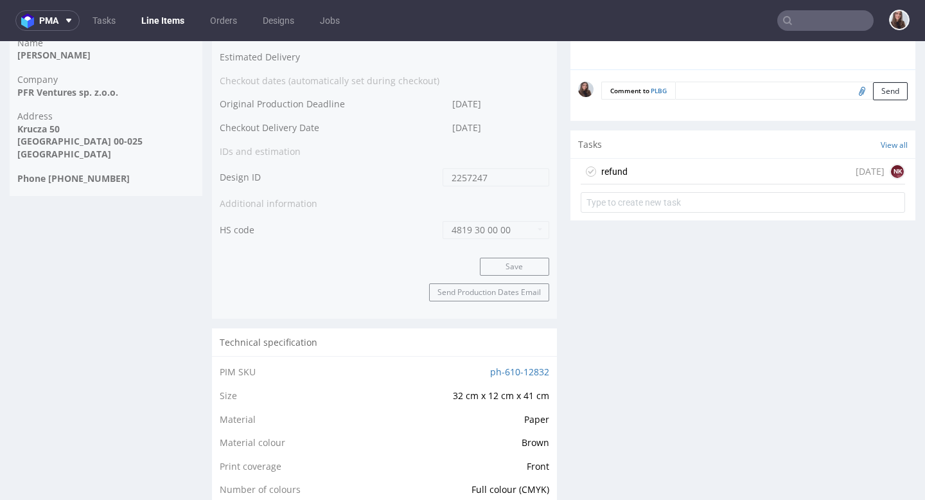
click at [846, 170] on div "refund today NK" at bounding box center [743, 172] width 325 height 26
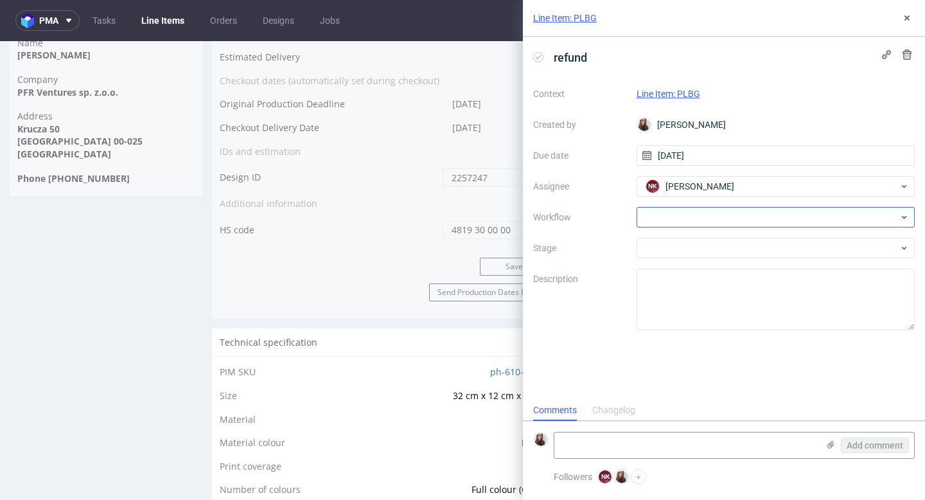
scroll to position [10, 0]
click at [910, 47] on button at bounding box center [907, 54] width 15 height 15
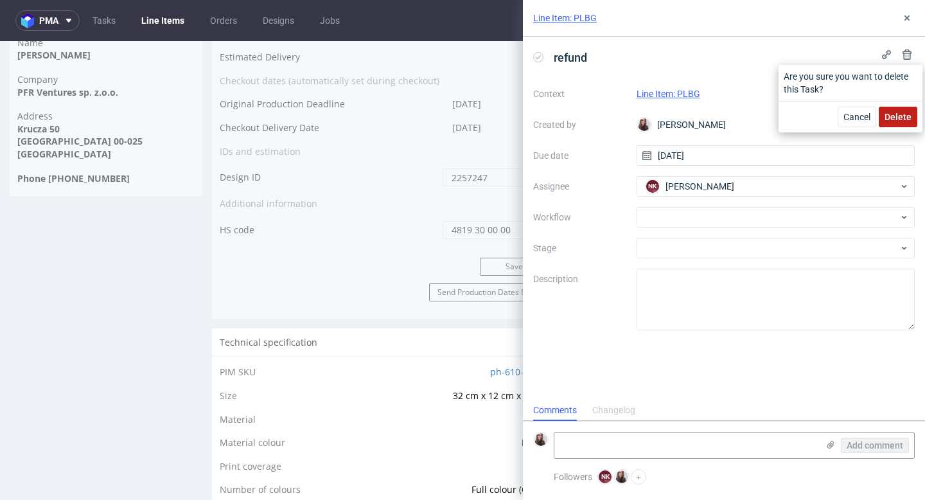
click at [893, 116] on span "Delete" at bounding box center [898, 116] width 27 height 9
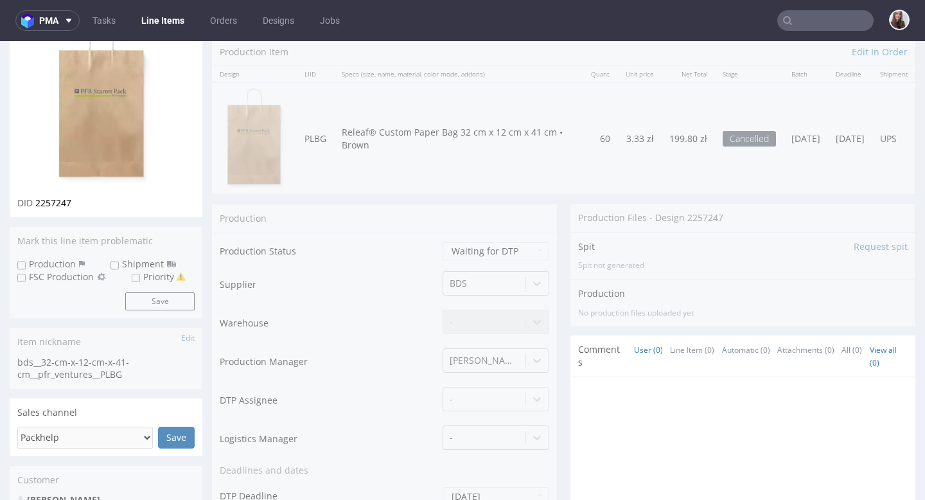
scroll to position [5, 0]
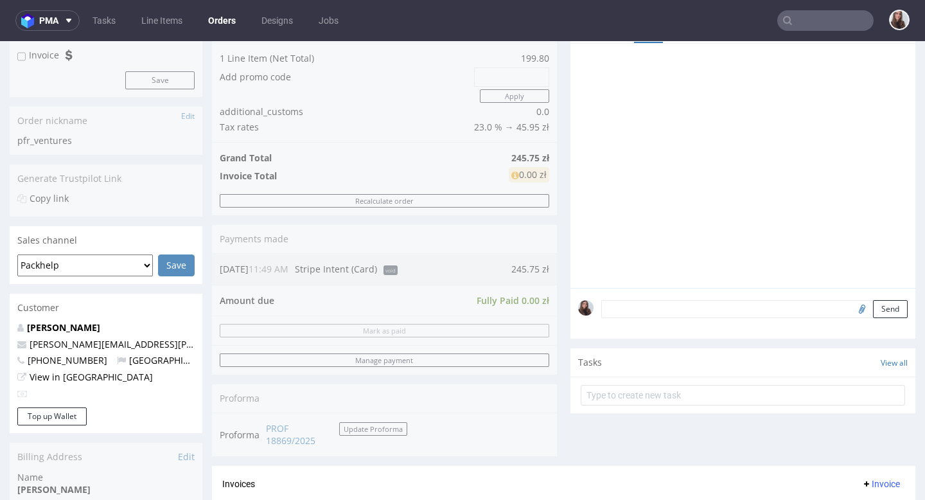
scroll to position [187, 0]
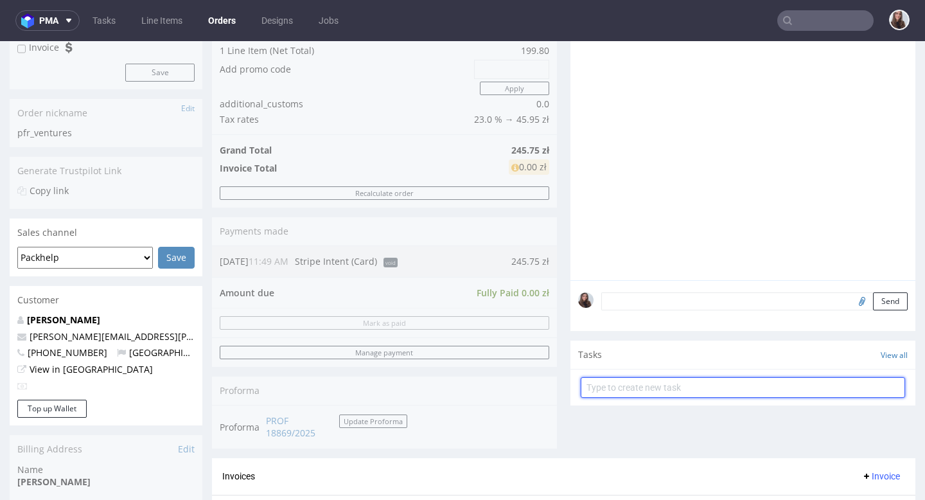
click at [688, 394] on input "text" at bounding box center [743, 387] width 325 height 21
type input "refund"
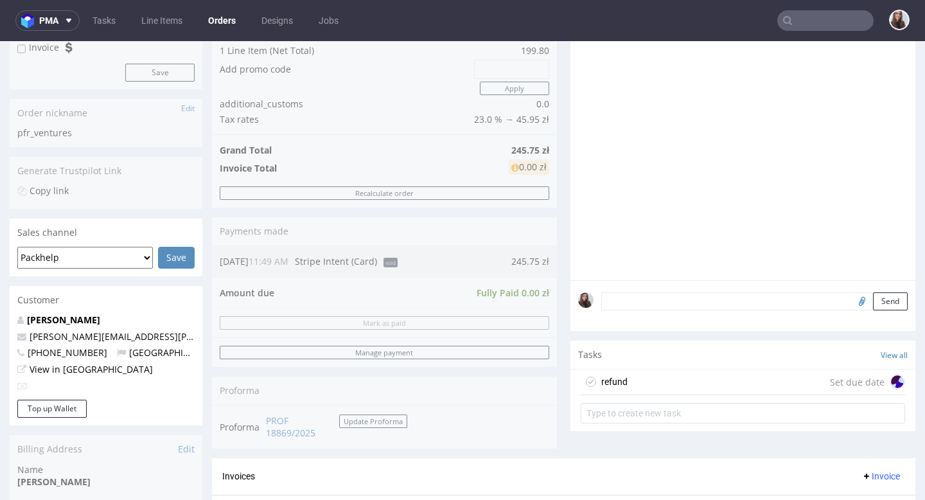
click at [709, 386] on div "refund Set due date" at bounding box center [743, 383] width 325 height 26
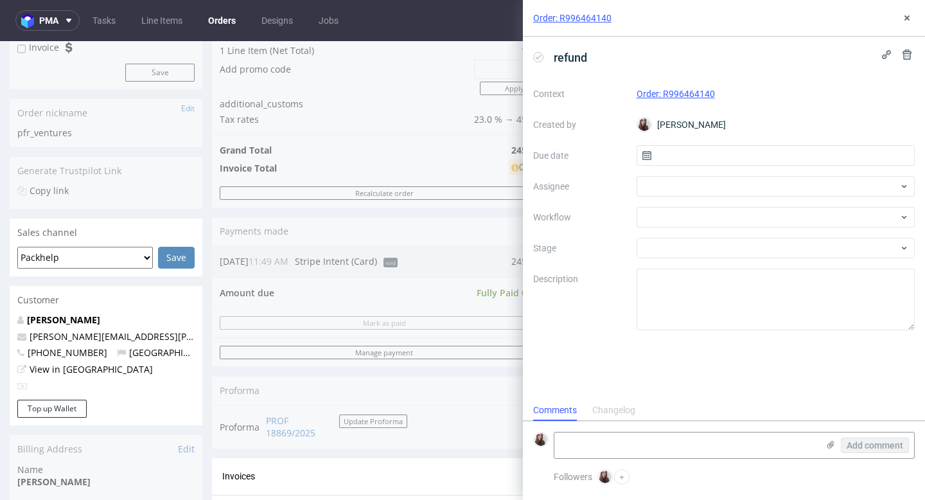
scroll to position [10, 0]
click at [705, 186] on div at bounding box center [776, 186] width 279 height 21
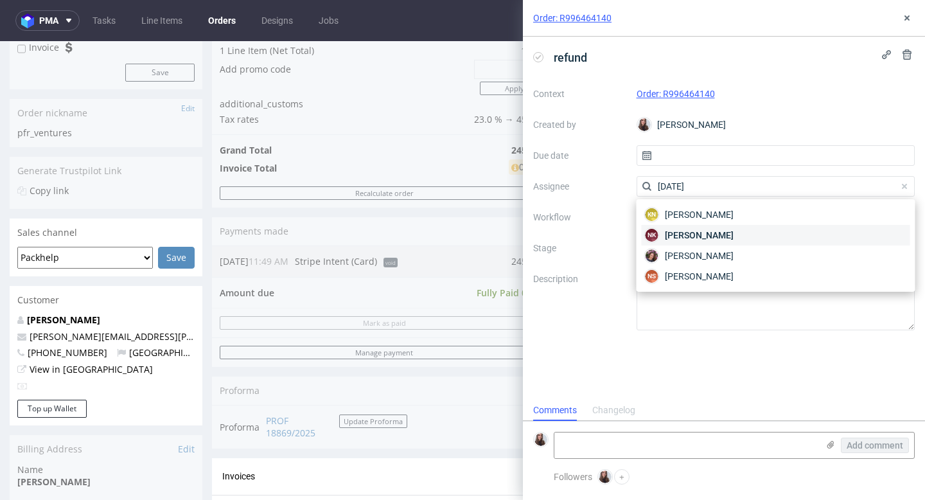
type input "natal"
click at [728, 233] on span "Natalia Kaczorowska" at bounding box center [699, 235] width 69 height 13
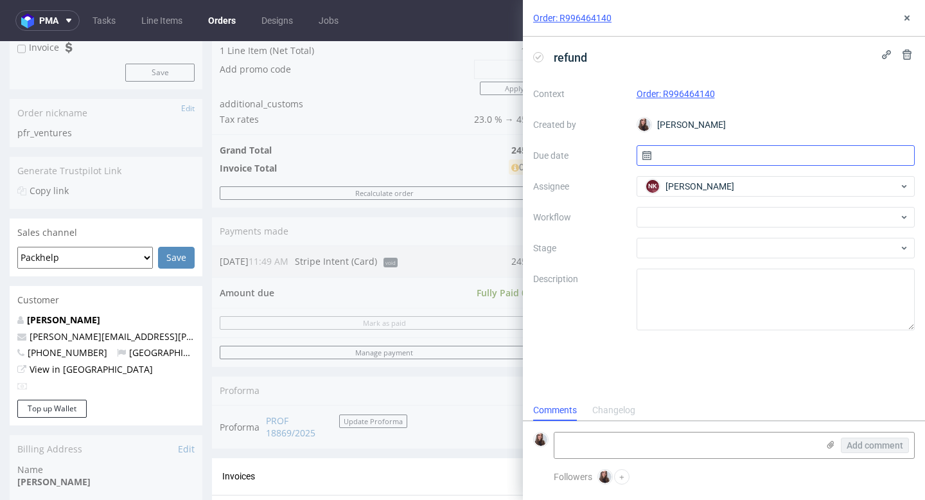
click at [722, 157] on input "text" at bounding box center [776, 155] width 279 height 21
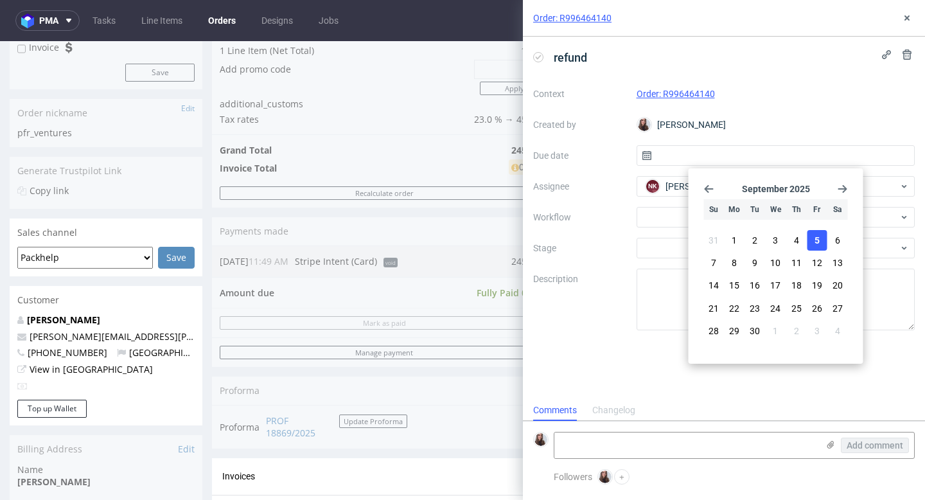
click at [818, 238] on span "5" at bounding box center [817, 240] width 5 height 13
type input "[DATE]"
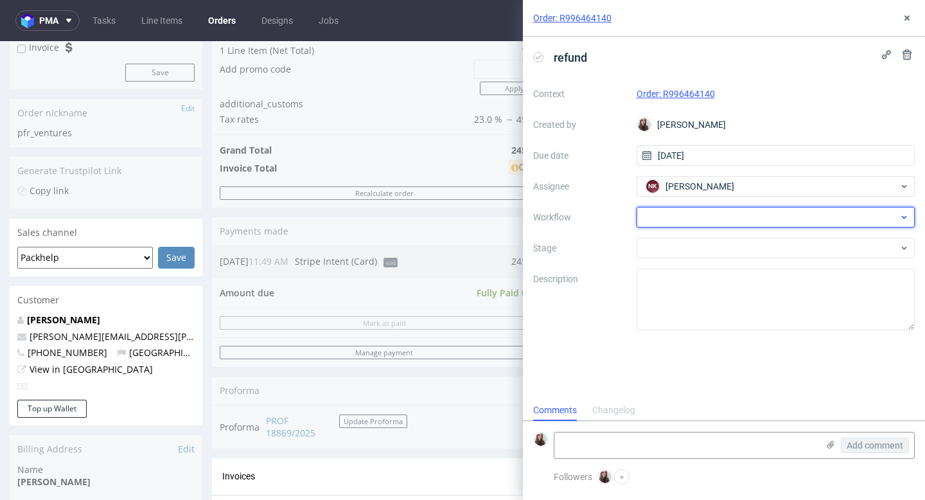
click at [756, 213] on div at bounding box center [776, 217] width 279 height 21
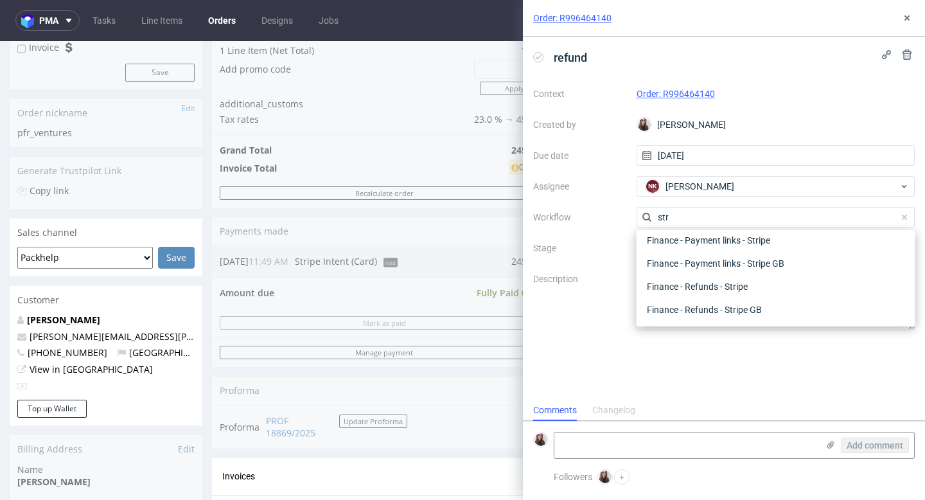
scroll to position [23, 0]
type input "stripe"
click at [749, 287] on div "Finance - Refunds - Stripe" at bounding box center [776, 286] width 269 height 23
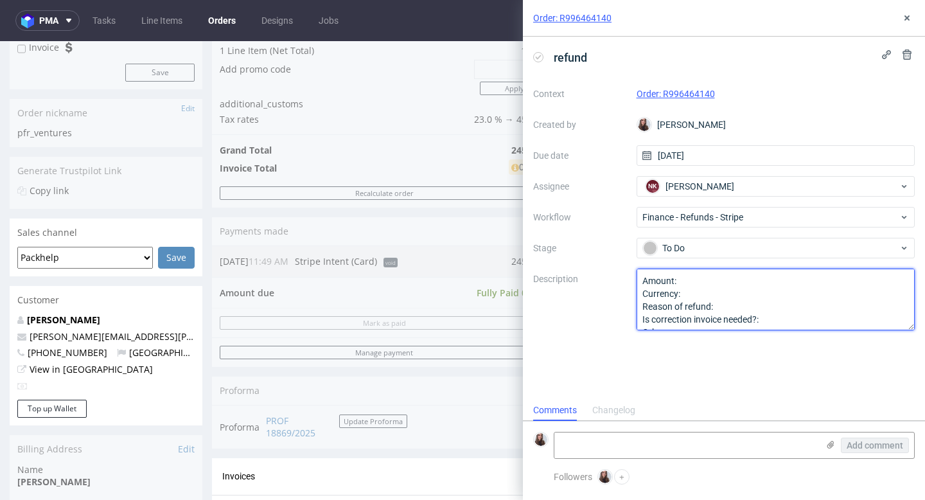
click at [708, 281] on textarea "Amount: Currency: Reason of refund: Is correction invoice needed?: Other:" at bounding box center [776, 300] width 279 height 62
type textarea "Amount: Currency: Reason of refund: Is correction invoice needed?: Other:"
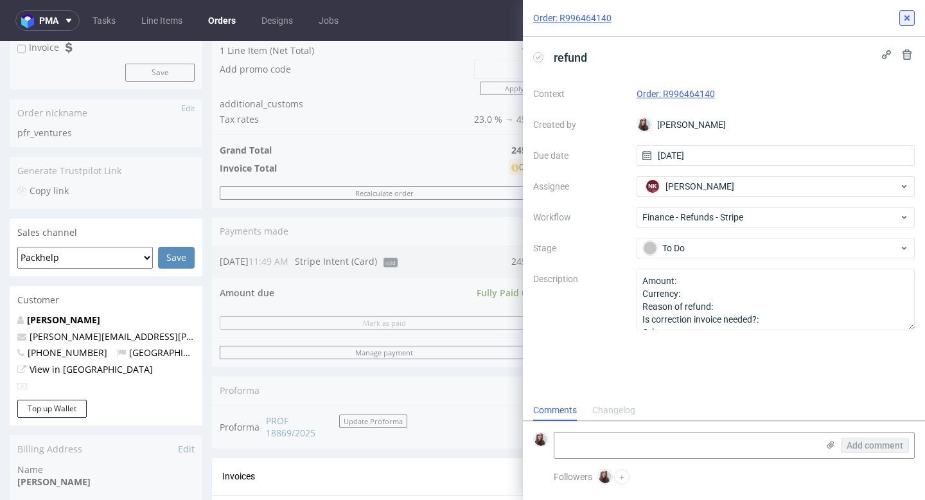
click at [906, 19] on icon at bounding box center [907, 18] width 10 height 10
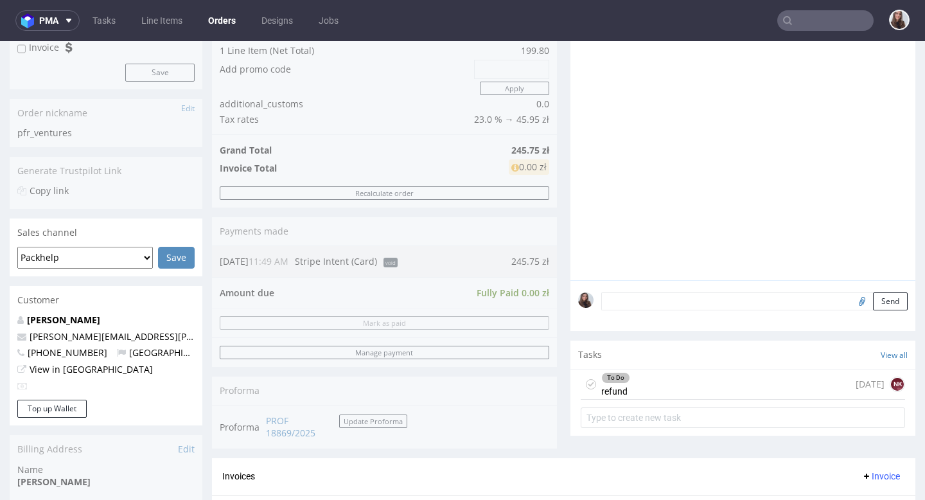
click at [625, 394] on div "To Do refund today NK" at bounding box center [743, 385] width 325 height 30
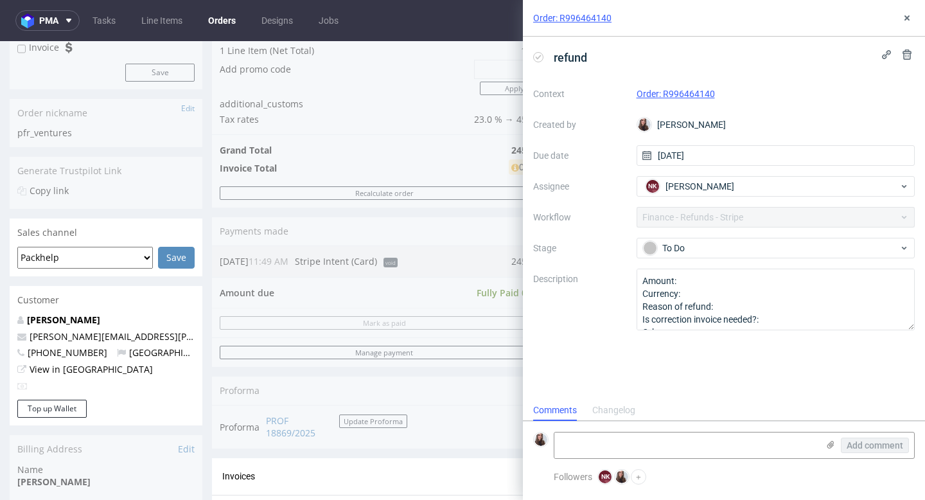
scroll to position [10, 0]
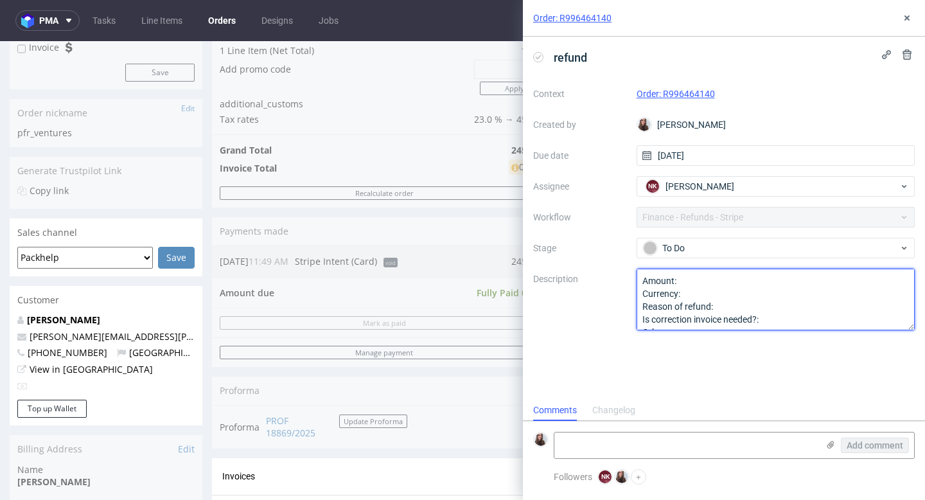
click at [695, 281] on textarea "Amount: Currency: Reason of refund: Is correction invoice needed?: Other:" at bounding box center [776, 300] width 279 height 62
click at [736, 307] on textarea "Amount: Currency: Reason of refund: Is correction invoice needed?: Other:" at bounding box center [776, 300] width 279 height 62
click at [783, 303] on textarea "Amount: Currency: Reason of refund: Is correction invoice needed?: Other:" at bounding box center [776, 300] width 279 height 62
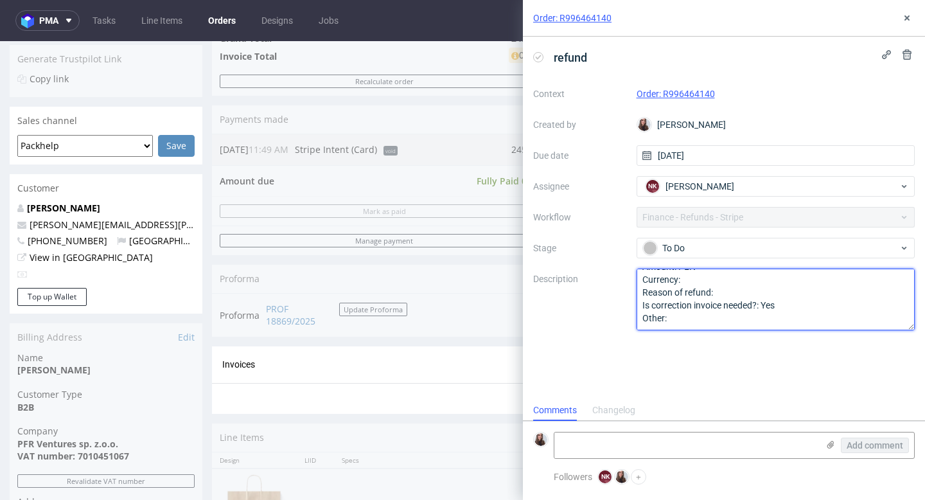
scroll to position [298, 0]
click at [729, 290] on textarea "Amount: Currency: Reason of refund: Is correction invoice needed?: Other:" at bounding box center [776, 300] width 279 height 62
type textarea "Amount: PLN Currency: Reason of refund: cancellation of order Is correction inv…"
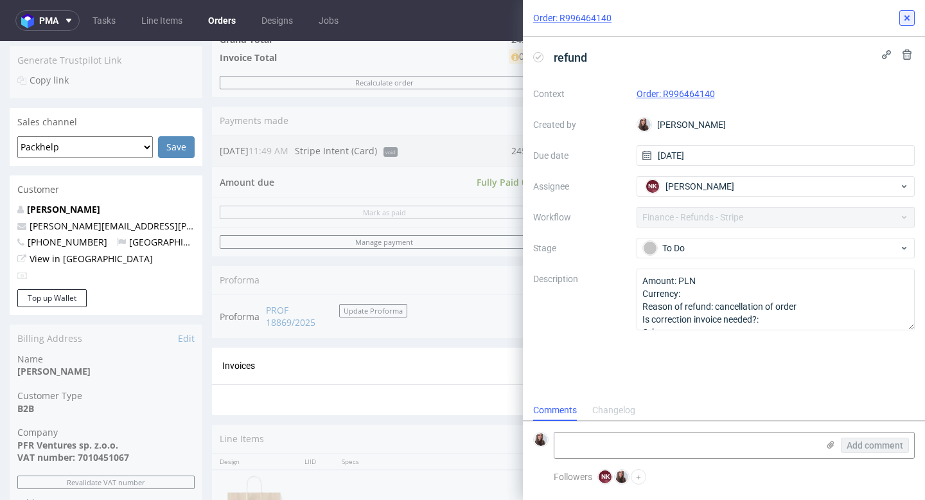
click at [905, 18] on icon at bounding box center [907, 18] width 10 height 10
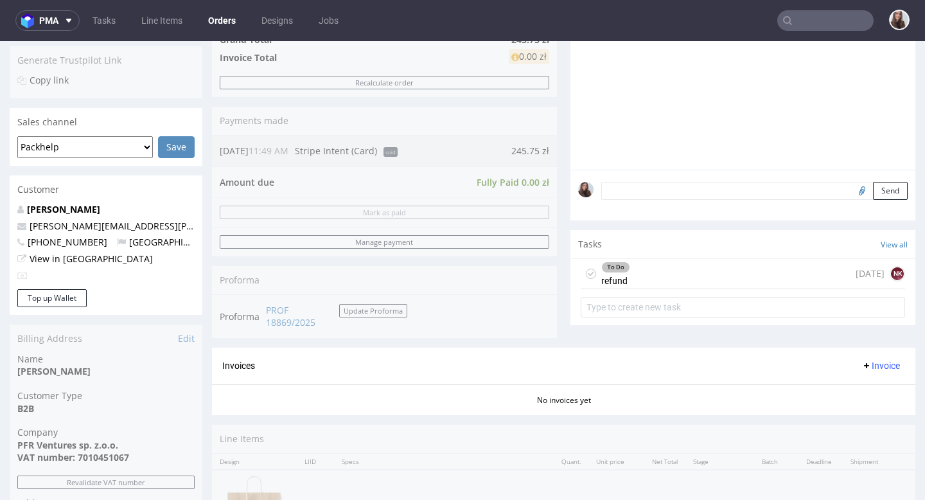
drag, startPoint x: 546, startPoint y: 150, endPoint x: 504, endPoint y: 145, distance: 42.0
click at [504, 145] on div "Order summary 1 Line Item (Net Total) 199.80 Add promo code Apply additional_cu…" at bounding box center [384, 122] width 345 height 451
drag, startPoint x: 504, startPoint y: 145, endPoint x: 530, endPoint y: 151, distance: 27.0
click at [530, 151] on div "Order summary 1 Line Item (Net Total) 199.80 Add promo code Apply additional_cu…" at bounding box center [384, 122] width 345 height 451
click at [656, 280] on div "To Do refund today NK" at bounding box center [743, 274] width 325 height 30
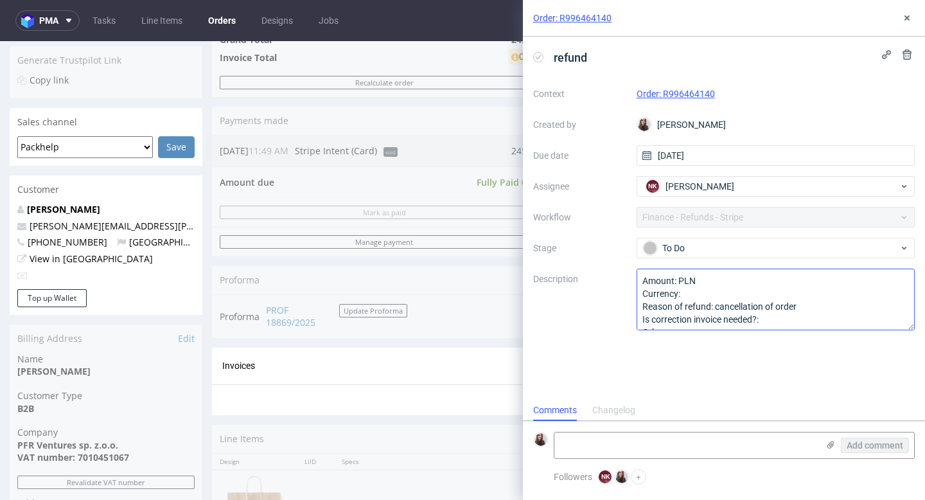
scroll to position [10, 0]
click at [706, 290] on textarea "Amount: PLN Currency: Reason of refund: cancellation of order Is correction inv…" at bounding box center [776, 300] width 279 height 62
type textarea "Amount: PLN Currency: 245,75 Reason of refund: cancellation of order Is correct…"
click at [904, 15] on icon at bounding box center [907, 18] width 10 height 10
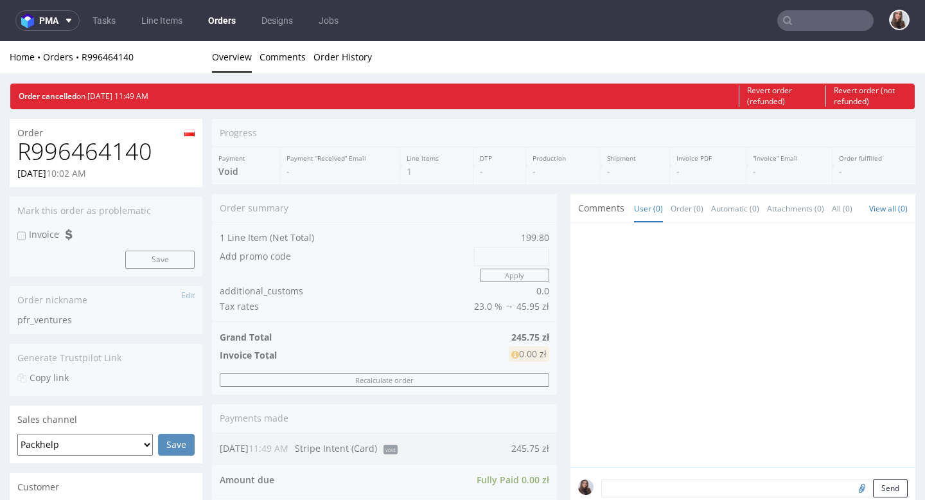
click at [799, 13] on input "text" at bounding box center [826, 20] width 96 height 21
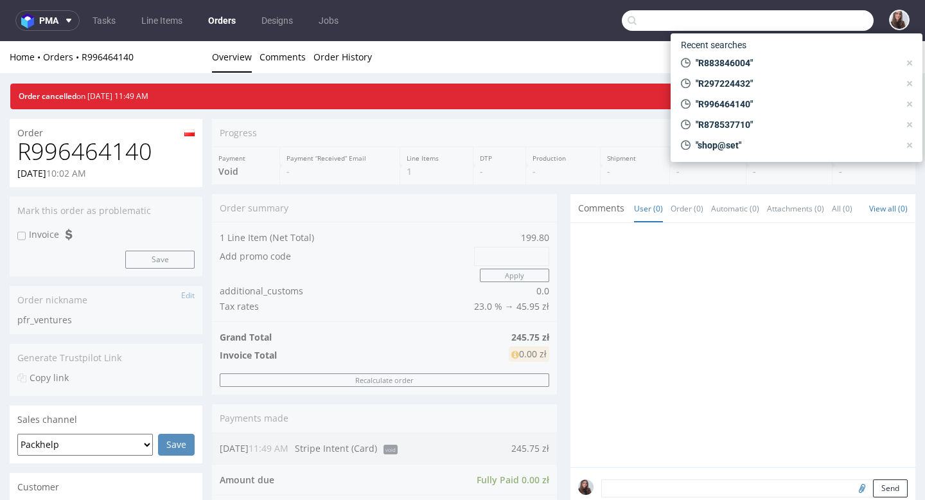
type input "R"
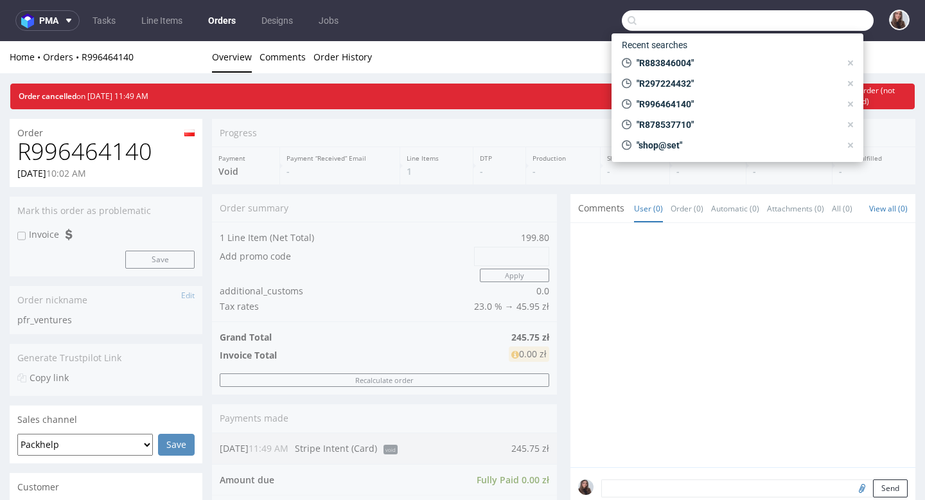
click at [737, 18] on input "text" at bounding box center [748, 20] width 252 height 21
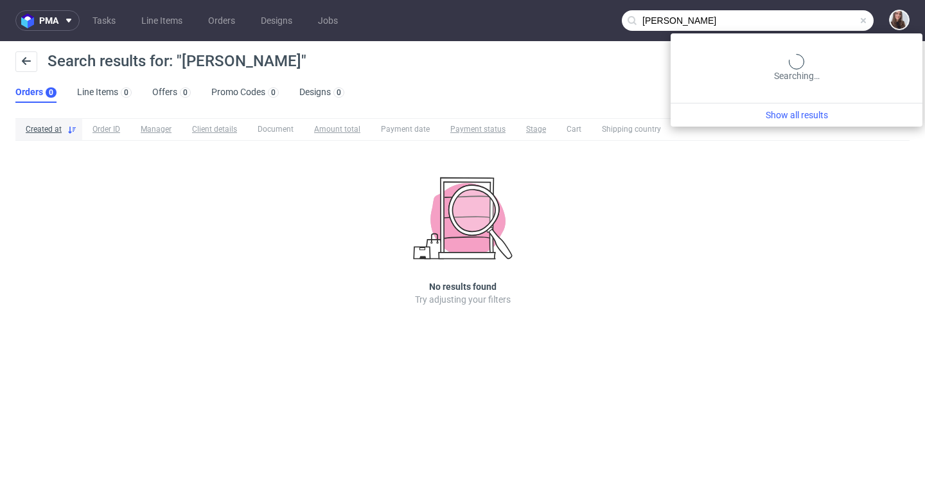
click at [825, 17] on input "Adela Ohmann" at bounding box center [748, 20] width 252 height 21
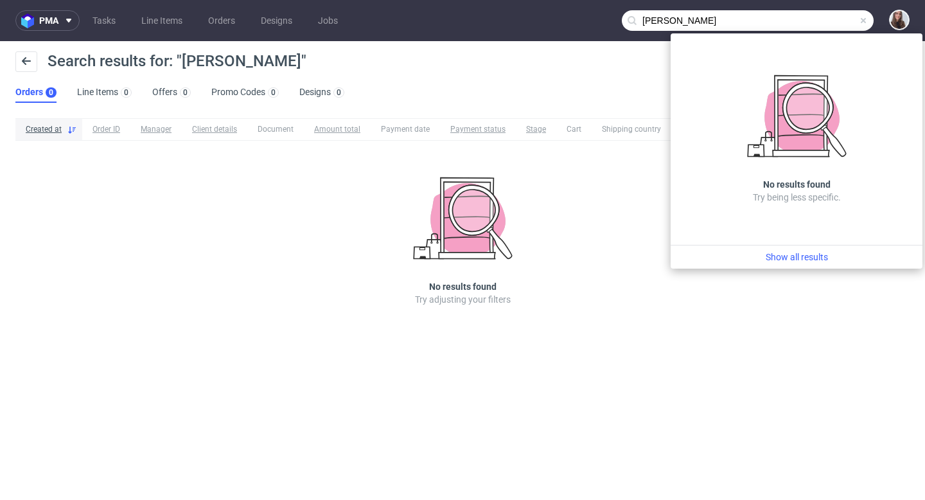
drag, startPoint x: 669, startPoint y: 20, endPoint x: 642, endPoint y: 20, distance: 27.0
click at [642, 20] on input "Adela Ohmann" at bounding box center [748, 20] width 252 height 21
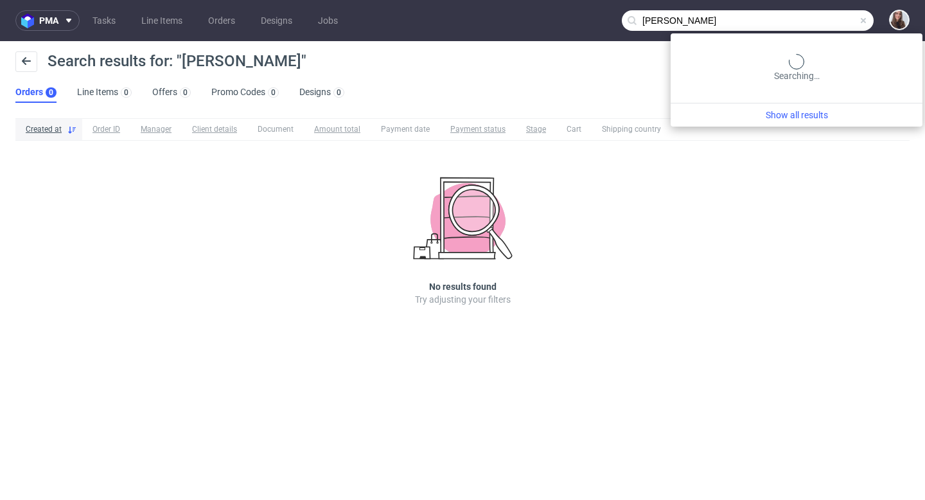
type input "Ohmann"
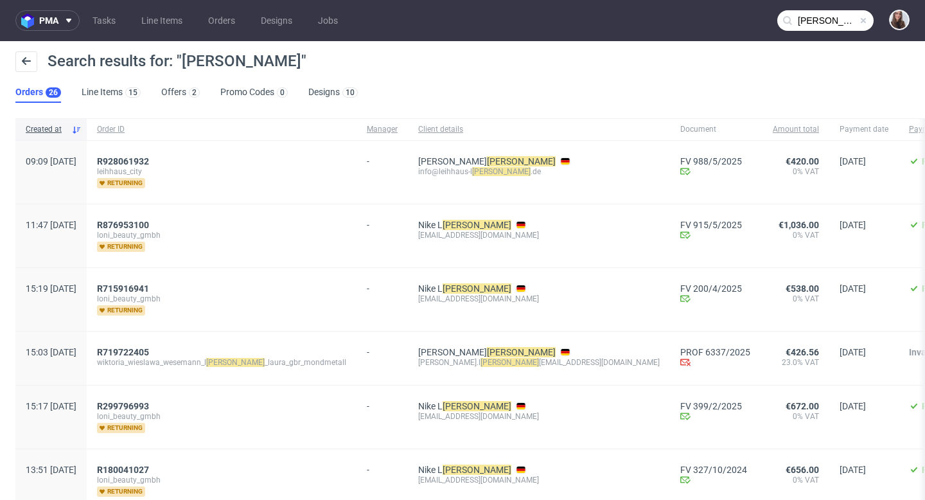
click at [859, 16] on span at bounding box center [864, 20] width 10 height 10
click at [811, 17] on input "text" at bounding box center [826, 20] width 96 height 21
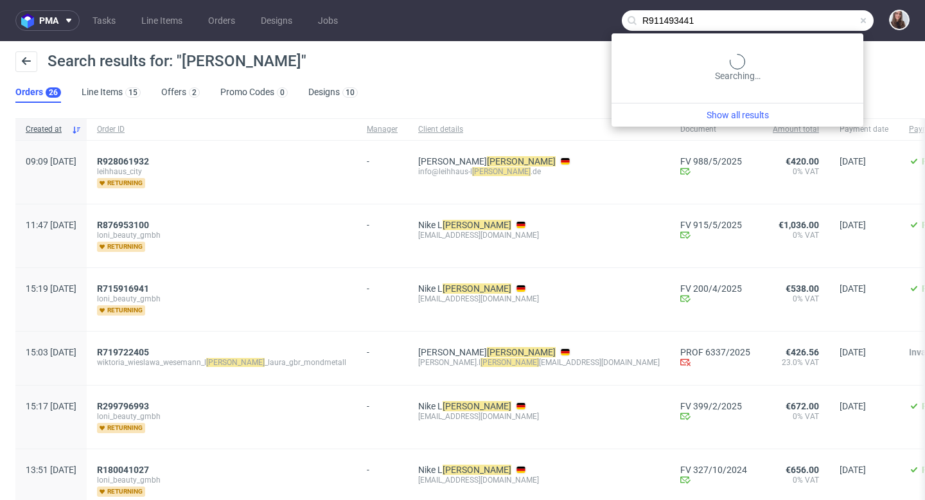
type input "R911493441"
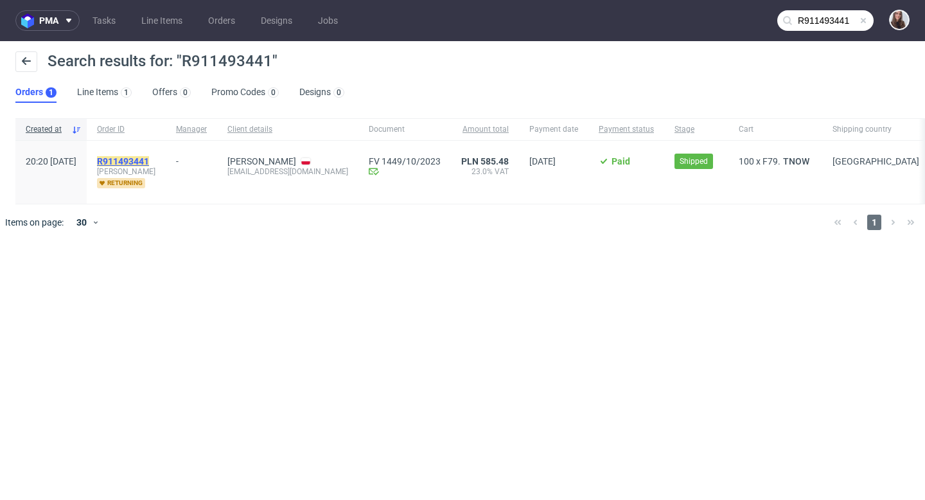
click at [149, 157] on mark "R911493441" at bounding box center [123, 161] width 52 height 10
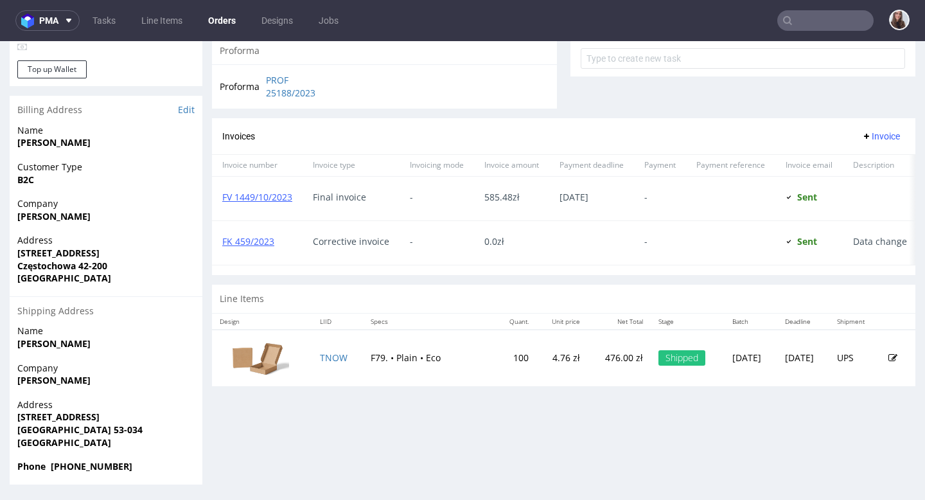
scroll to position [490, 0]
drag, startPoint x: 71, startPoint y: 274, endPoint x: 7, endPoint y: 251, distance: 67.5
click at [7, 251] on div "Order R911493441 25.10.2023 08:20 PM Mark this order as problematic Invoice Sav…" at bounding box center [462, 38] width 925 height 911
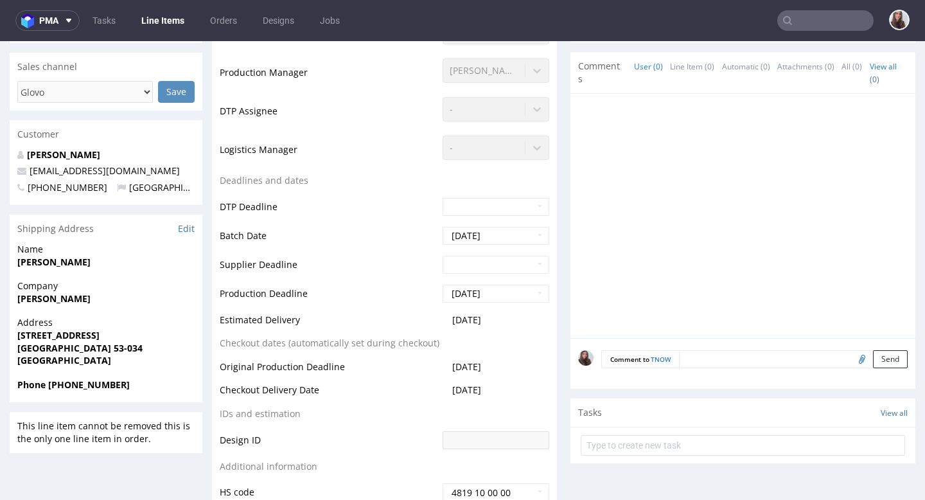
scroll to position [371, 0]
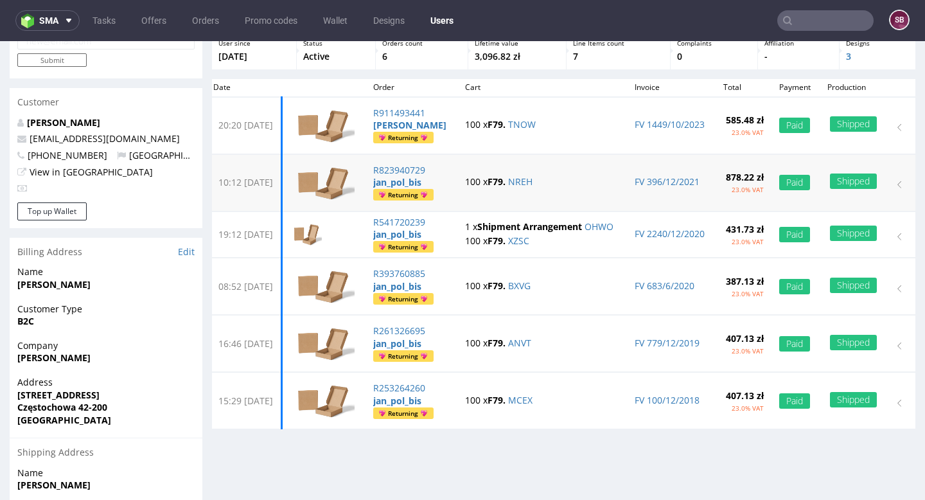
scroll to position [82, 0]
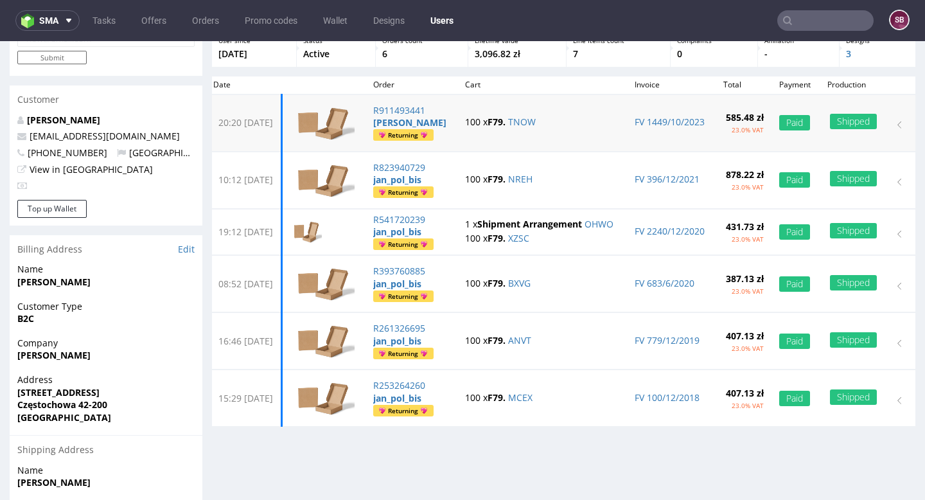
click at [282, 124] on td "20:20 Wed 25.10.2023" at bounding box center [244, 122] width 76 height 57
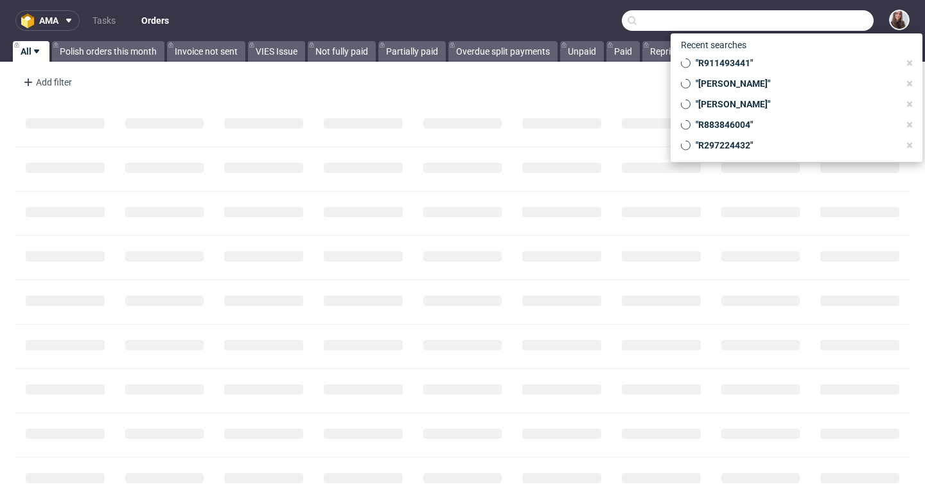
click at [808, 22] on input "text" at bounding box center [748, 20] width 252 height 21
paste input "R926570246"
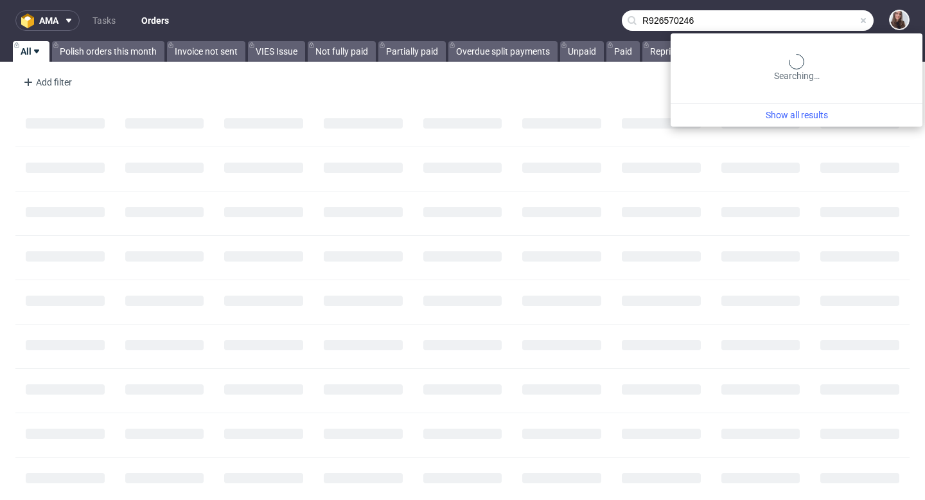
type input "R926570246"
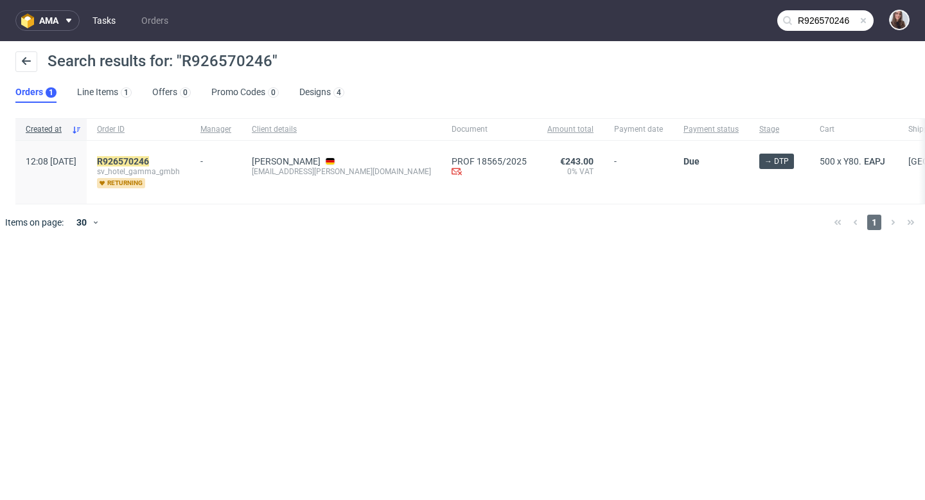
click at [111, 17] on link "Tasks" at bounding box center [104, 20] width 39 height 21
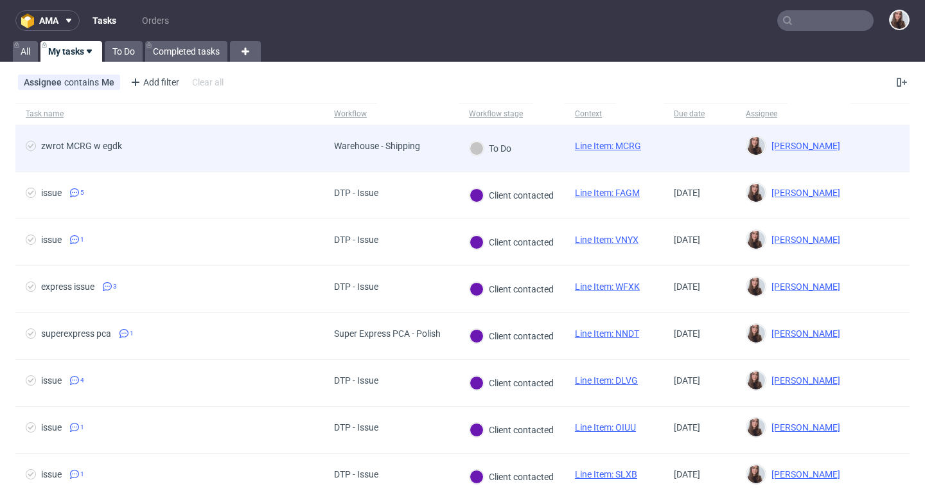
click at [419, 136] on div "Warehouse - Shipping" at bounding box center [377, 148] width 107 height 46
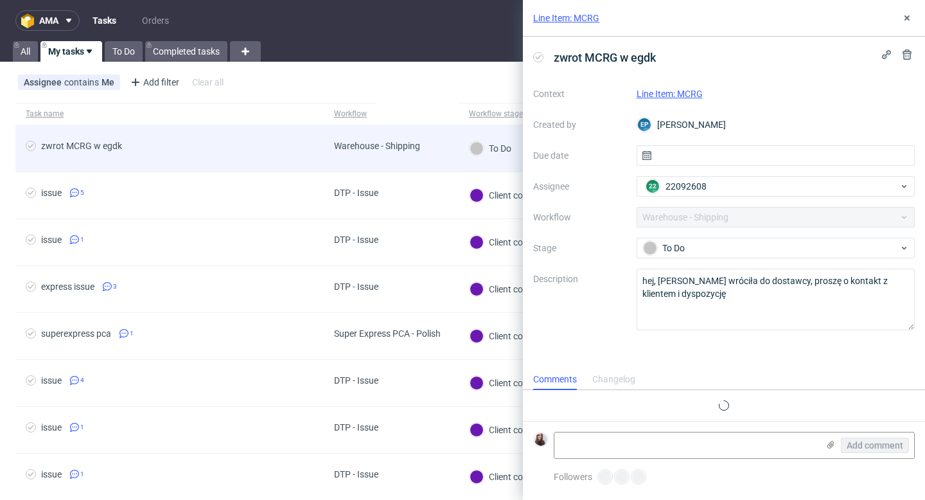
scroll to position [10, 0]
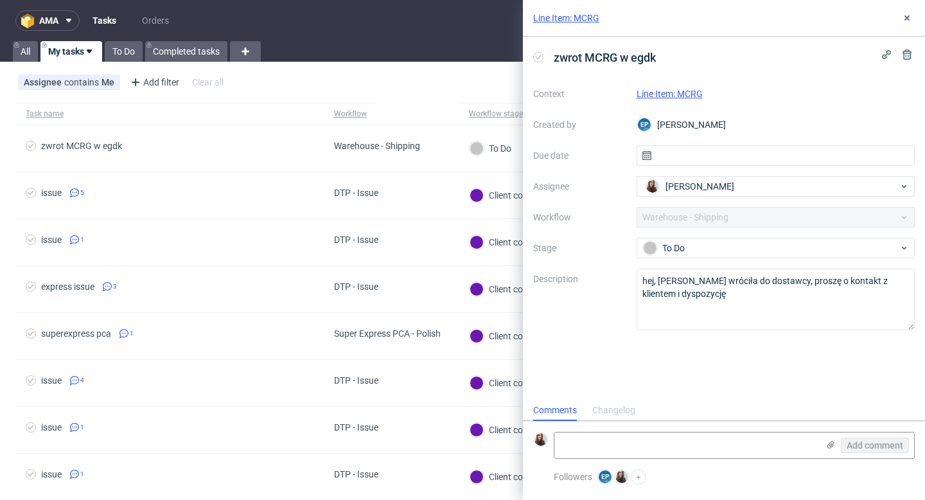
click at [690, 96] on link "Line Item: MCRG" at bounding box center [670, 94] width 66 height 10
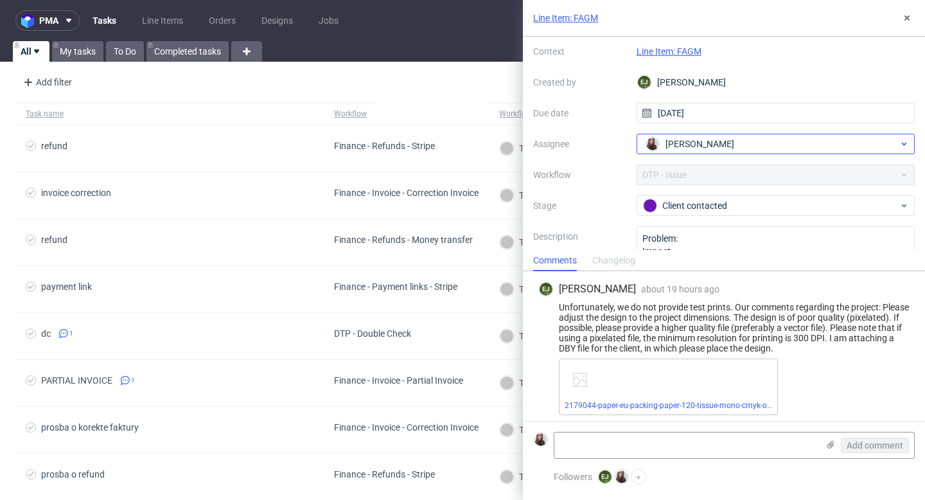
scroll to position [91, 0]
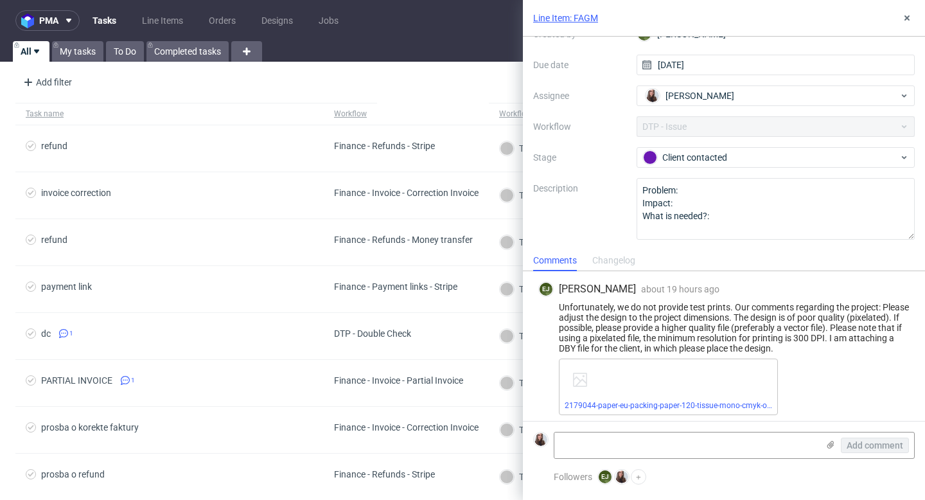
click at [901, 26] on div "Line Item: FAGM" at bounding box center [724, 18] width 402 height 37
click at [907, 21] on icon at bounding box center [907, 18] width 10 height 10
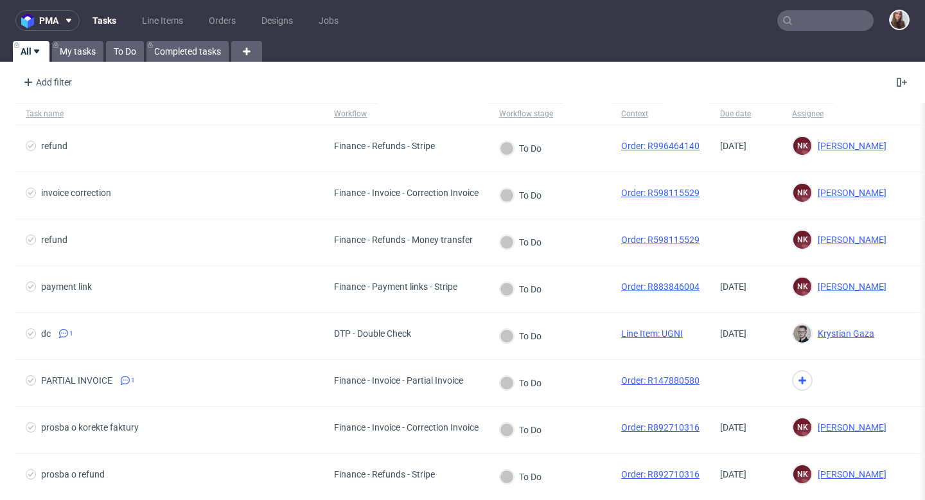
click at [111, 23] on link "Tasks" at bounding box center [104, 20] width 39 height 21
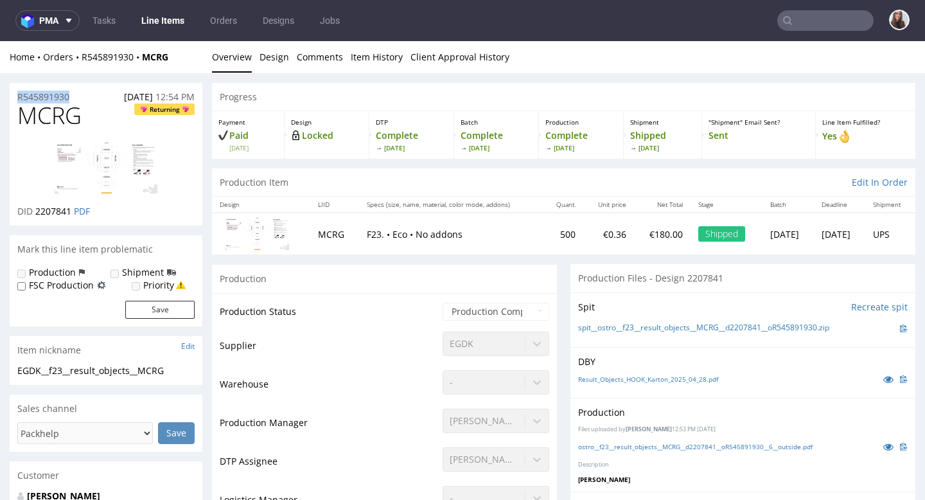
drag, startPoint x: 75, startPoint y: 95, endPoint x: 2, endPoint y: 95, distance: 72.6
copy p "R545891930"
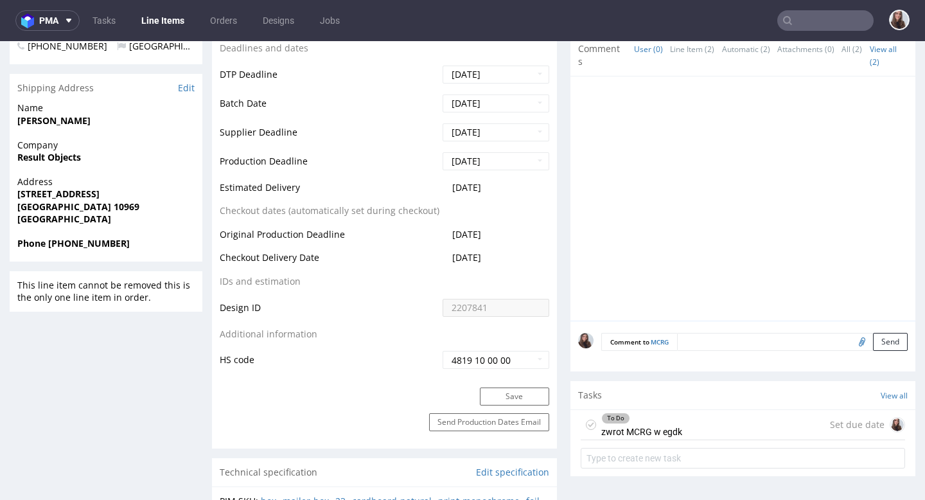
scroll to position [573, 0]
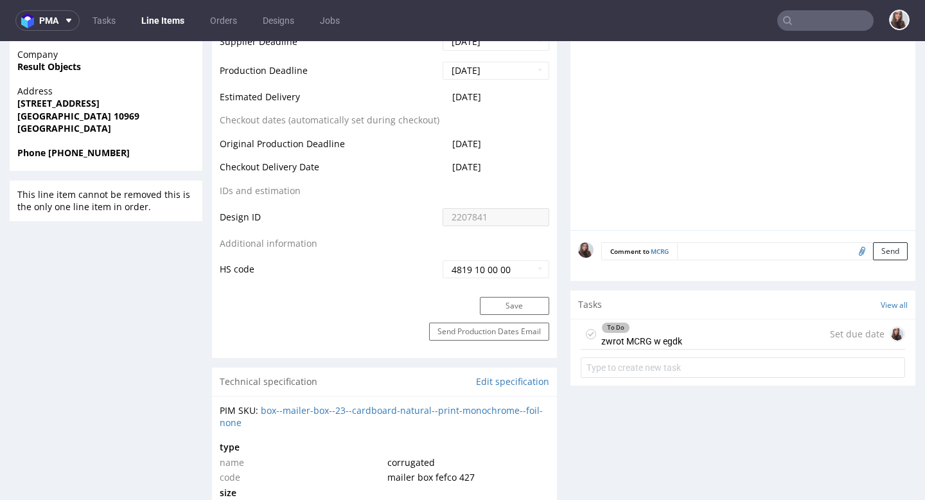
click at [647, 337] on div "To Do zwrot MCRG w egdk" at bounding box center [642, 334] width 81 height 30
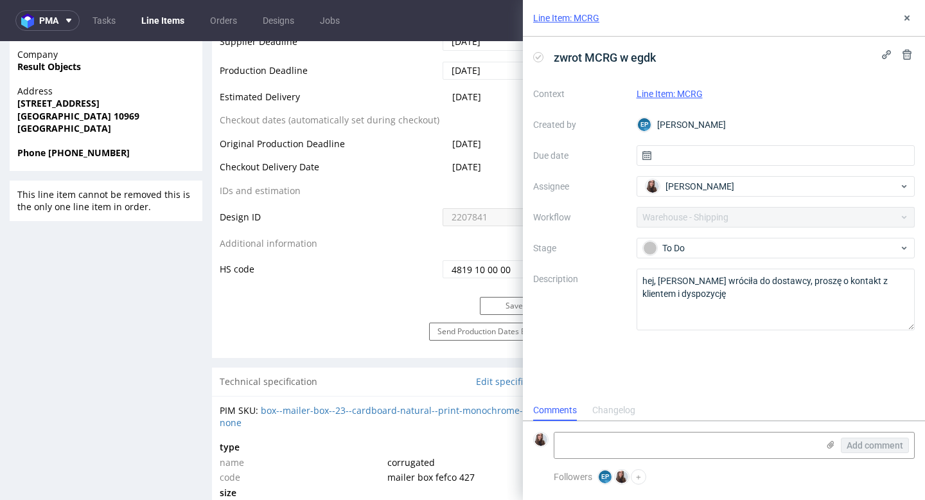
scroll to position [10, 0]
click at [637, 447] on textarea at bounding box center [687, 446] width 264 height 26
paste textarea "[URL][DOMAIN_NAME]"
type textarea "[URL][DOMAIN_NAME]"
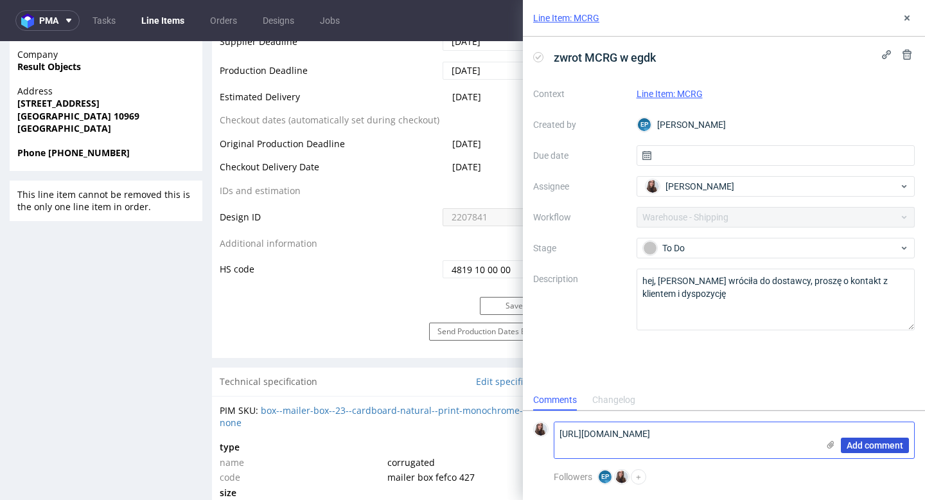
click at [882, 451] on button "Add comment" at bounding box center [875, 445] width 68 height 15
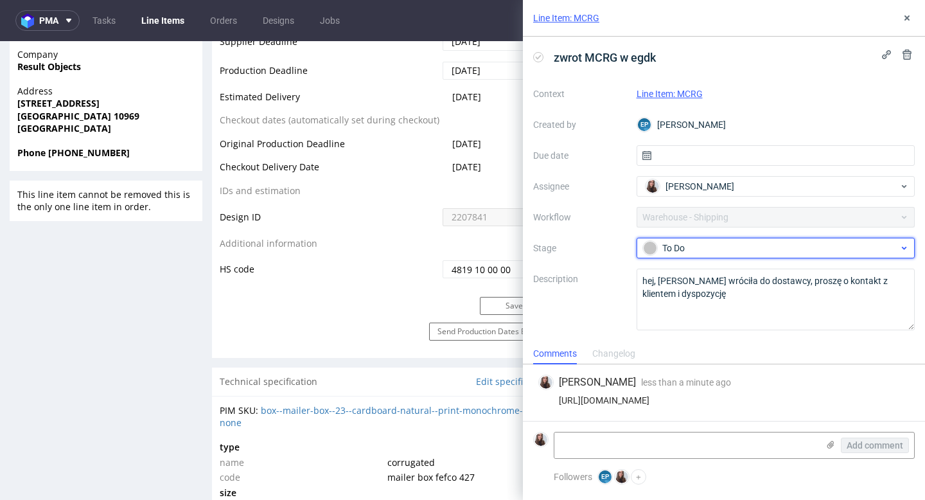
click at [774, 251] on div "To Do" at bounding box center [771, 248] width 256 height 14
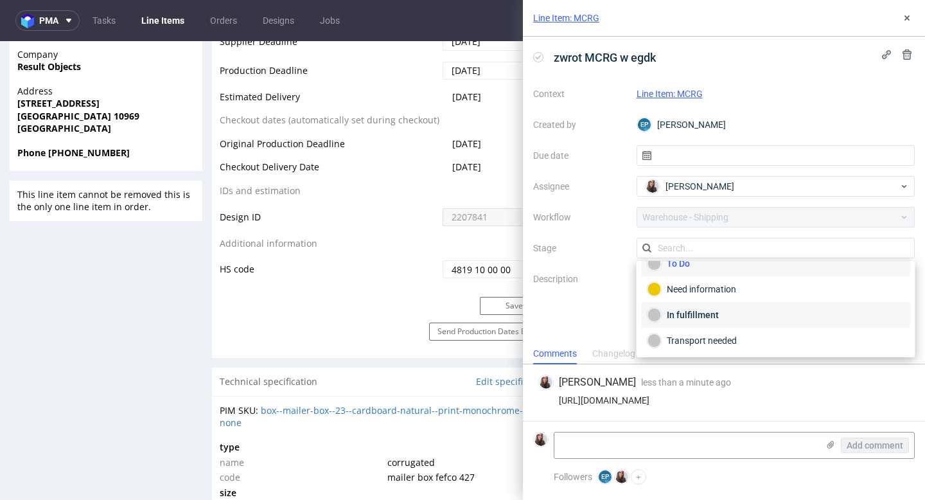
scroll to position [17, 0]
click at [705, 313] on div "In fulfillment" at bounding box center [776, 313] width 257 height 14
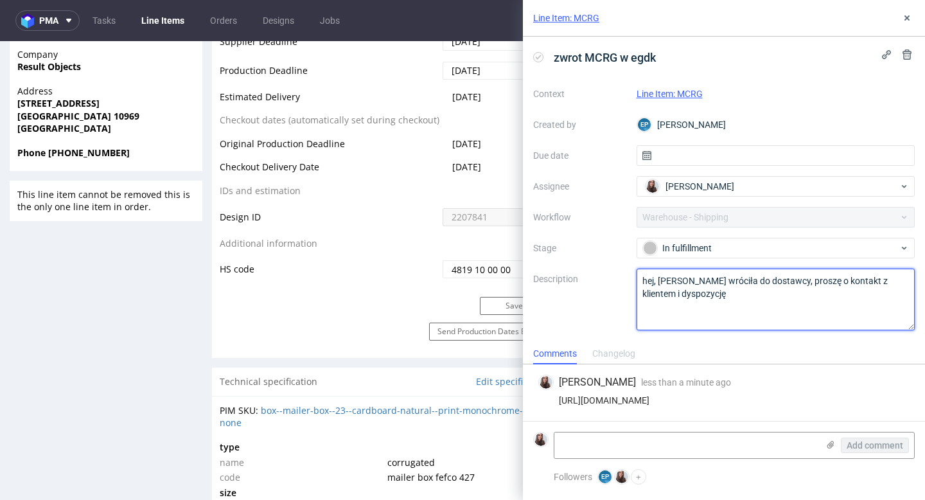
drag, startPoint x: 696, startPoint y: 291, endPoint x: 661, endPoint y: 277, distance: 38.1
click at [660, 277] on textarea "hej, [PERSON_NAME] wróciła do dostawcy, proszę o kontakt z klientem i dyspozycję" at bounding box center [776, 300] width 279 height 62
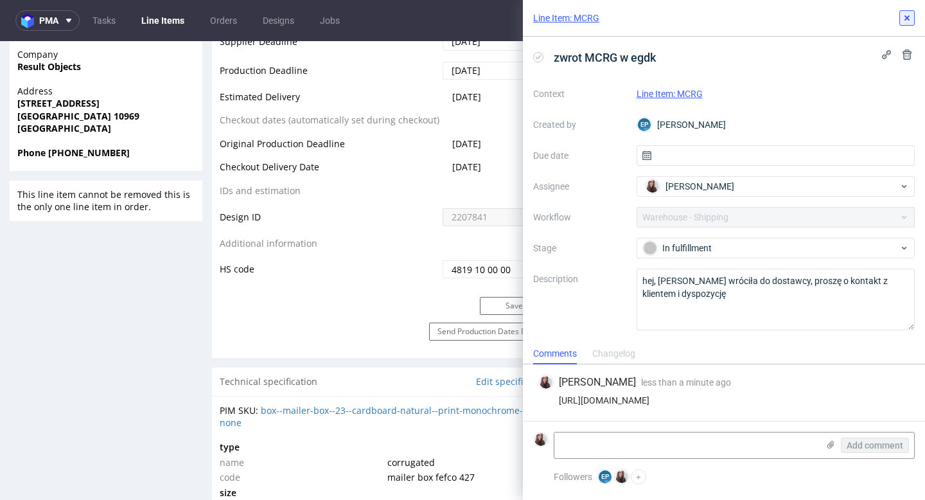
click at [907, 20] on icon at bounding box center [907, 18] width 10 height 10
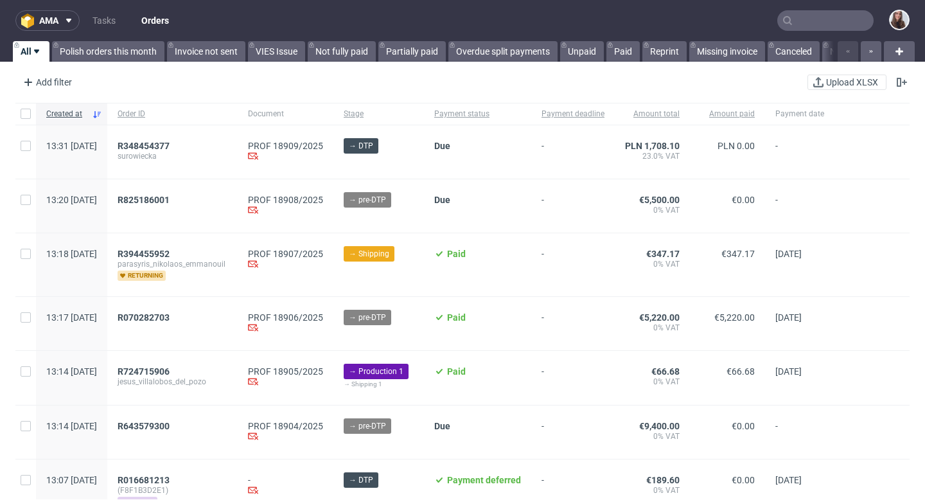
click at [800, 25] on input "text" at bounding box center [826, 20] width 96 height 21
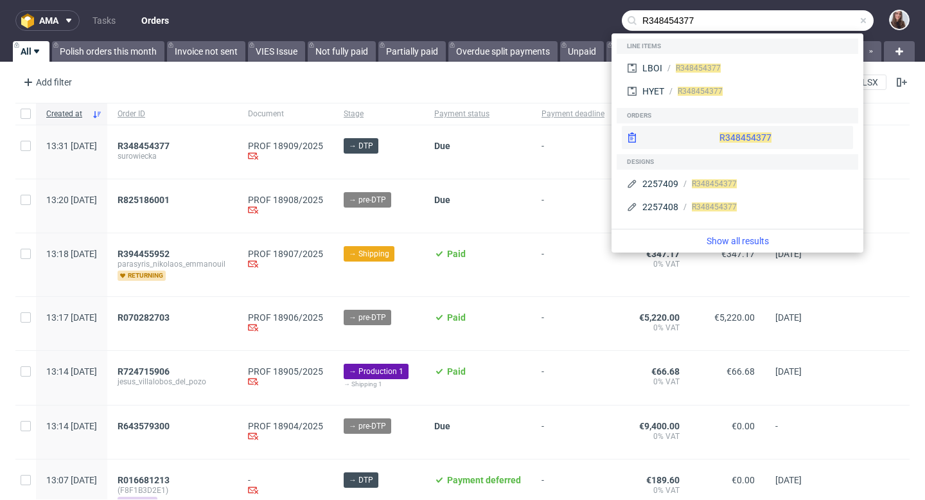
type input "R348454377"
click at [720, 132] on span "R348454377" at bounding box center [746, 137] width 52 height 10
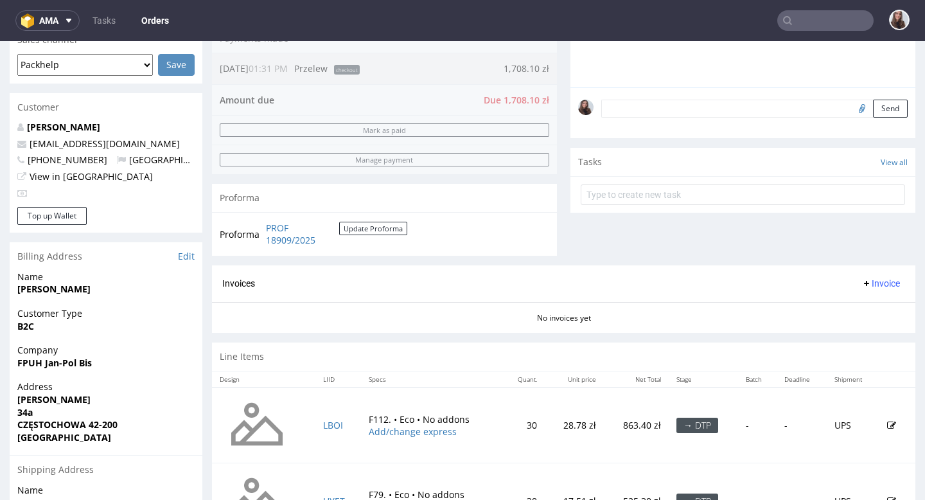
scroll to position [346, 0]
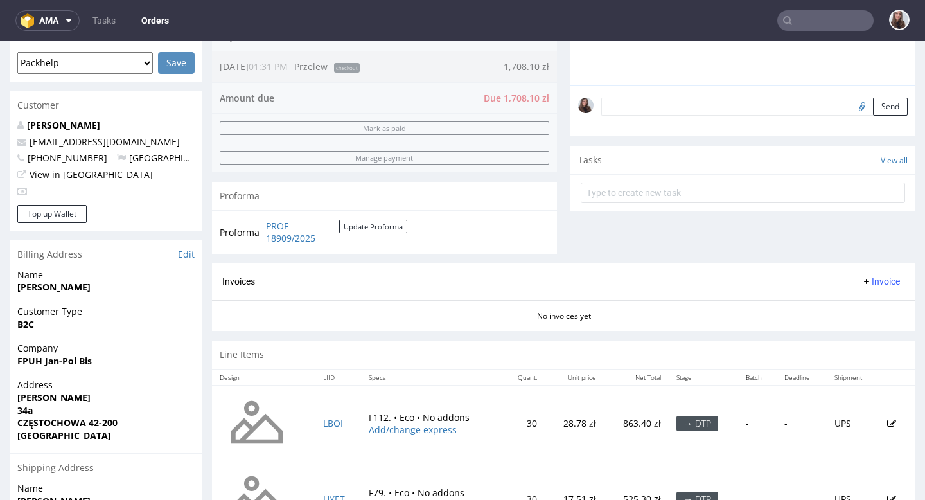
click at [653, 116] on textarea at bounding box center [755, 107] width 307 height 18
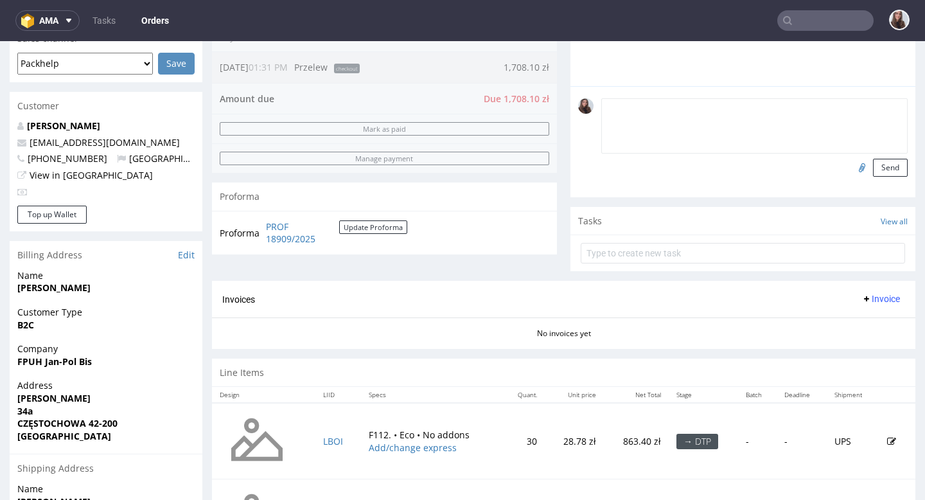
scroll to position [316, 0]
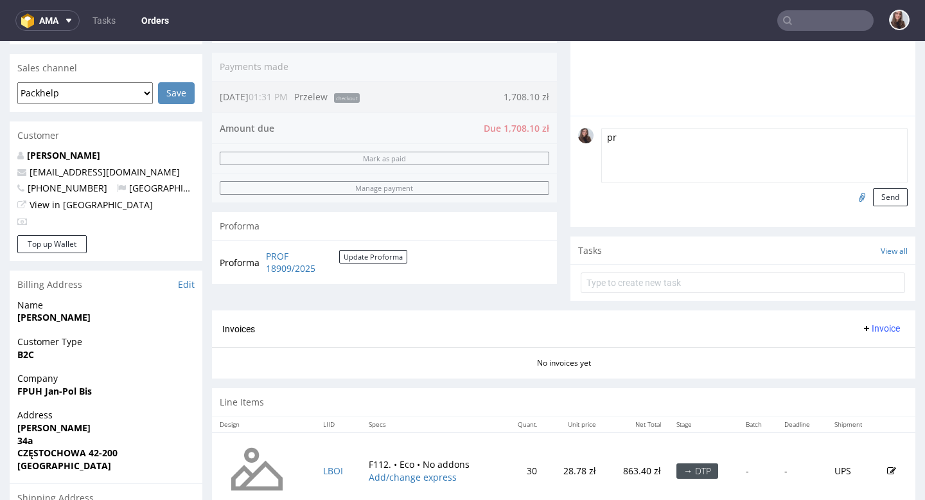
type textarea "p"
type textarea "b"
type textarea "pudelka nie potrzebuja projektu"
click at [873, 202] on button "Send" at bounding box center [890, 197] width 35 height 18
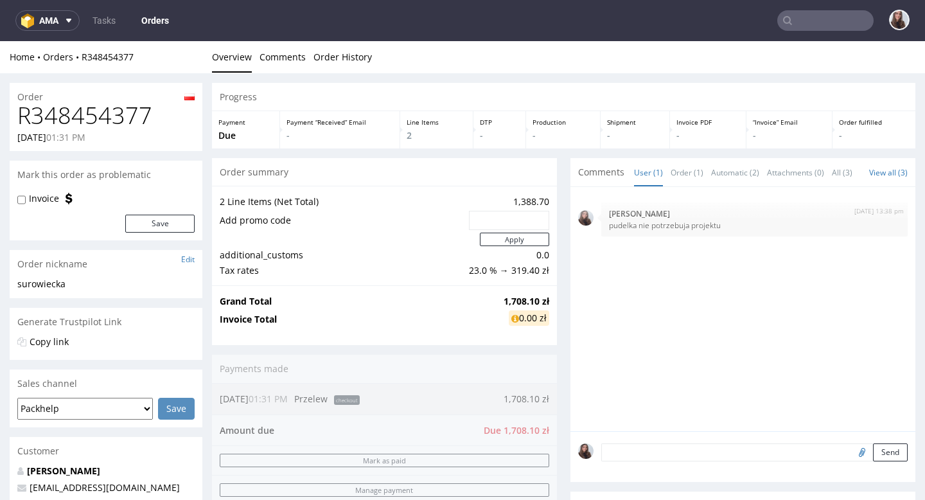
scroll to position [0, 0]
